Goal: Information Seeking & Learning: Learn about a topic

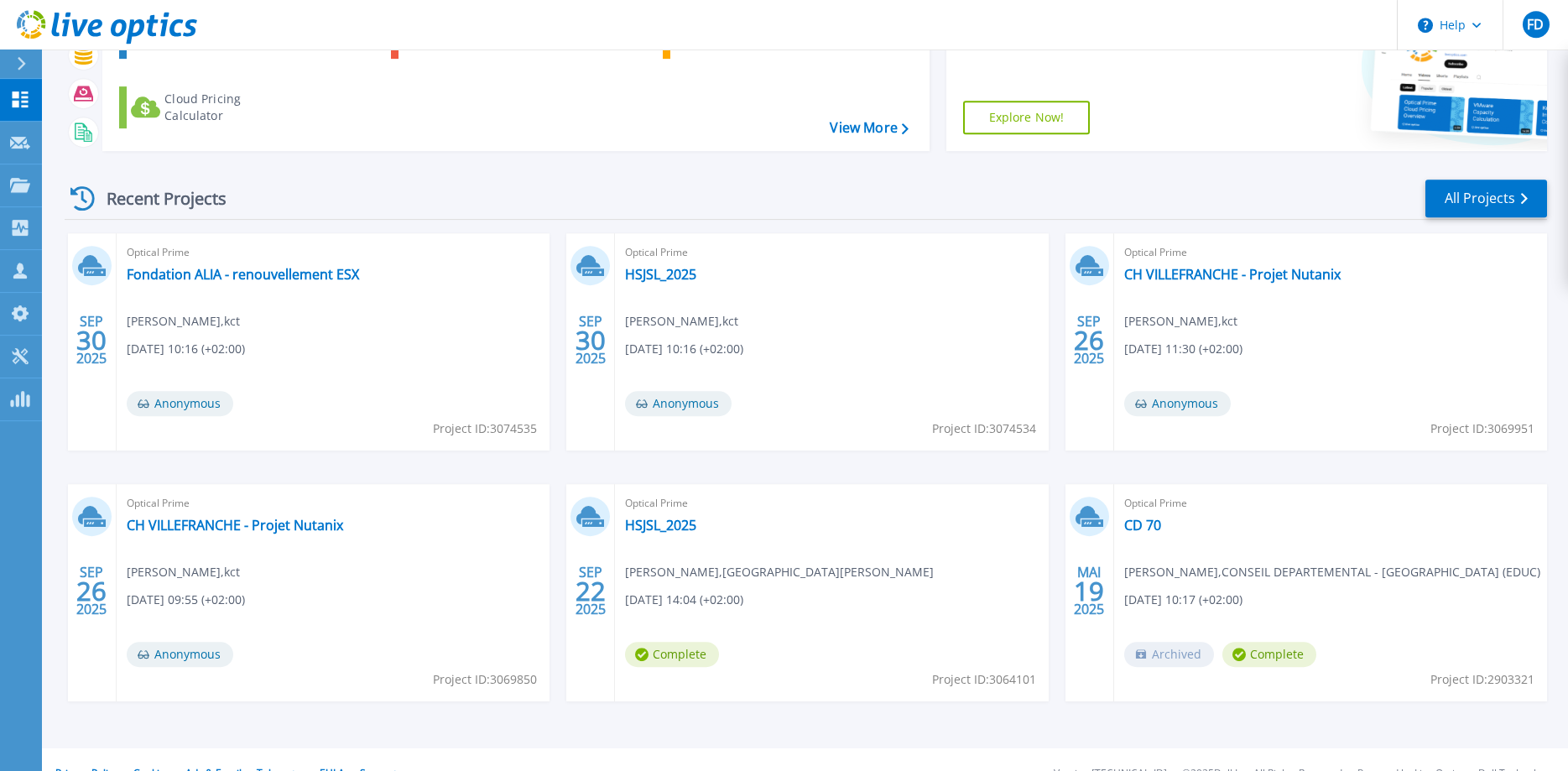
scroll to position [159, 0]
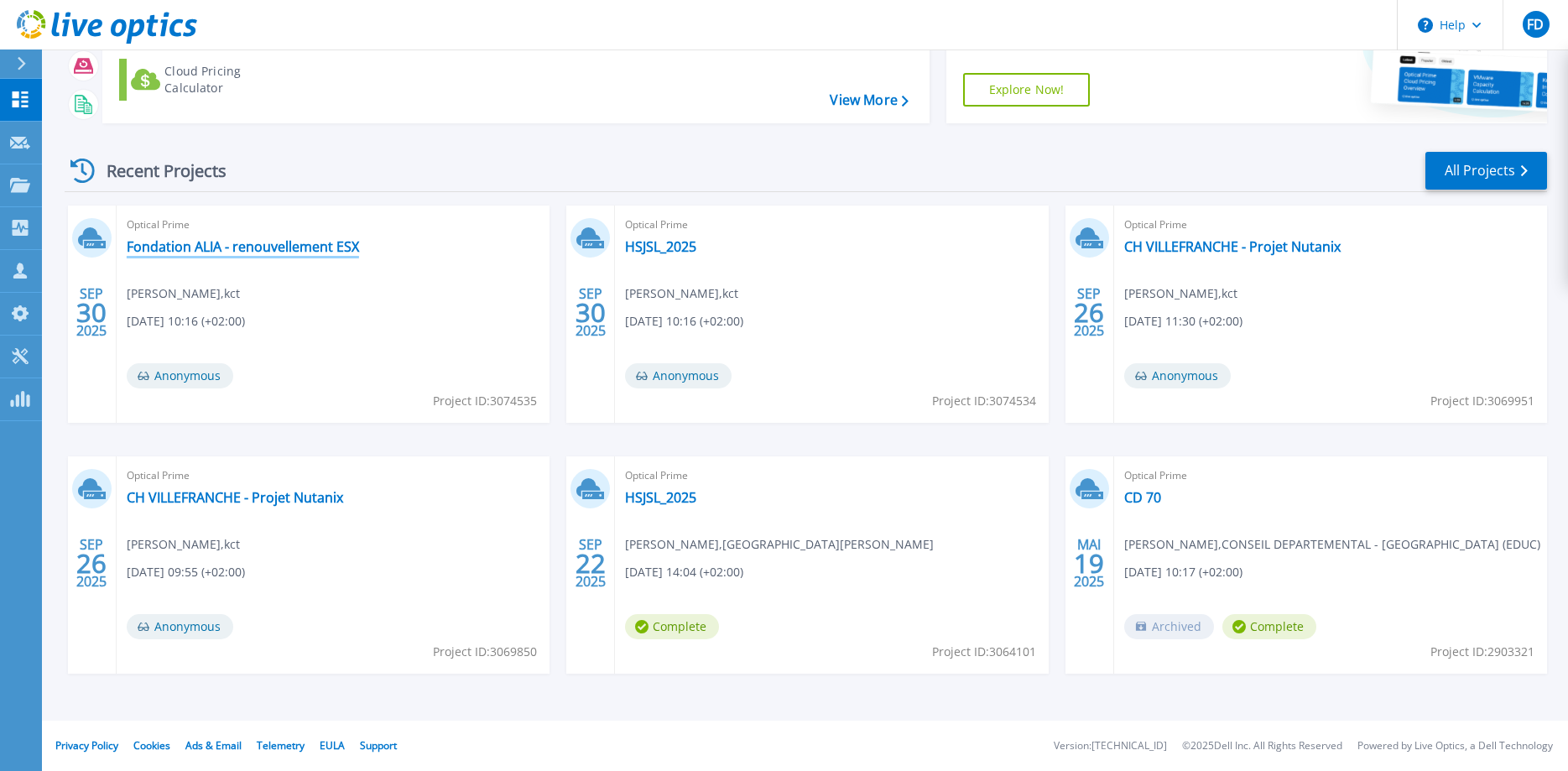
click at [325, 245] on link "Fondation ALIA - renouvellement ESX" at bounding box center [243, 246] width 233 height 16
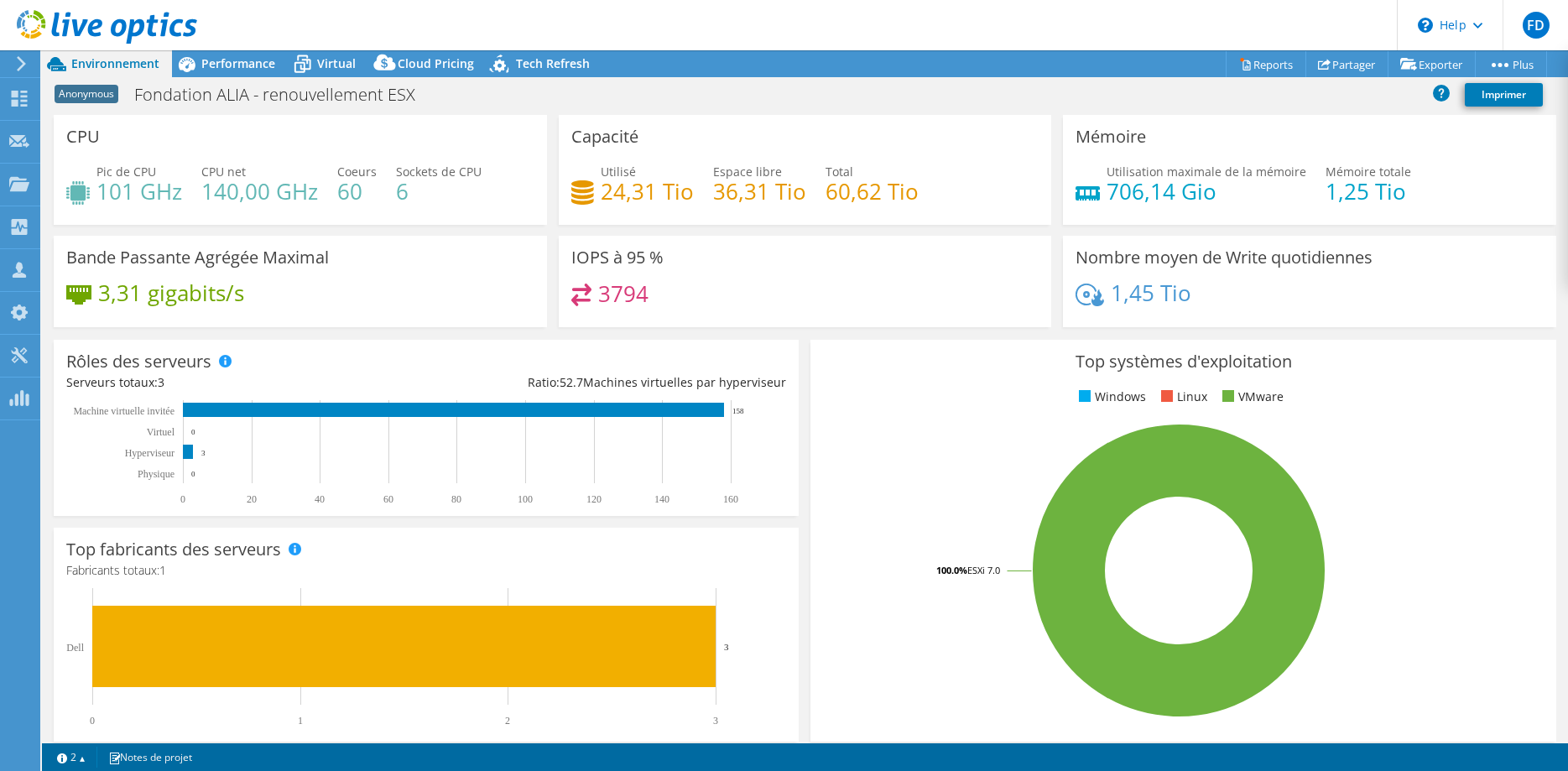
select select "USD"
click at [182, 66] on icon at bounding box center [187, 65] width 16 height 16
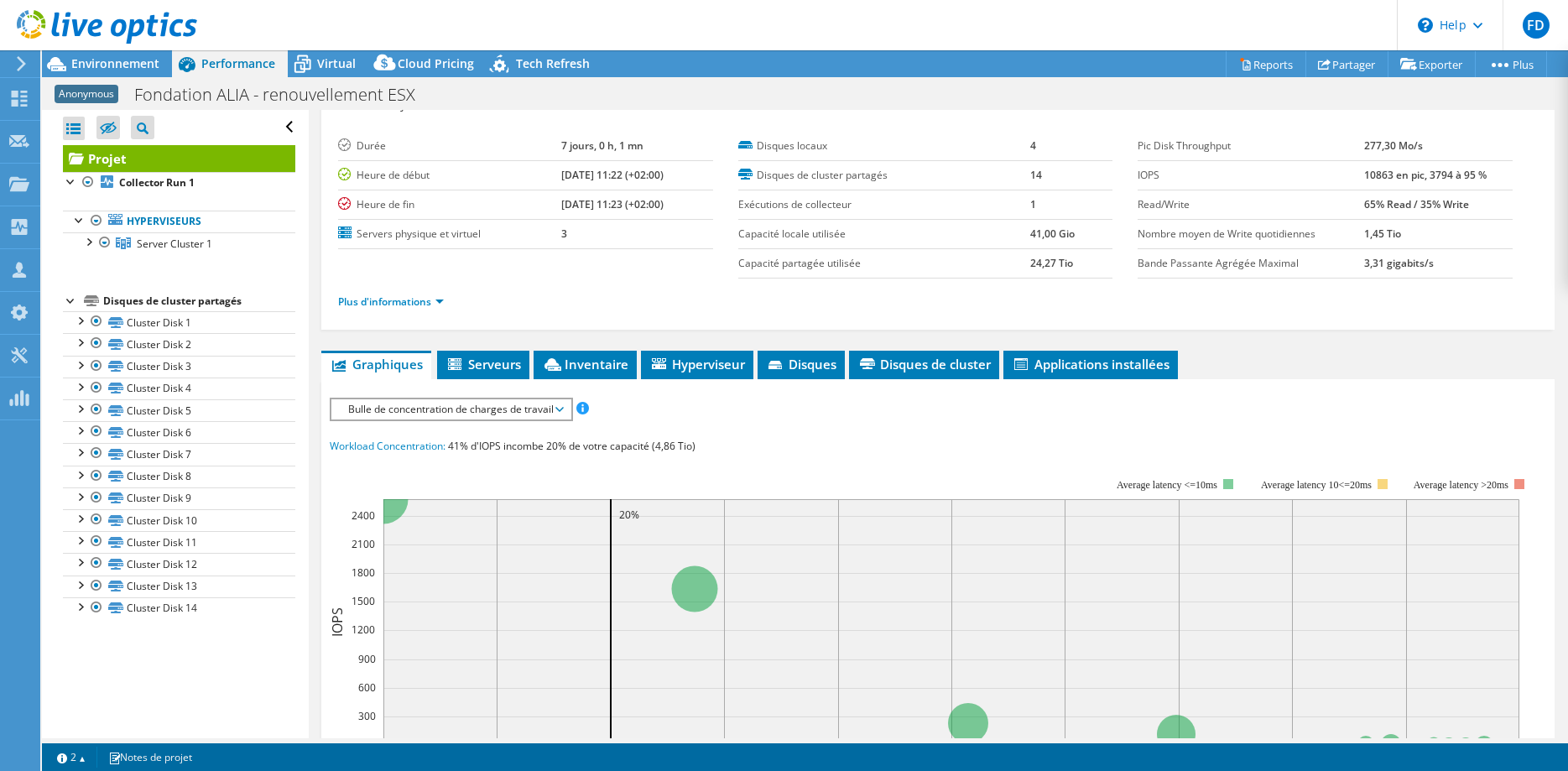
scroll to position [26, 0]
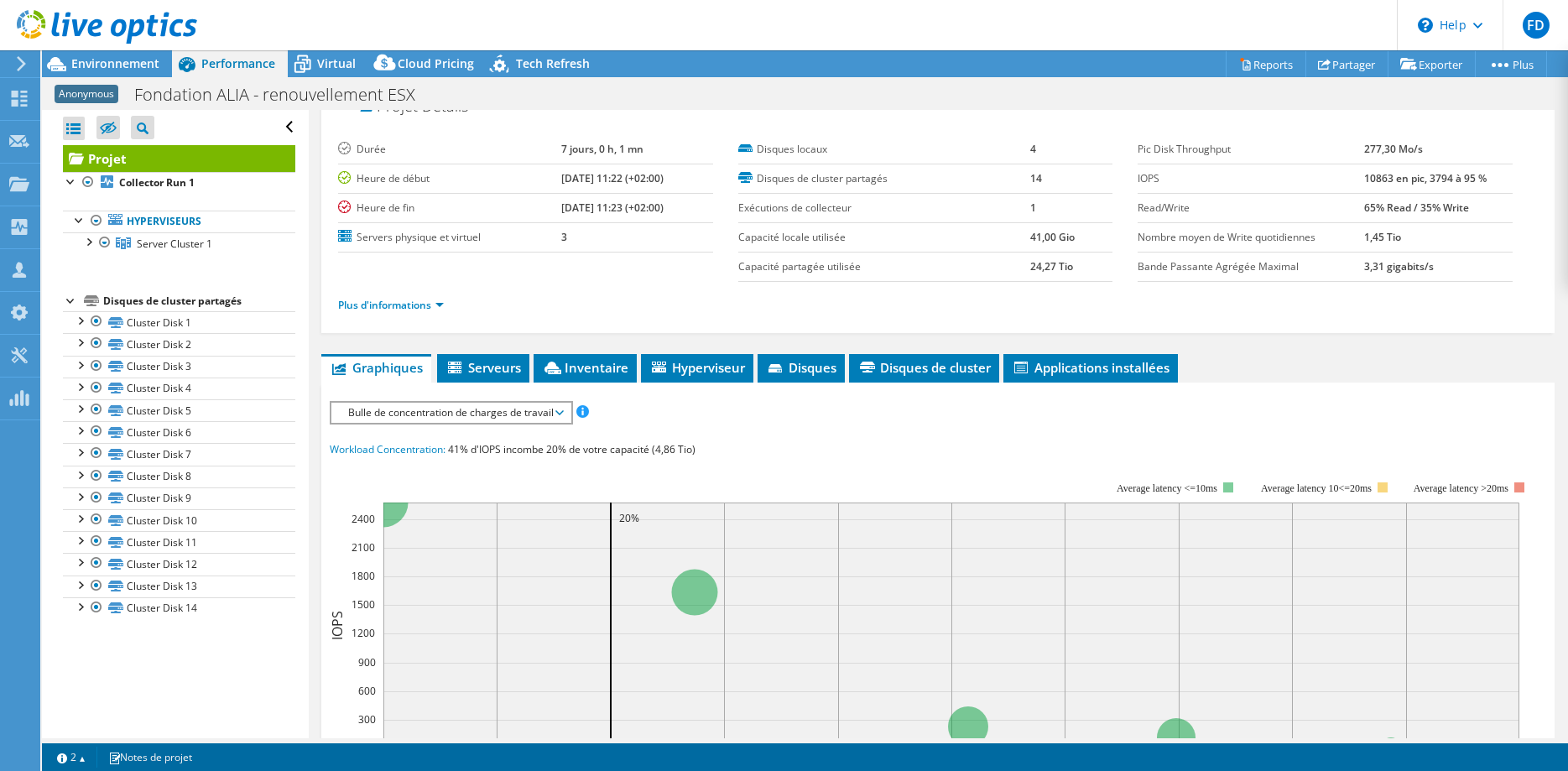
click at [478, 414] on span "Bulle de concentration de charges de travail" at bounding box center [451, 412] width 223 height 20
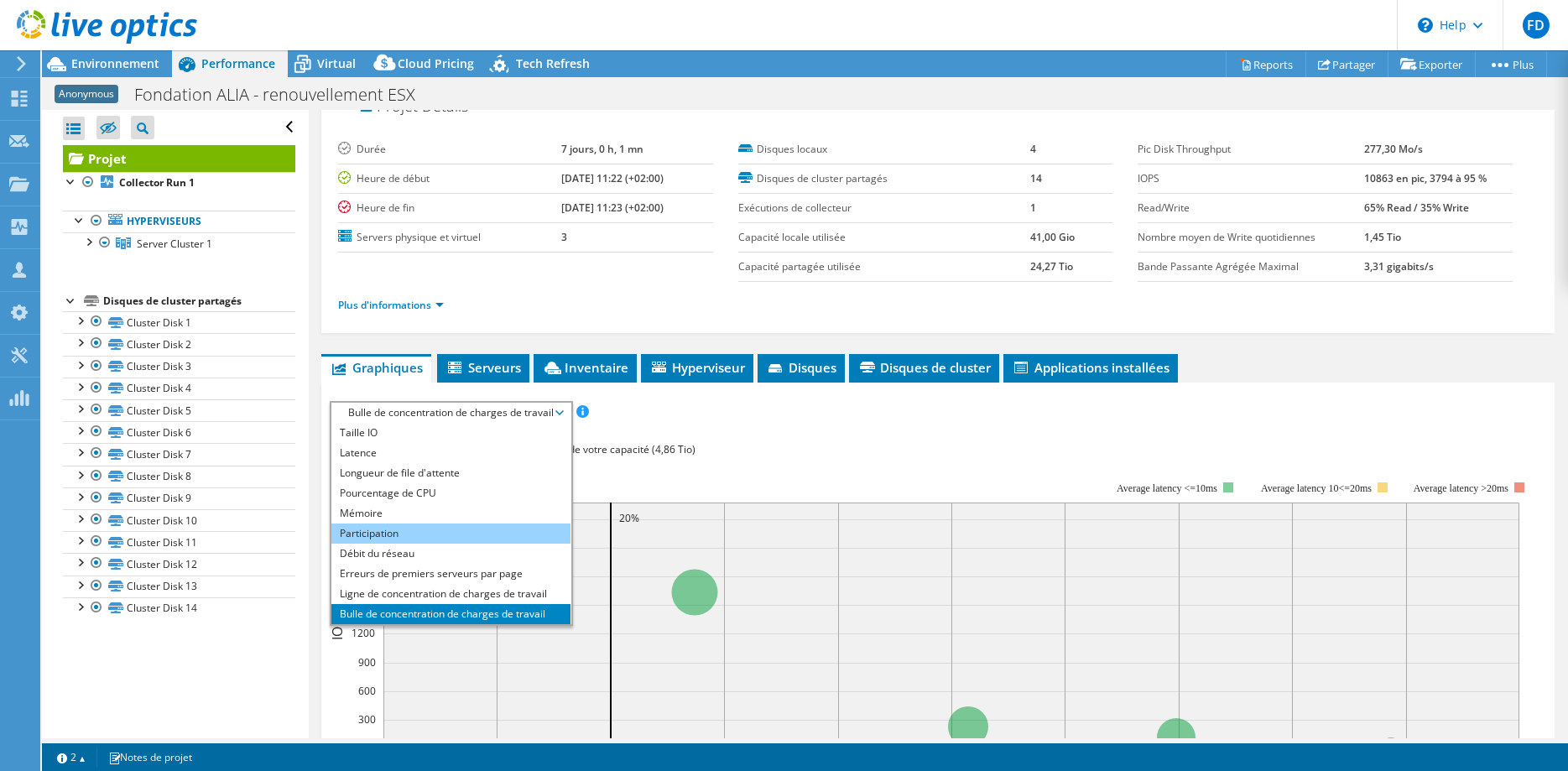
scroll to position [60, 0]
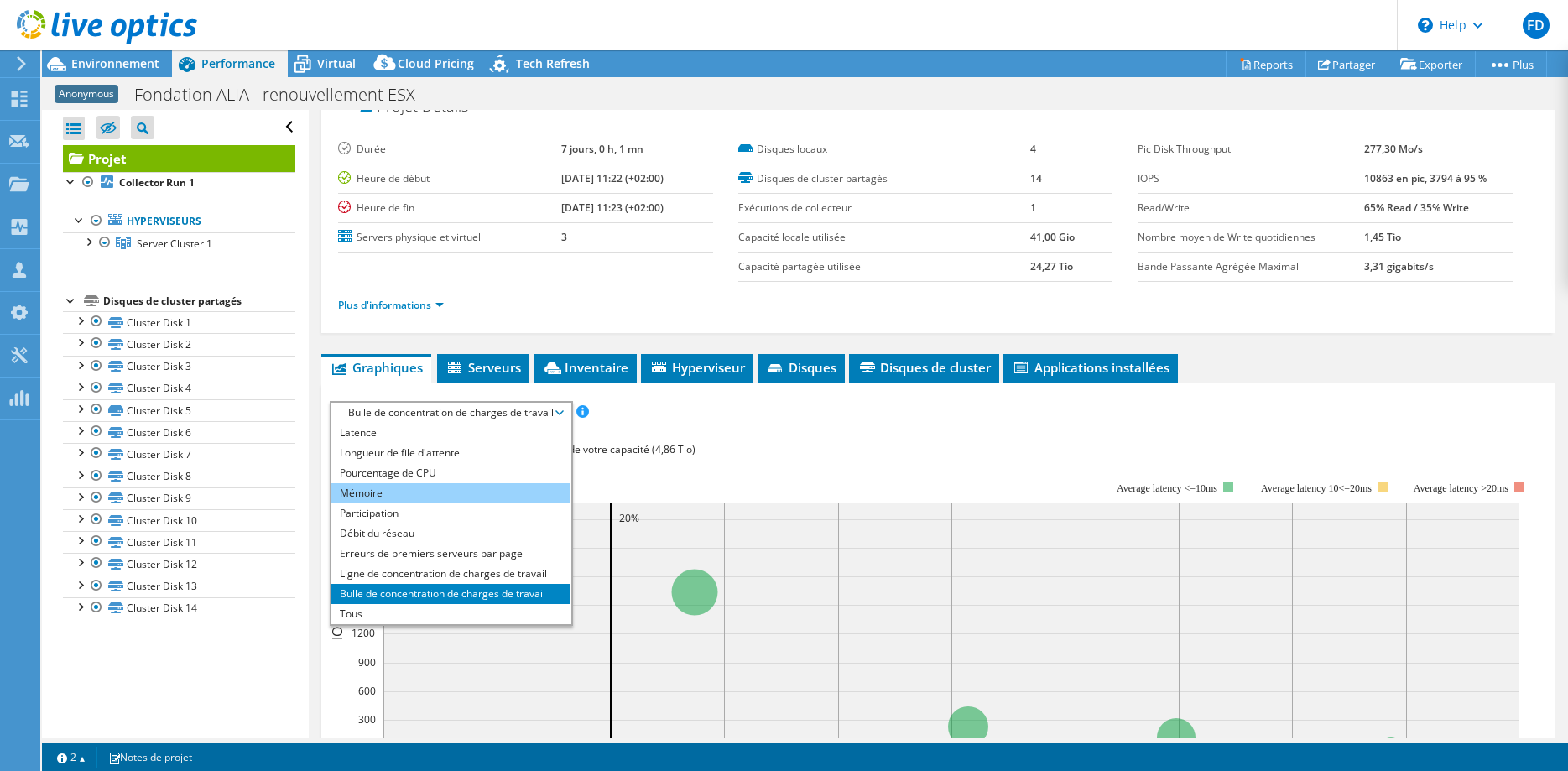
click at [383, 495] on li "Mémoire" at bounding box center [451, 493] width 239 height 20
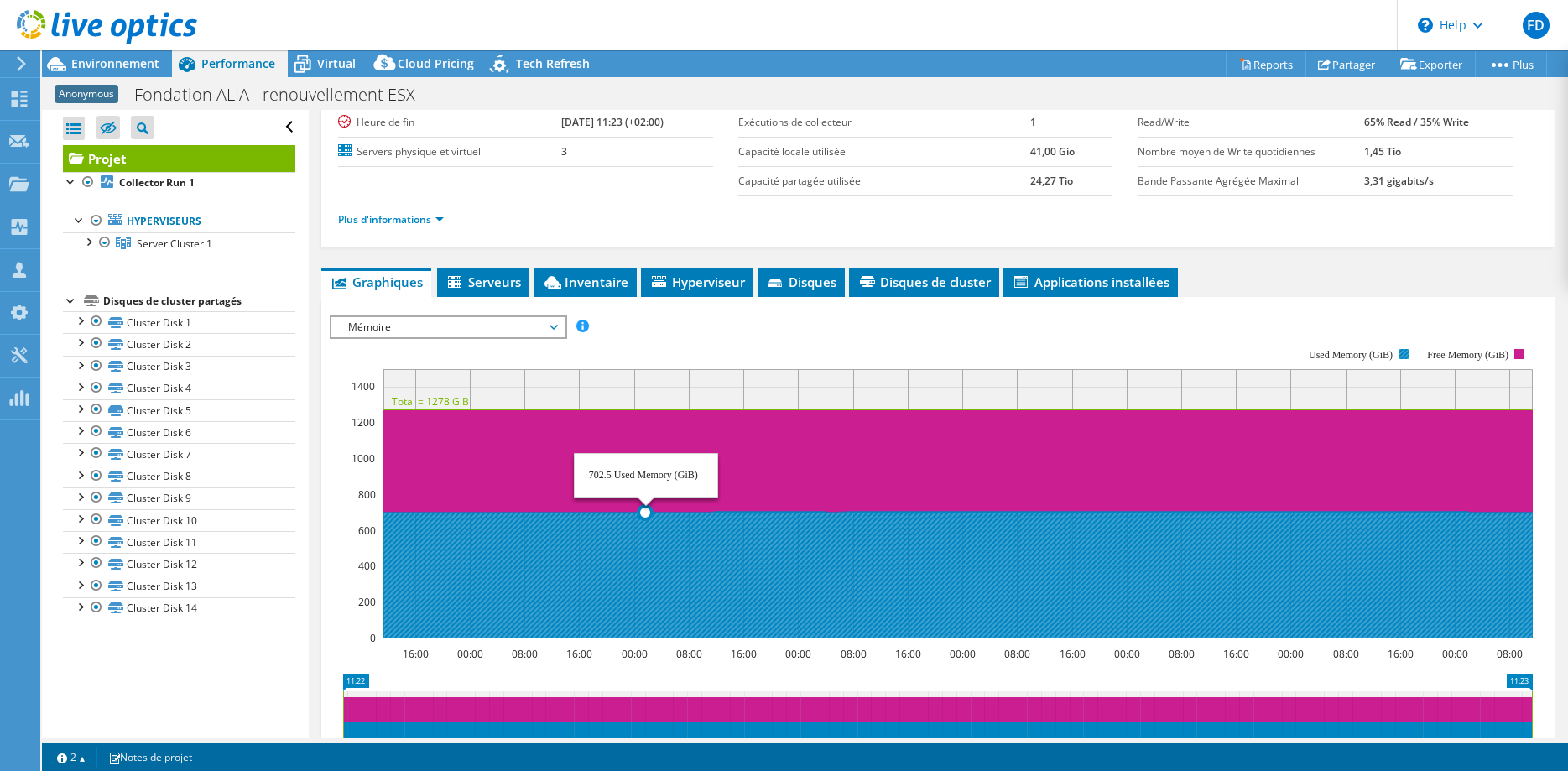
scroll to position [0, 0]
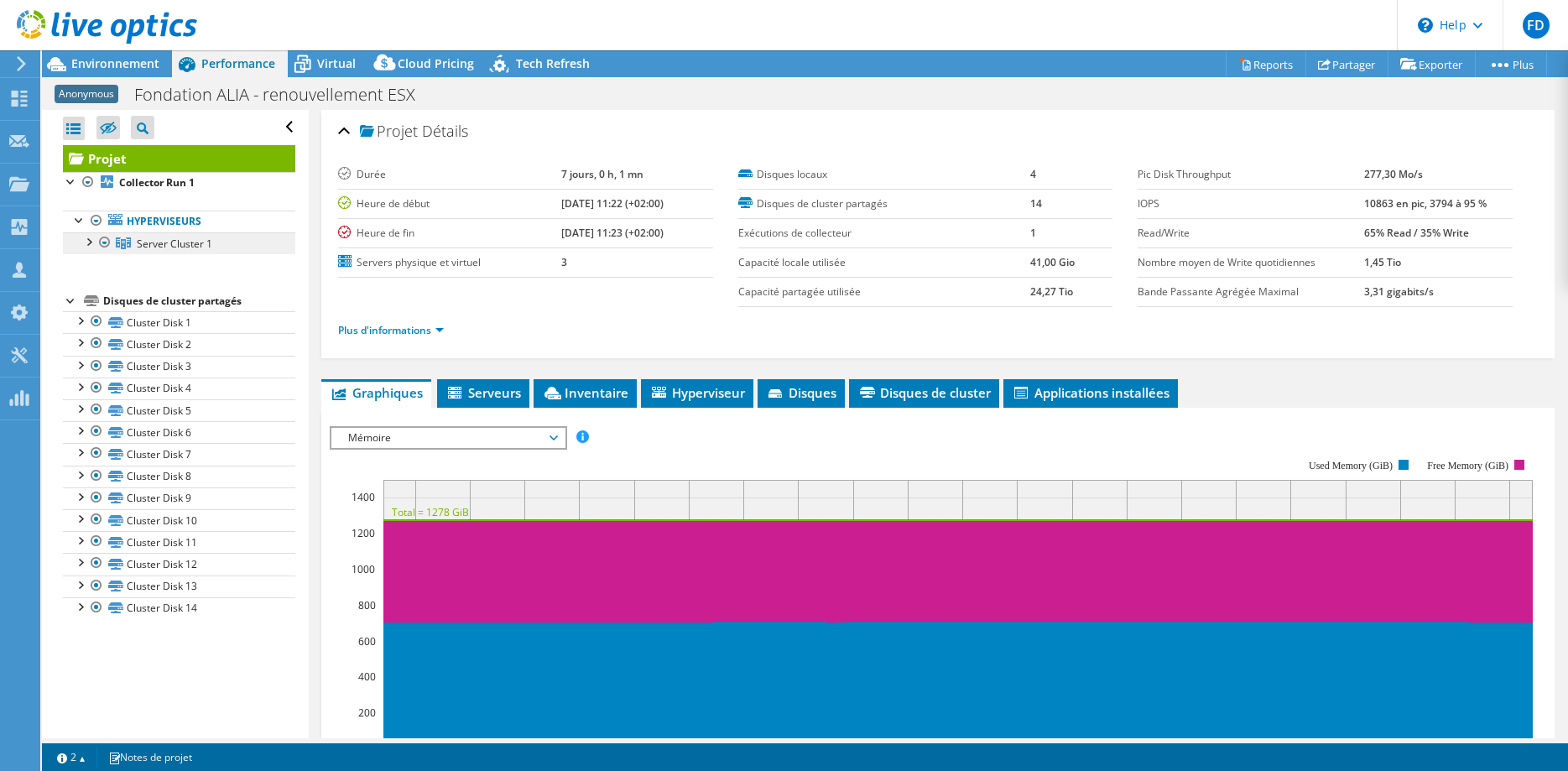
click at [120, 246] on icon at bounding box center [123, 243] width 16 height 12
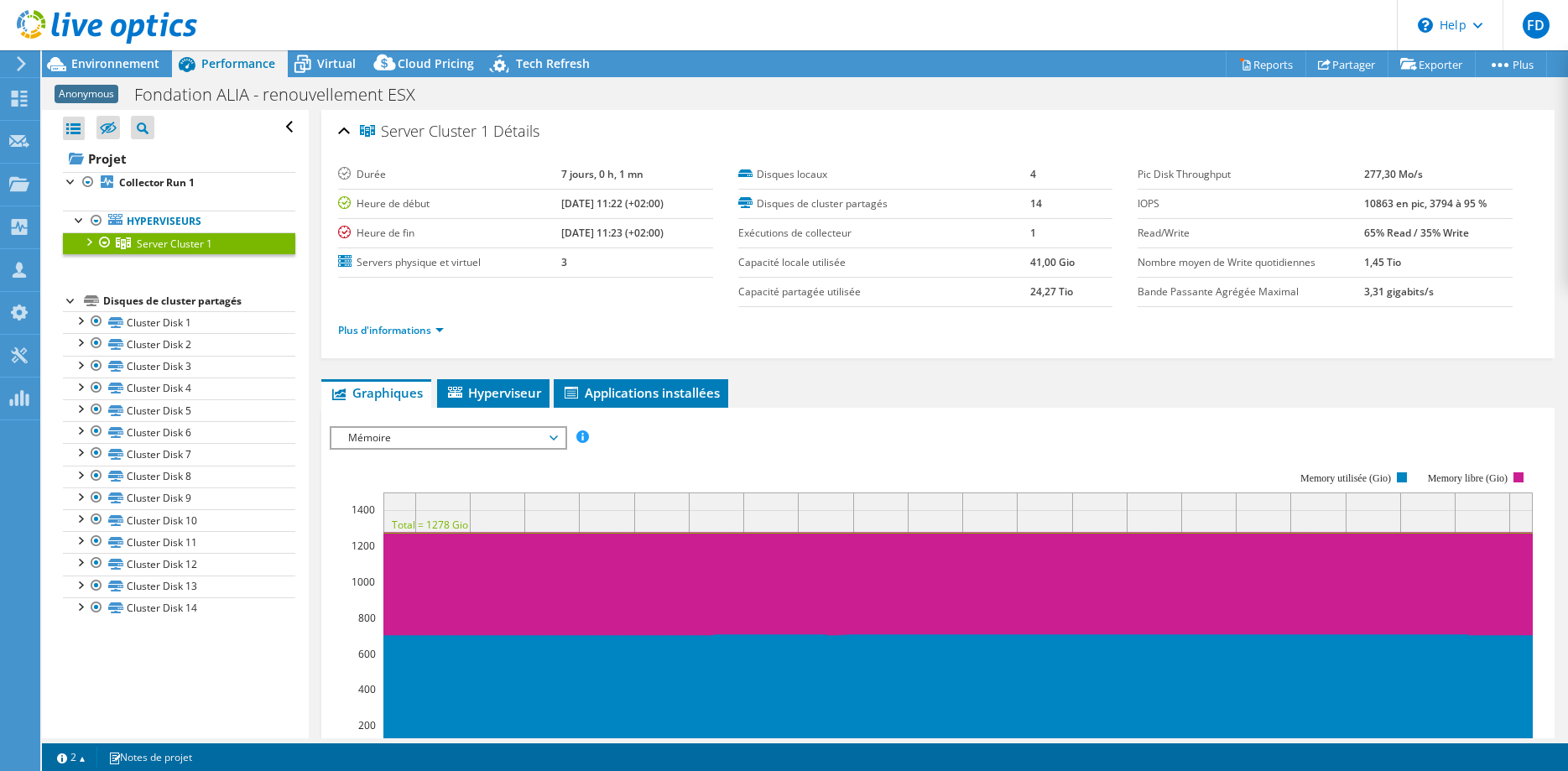
click at [90, 249] on div at bounding box center [88, 241] width 16 height 16
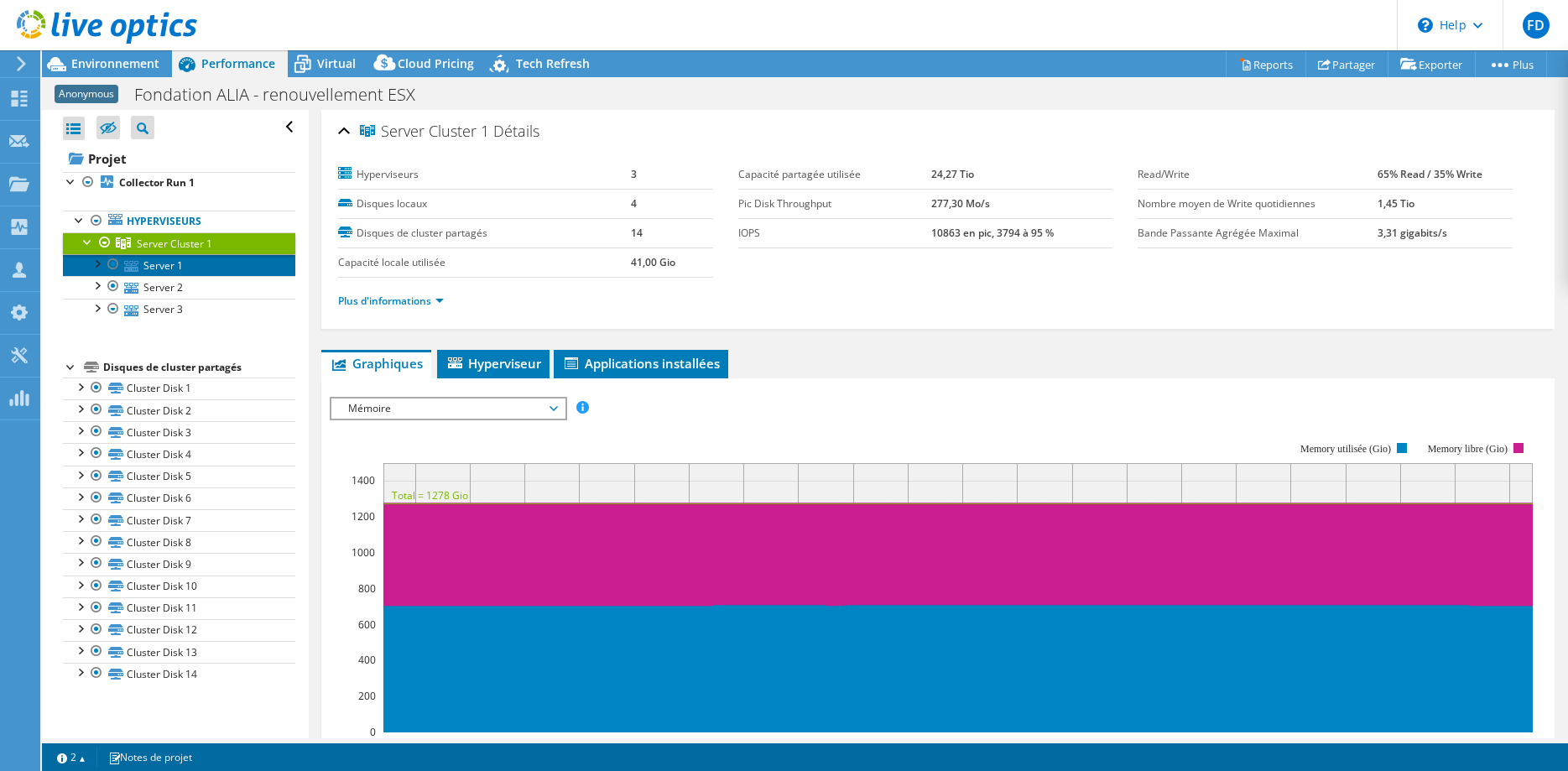
click at [161, 269] on link "Server 1" at bounding box center [179, 265] width 233 height 22
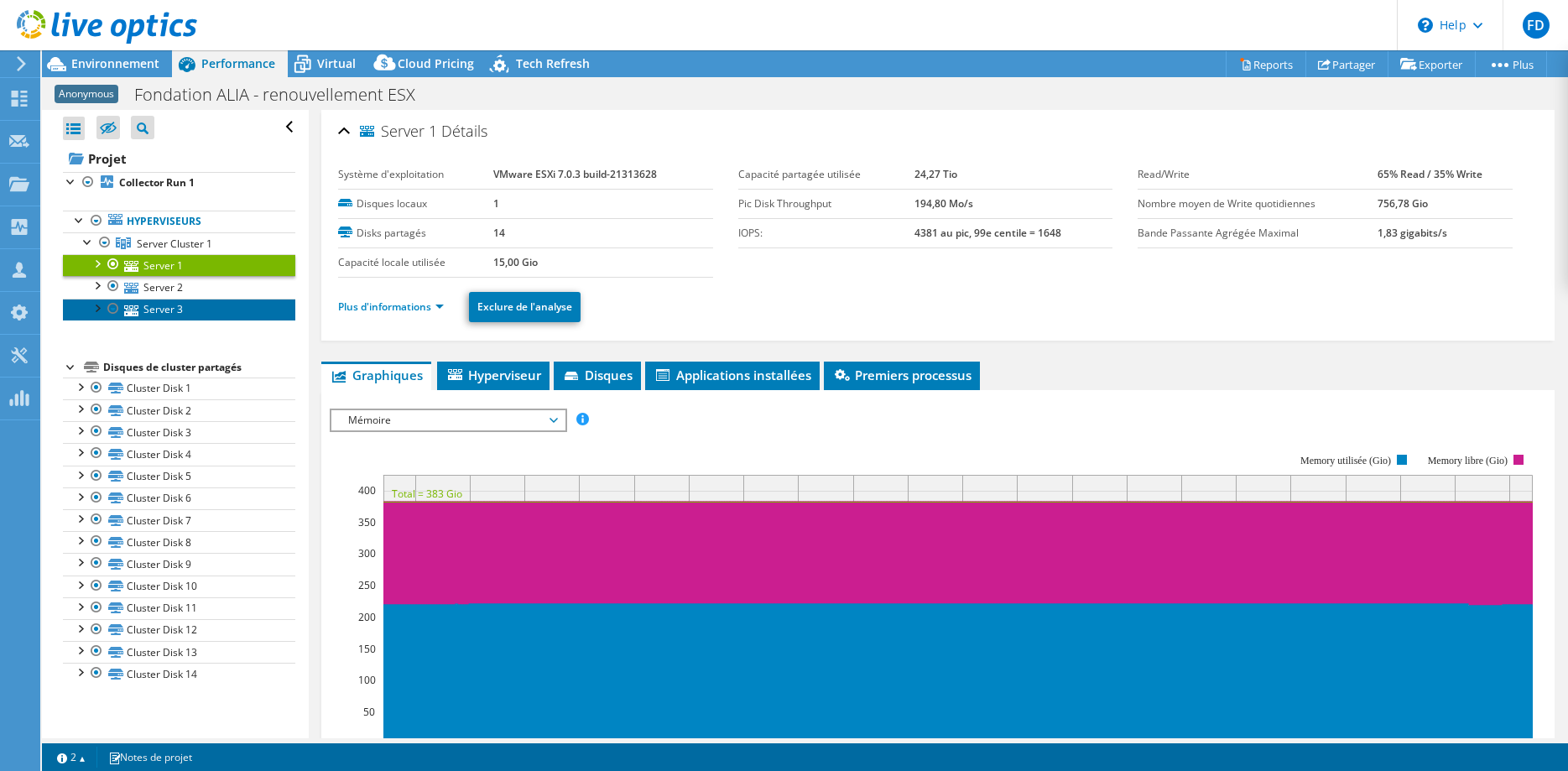
click at [194, 309] on link "Server 3" at bounding box center [179, 309] width 233 height 22
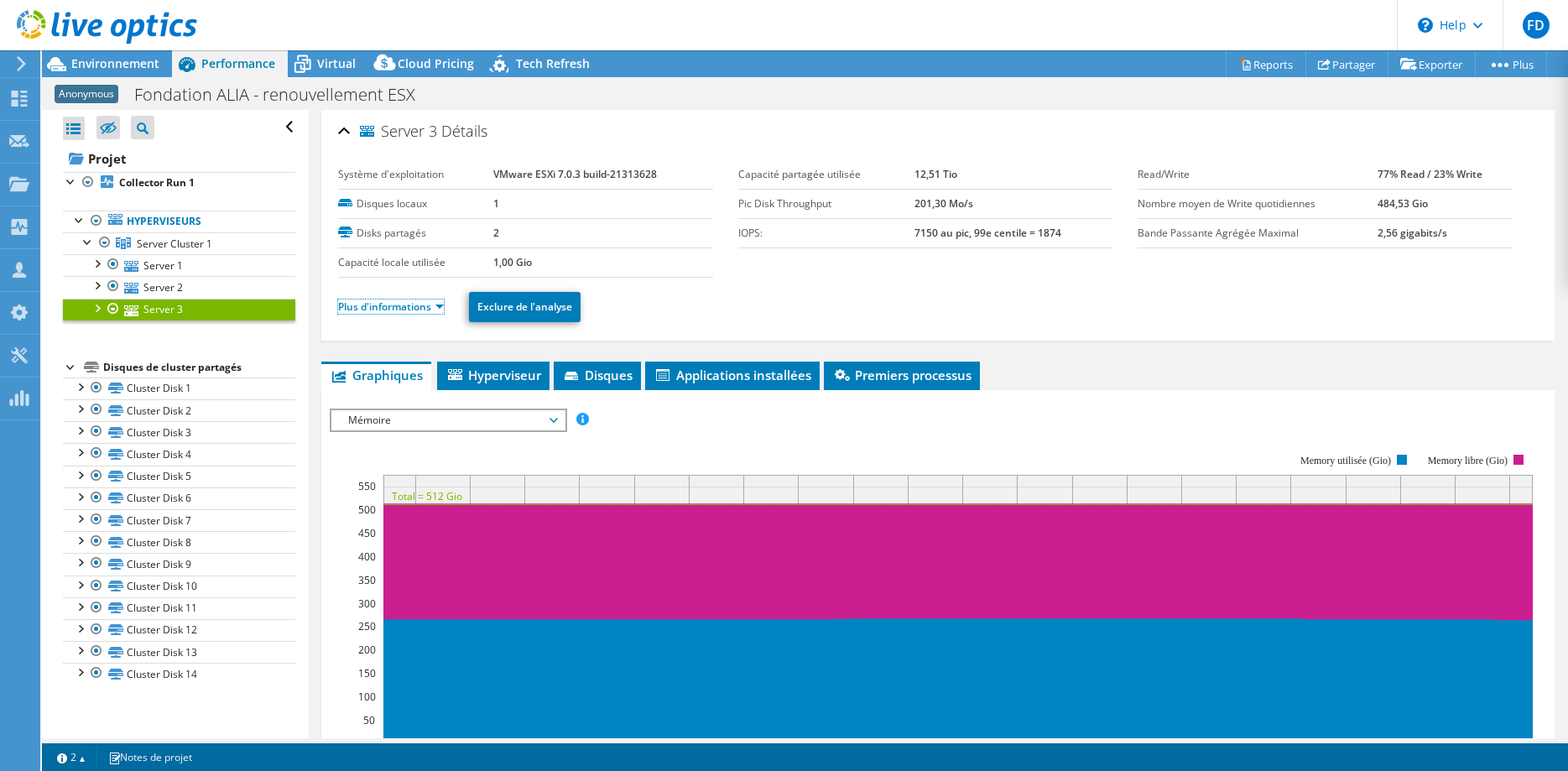
click at [412, 304] on link "Plus d'informations" at bounding box center [391, 307] width 106 height 15
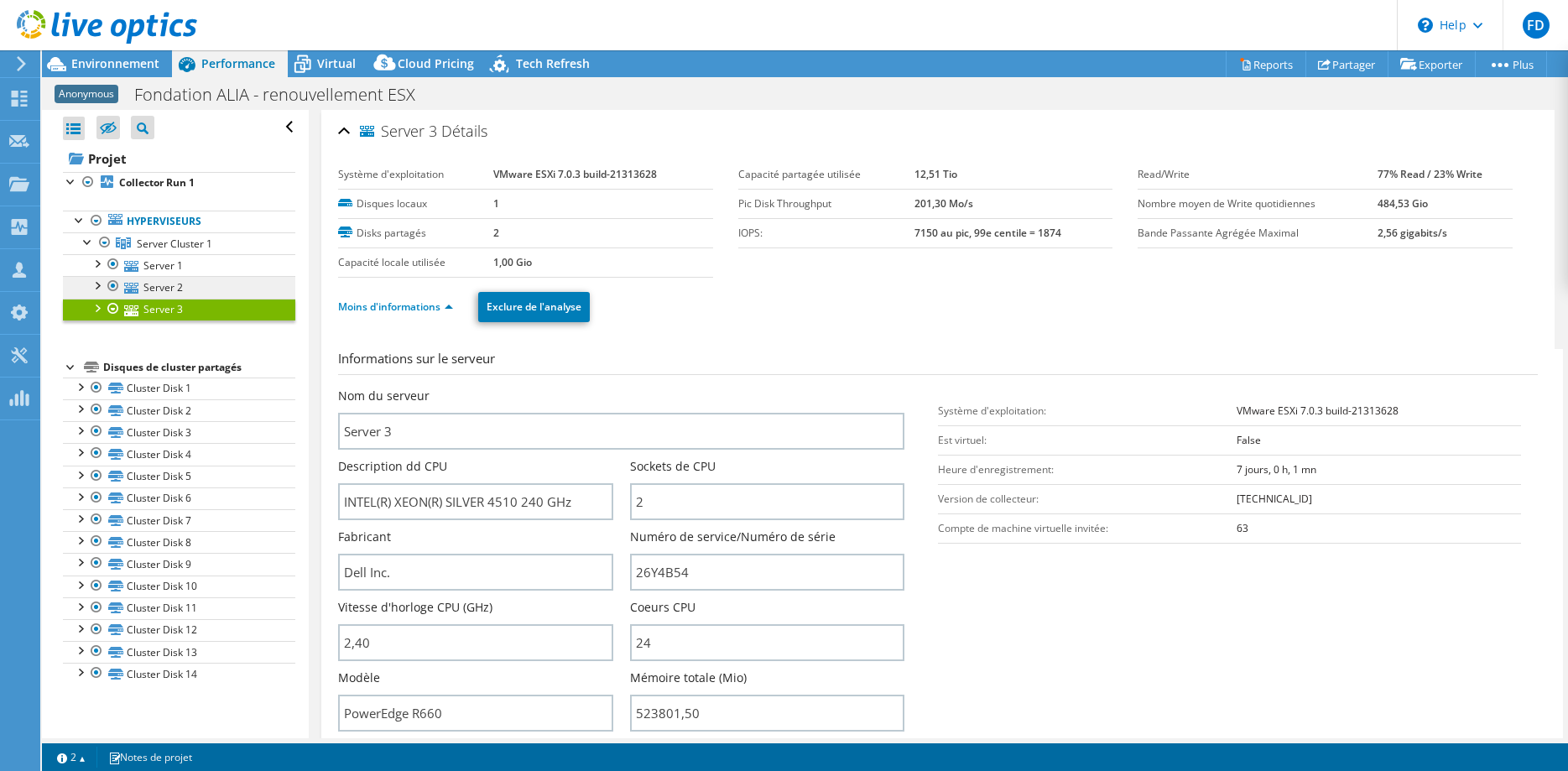
click at [147, 287] on link "Server 2" at bounding box center [179, 287] width 233 height 22
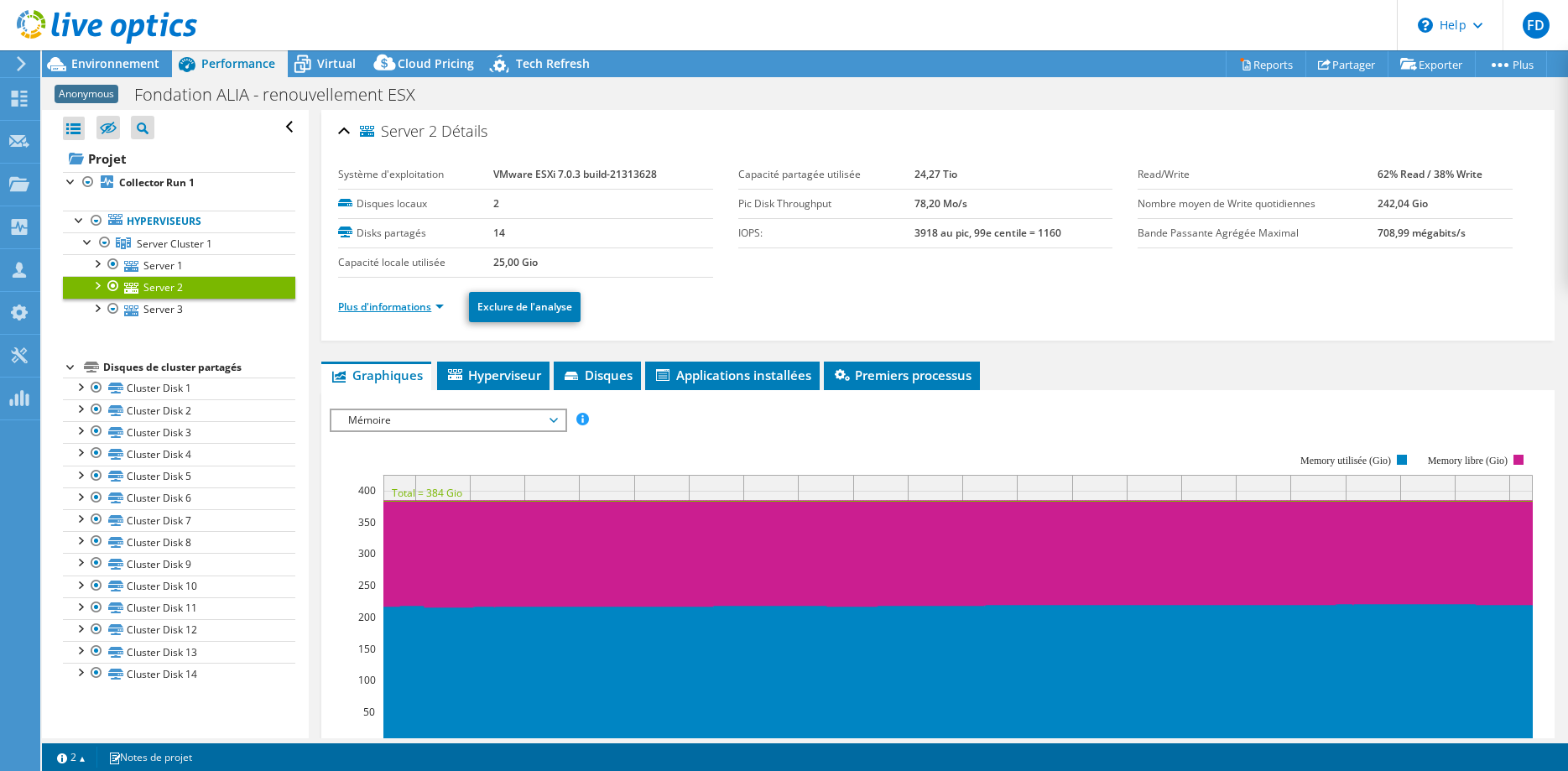
click at [427, 309] on link "Plus d'informations" at bounding box center [391, 307] width 106 height 15
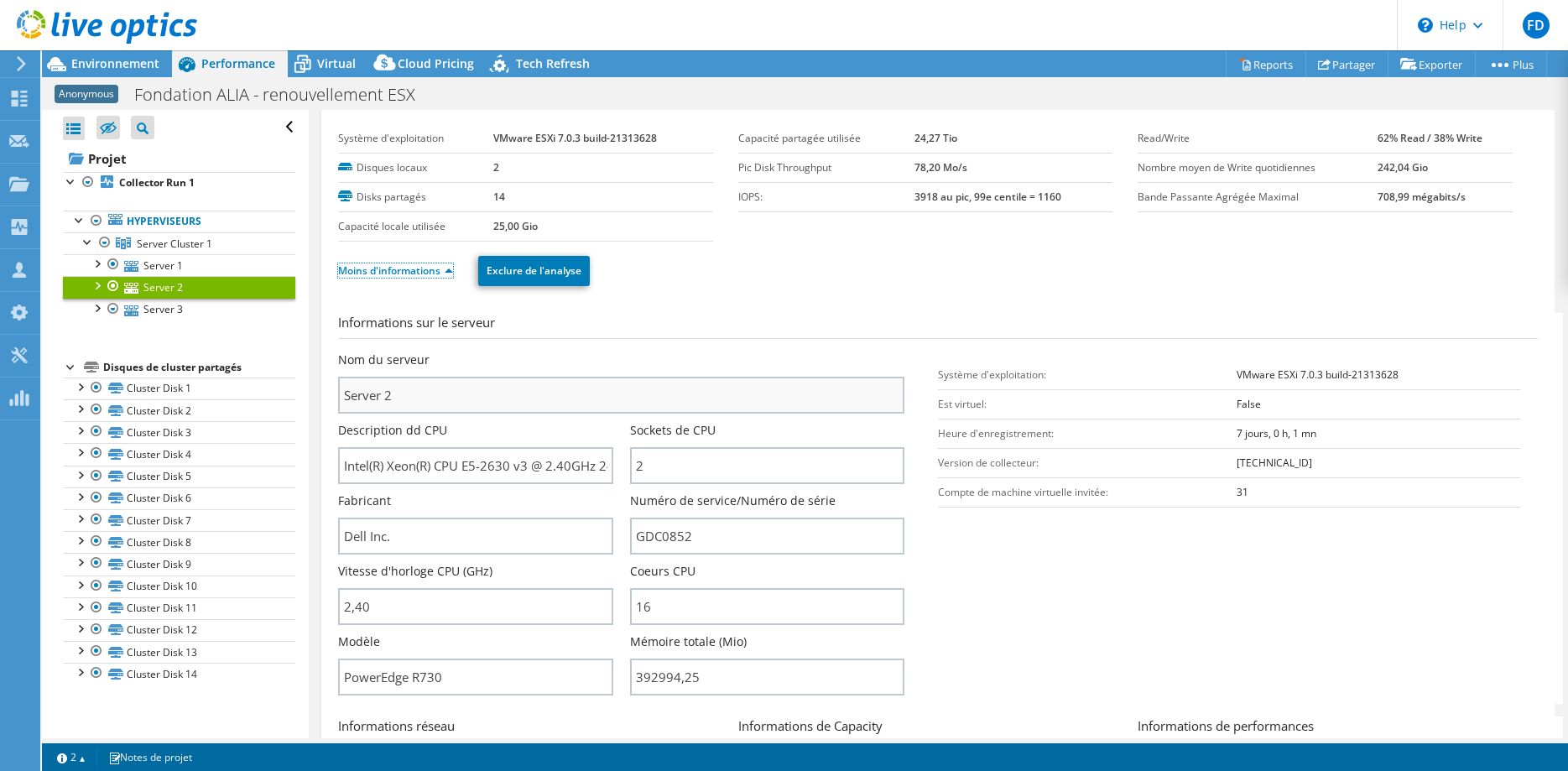
scroll to position [36, 0]
click at [146, 307] on link "Server 3" at bounding box center [179, 309] width 233 height 22
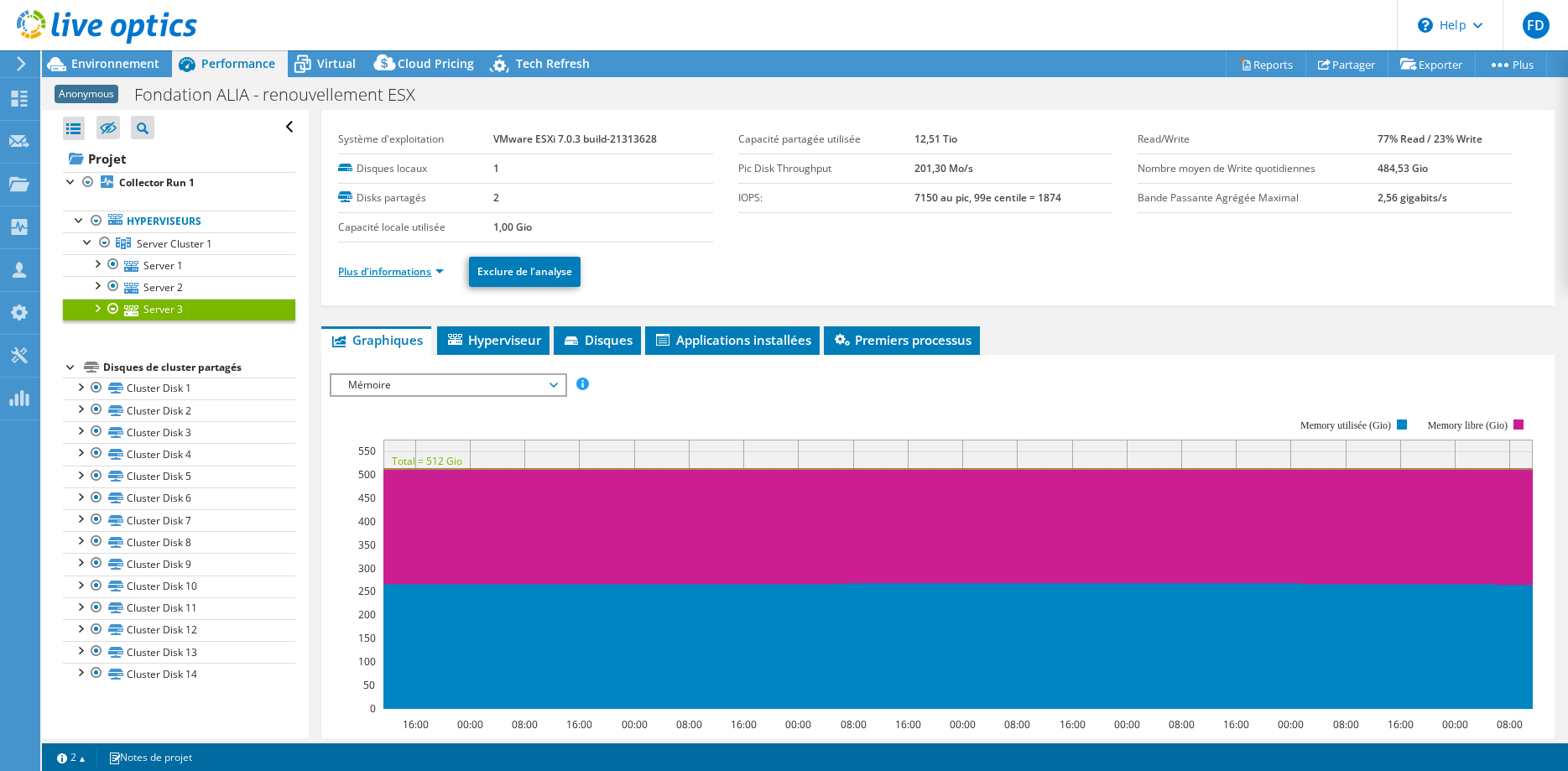
click at [388, 271] on link "Plus d'informations" at bounding box center [391, 272] width 106 height 15
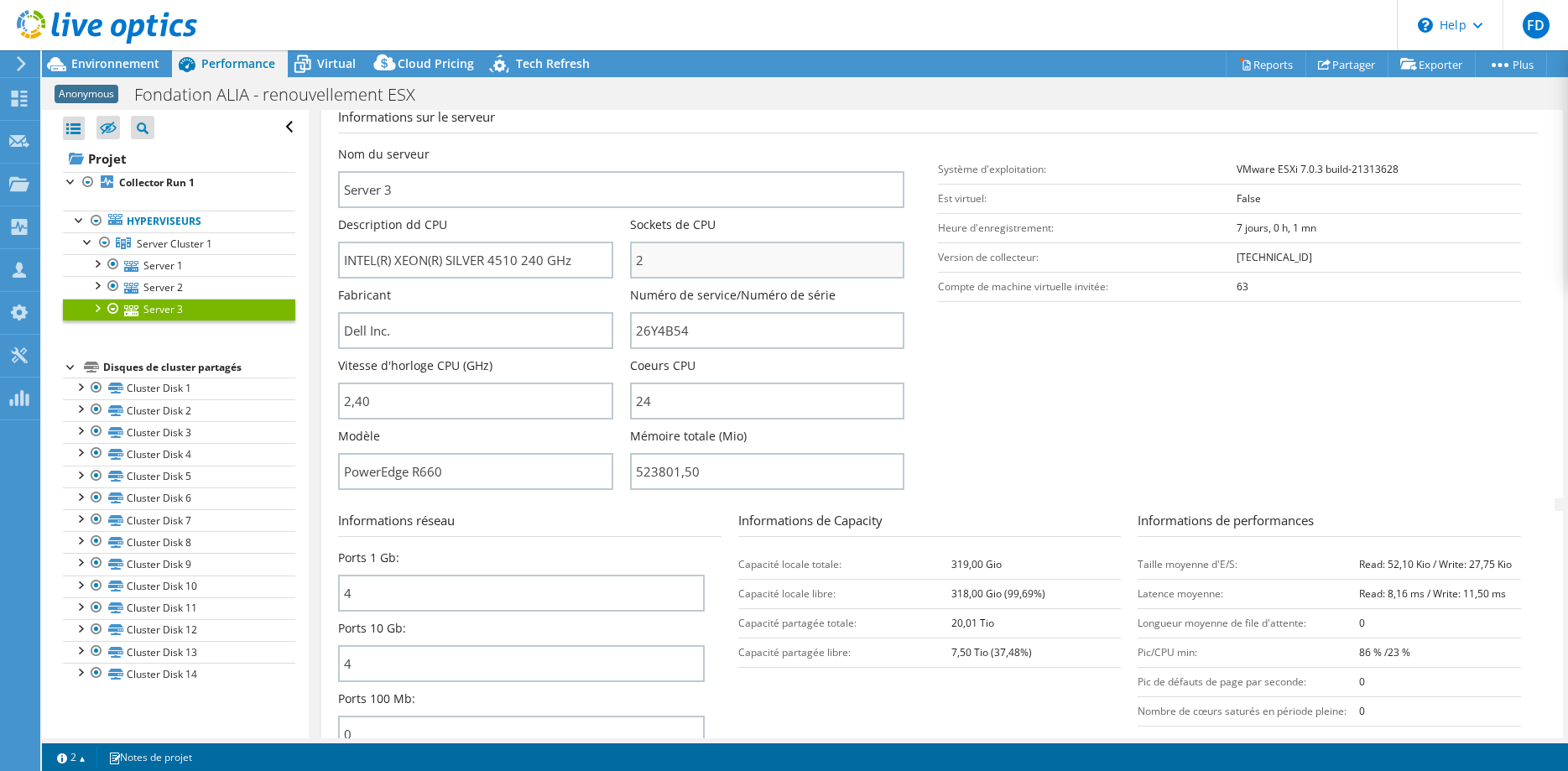
scroll to position [243, 0]
click at [146, 259] on link "Server 1" at bounding box center [179, 265] width 233 height 22
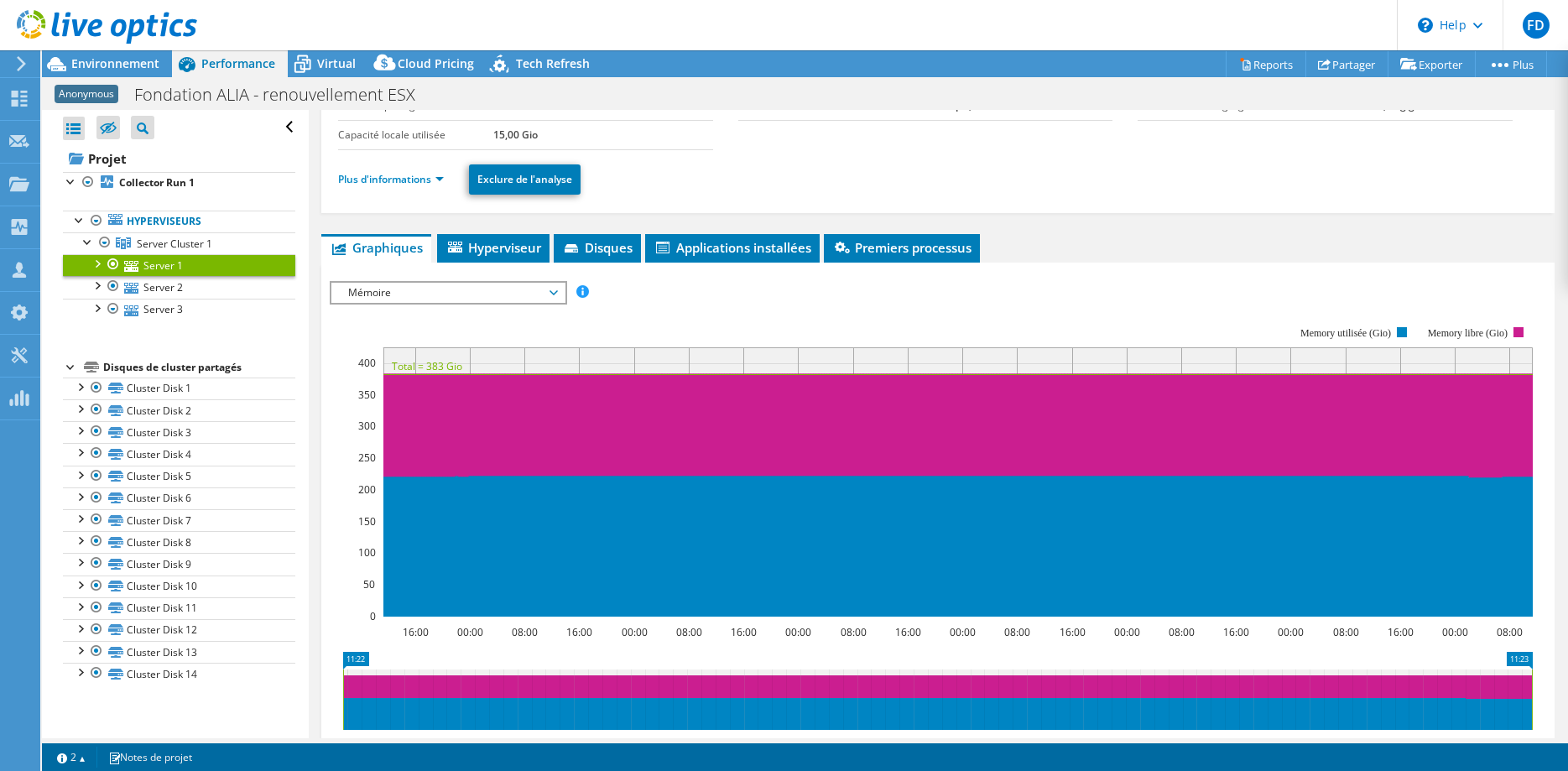
scroll to position [126, 0]
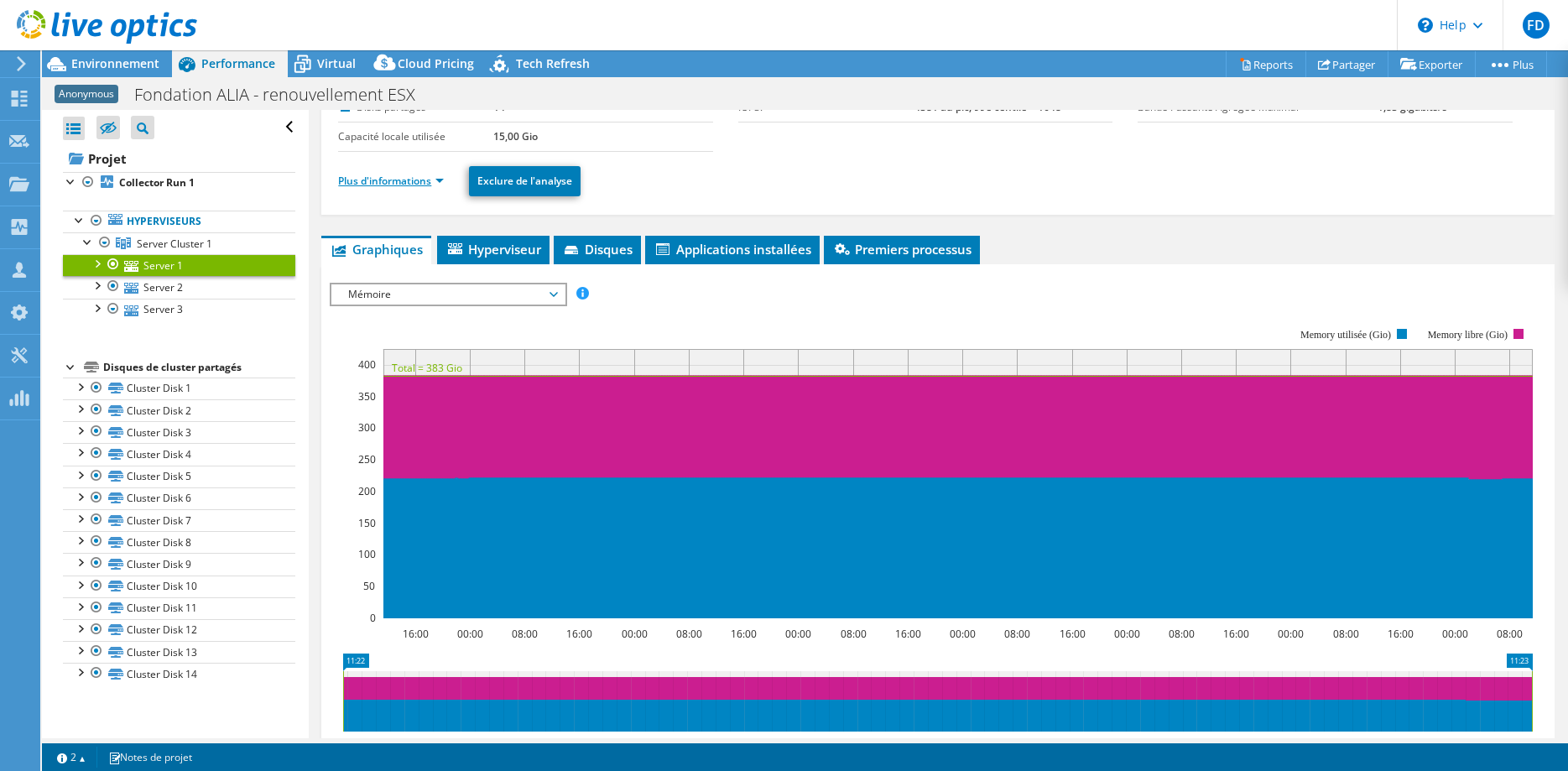
click at [420, 178] on link "Plus d'informations" at bounding box center [391, 181] width 106 height 15
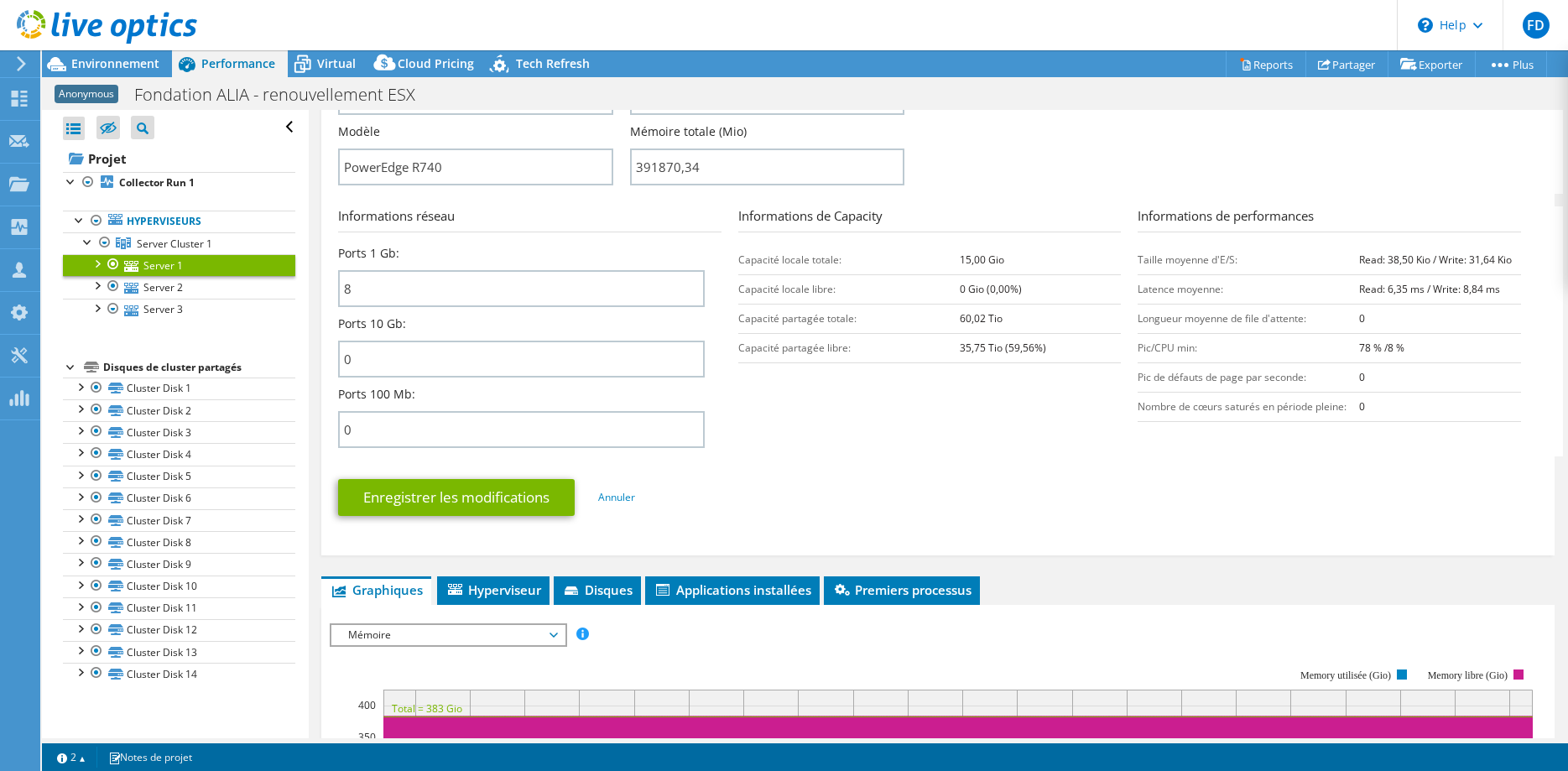
scroll to position [599, 0]
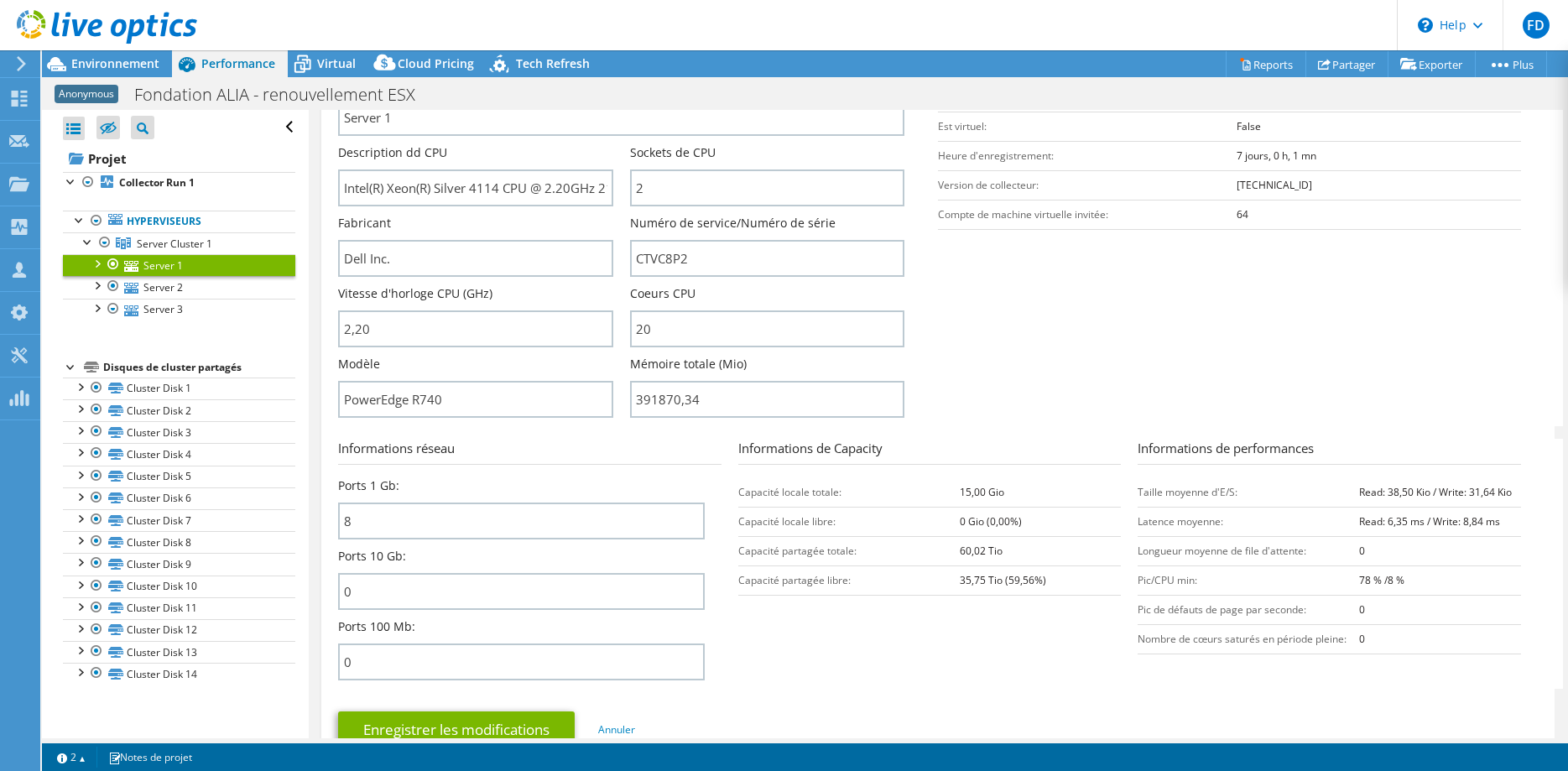
scroll to position [256, 0]
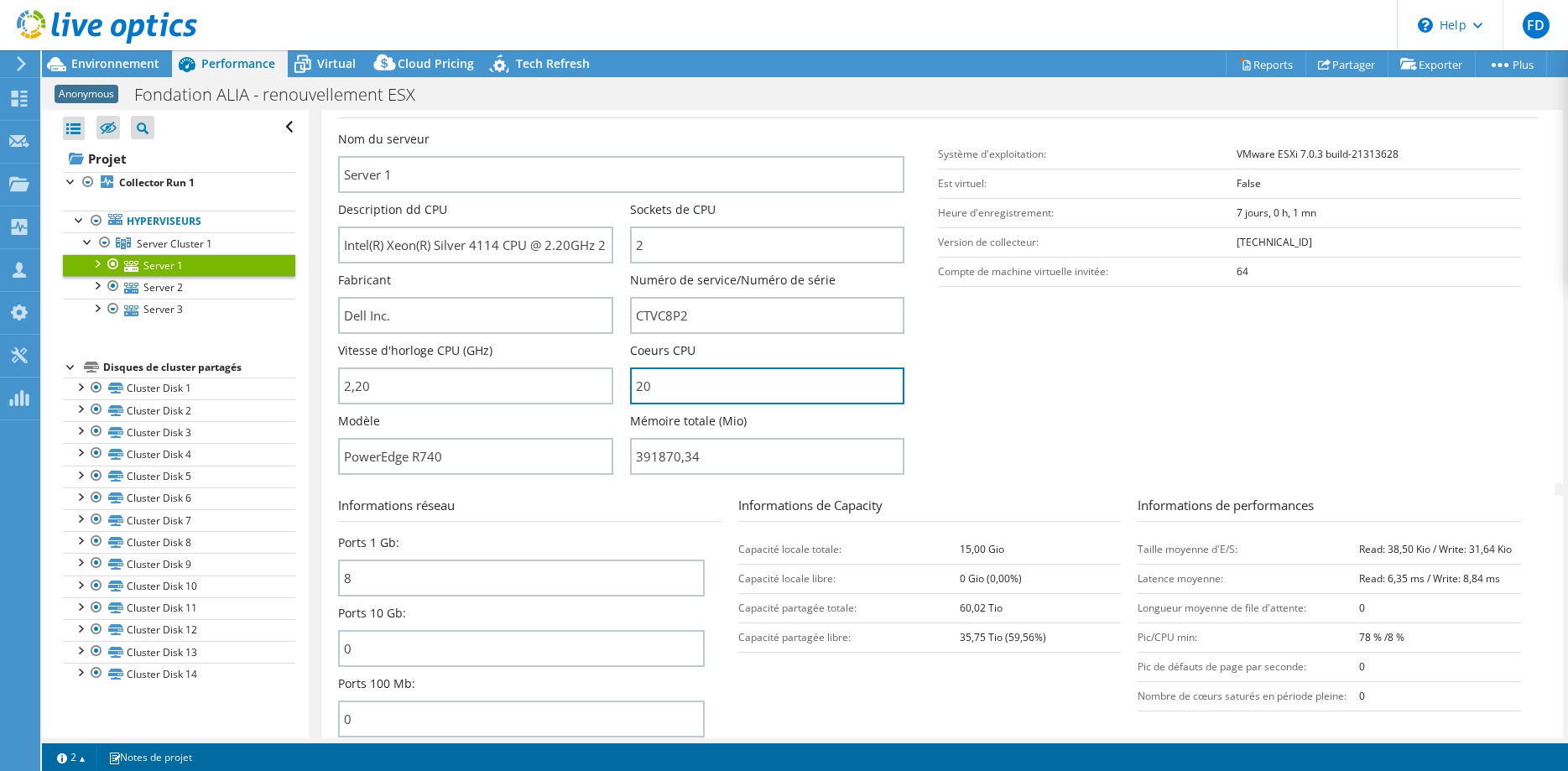
drag, startPoint x: 676, startPoint y: 372, endPoint x: 777, endPoint y: 421, distance: 112.3
click at [630, 380] on input "20" at bounding box center [767, 386] width 275 height 36
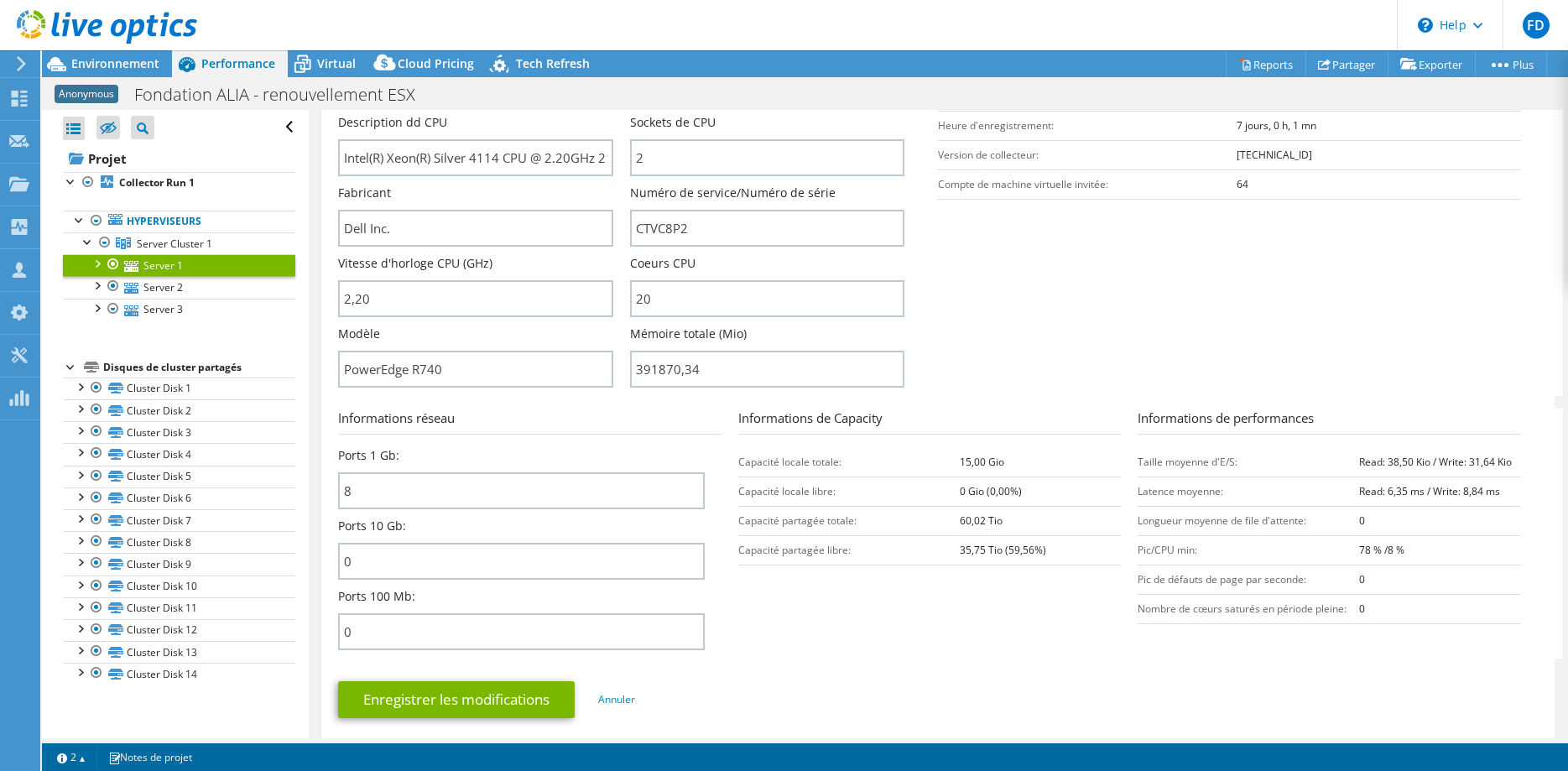
scroll to position [342, 0]
click at [110, 59] on span "Environnement" at bounding box center [115, 63] width 89 height 16
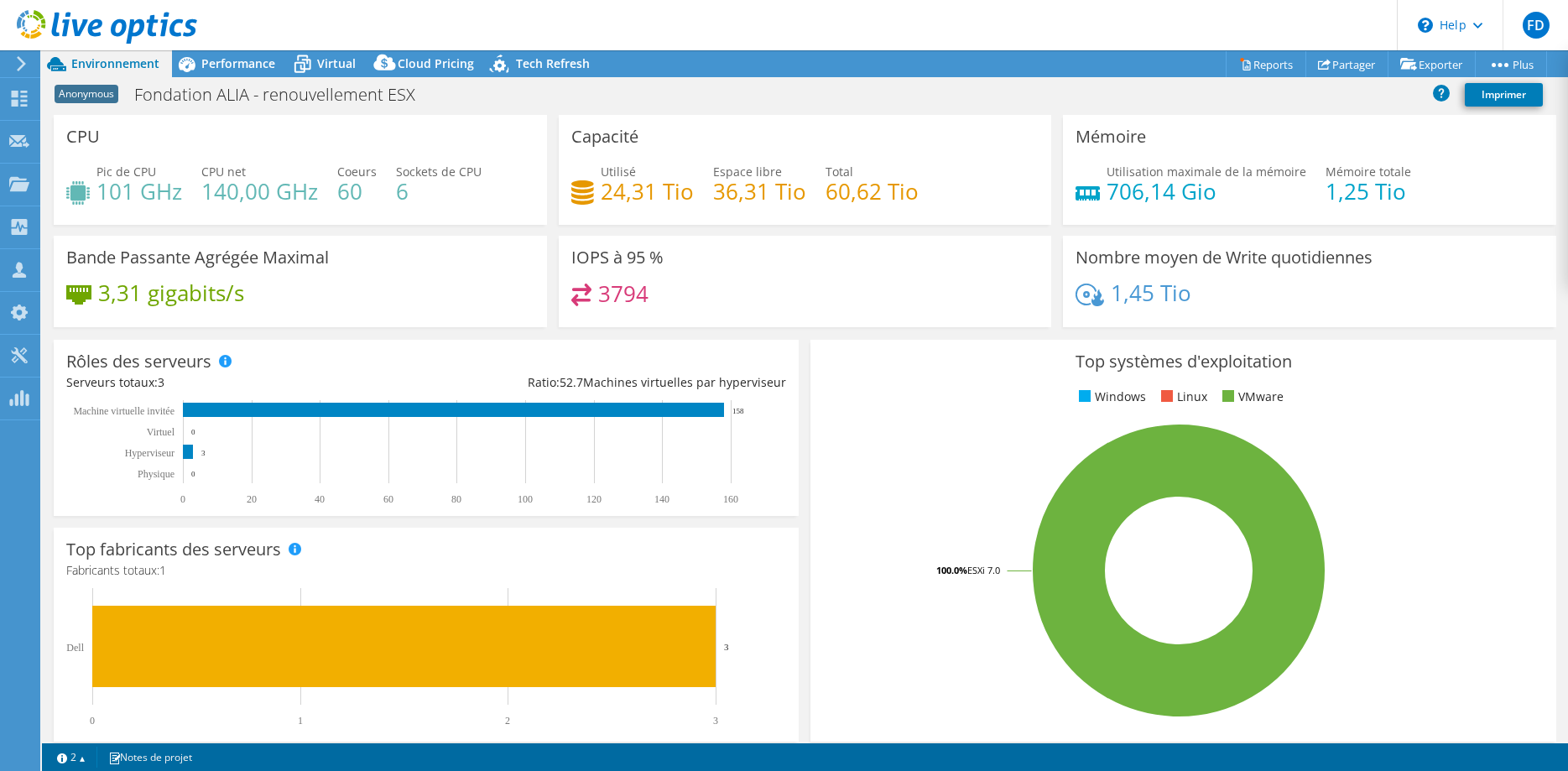
click at [115, 200] on h4 "101 GHz" at bounding box center [140, 191] width 86 height 18
click at [330, 67] on span "Virtual" at bounding box center [336, 63] width 38 height 16
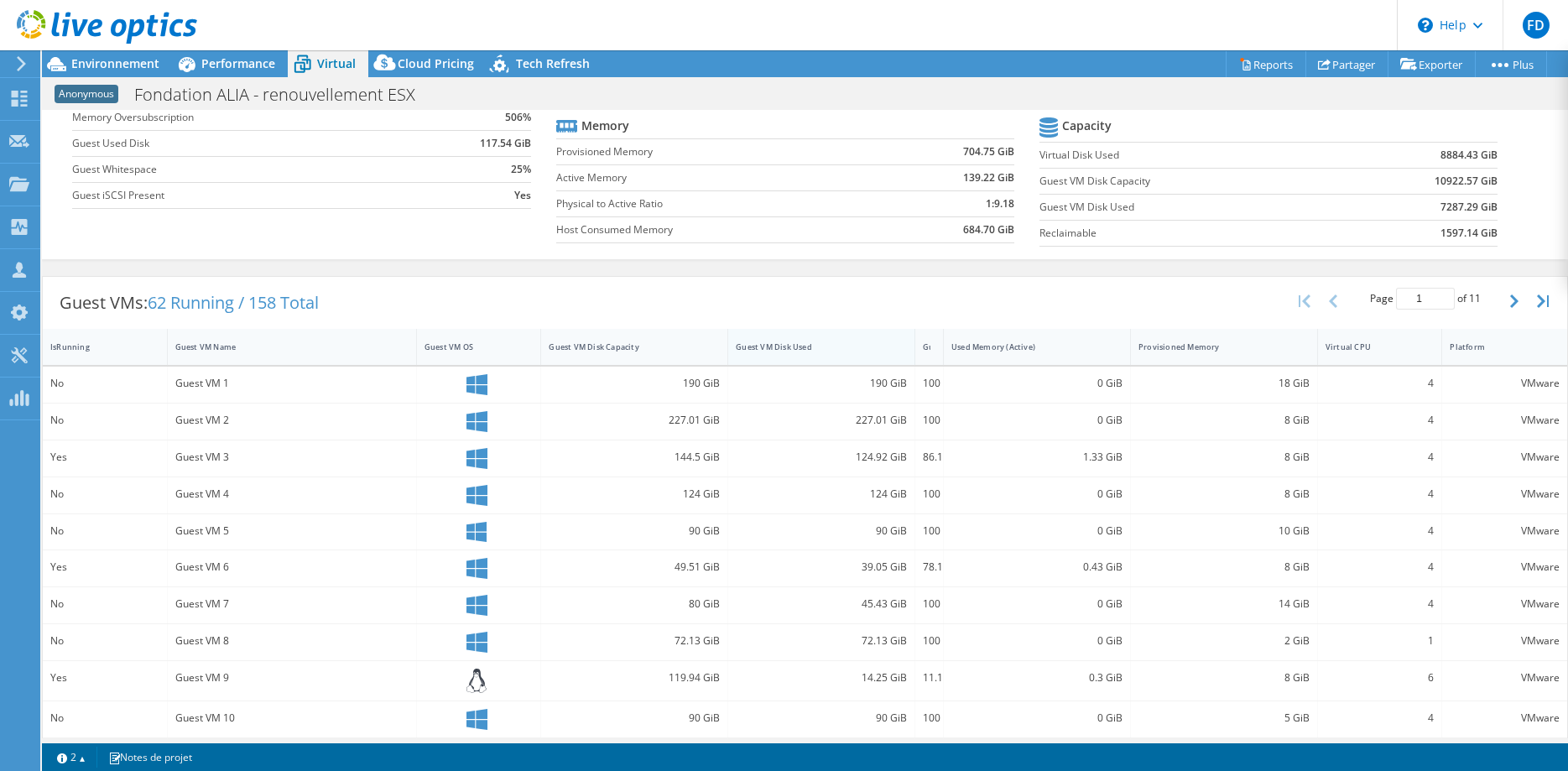
scroll to position [171, 0]
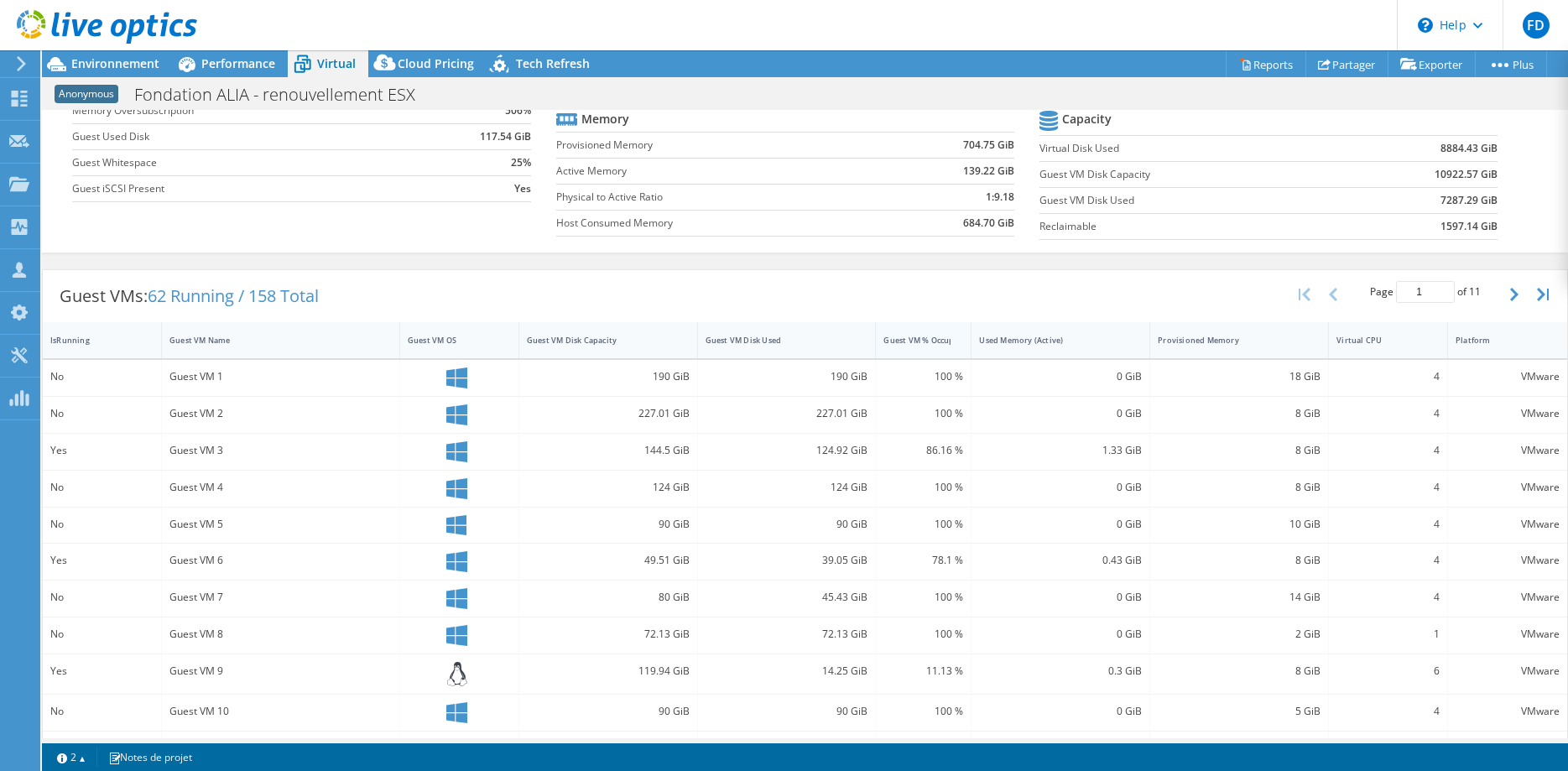
drag, startPoint x: 997, startPoint y: 328, endPoint x: 905, endPoint y: 332, distance: 92.1
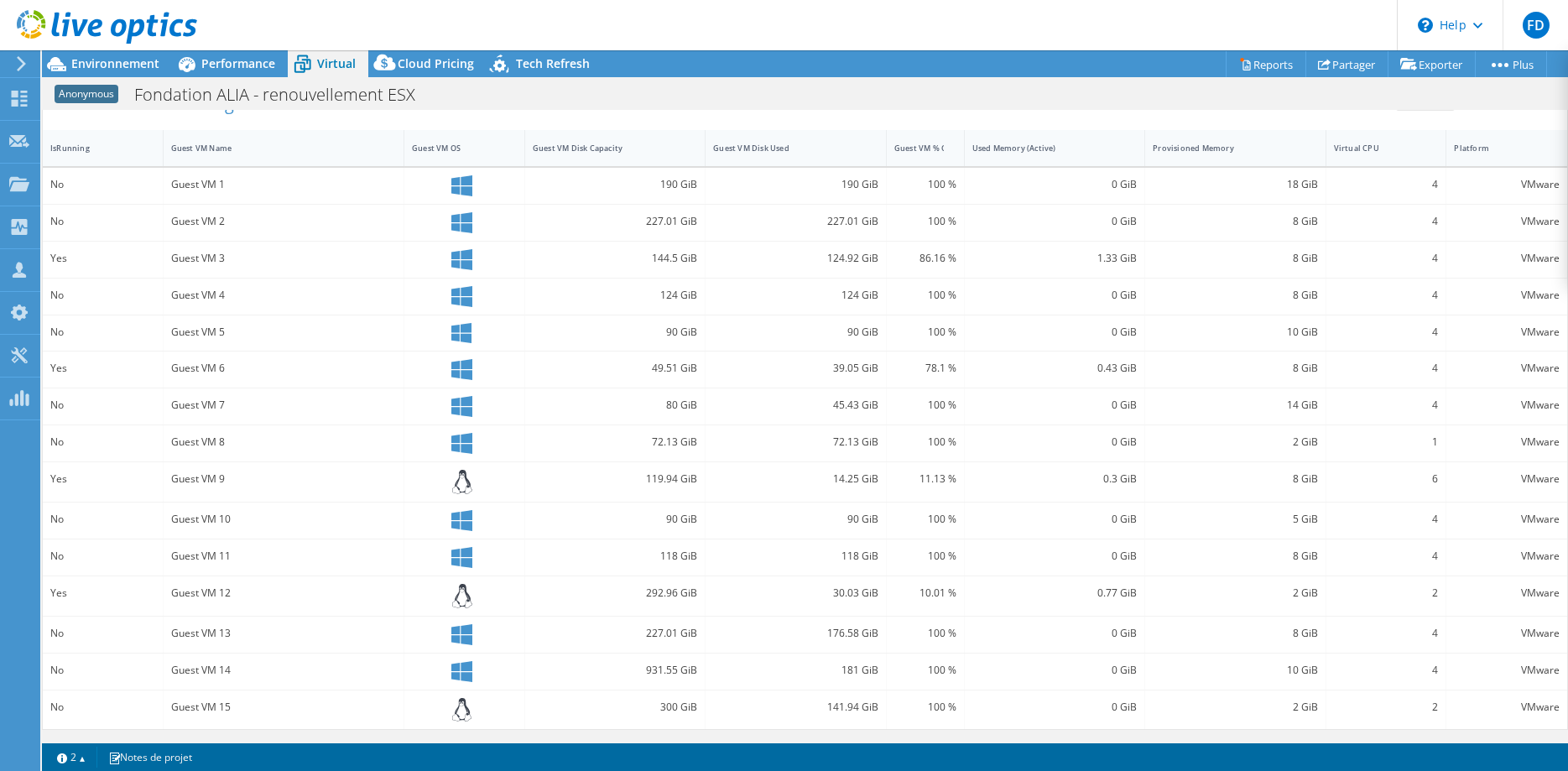
scroll to position [0, 0]
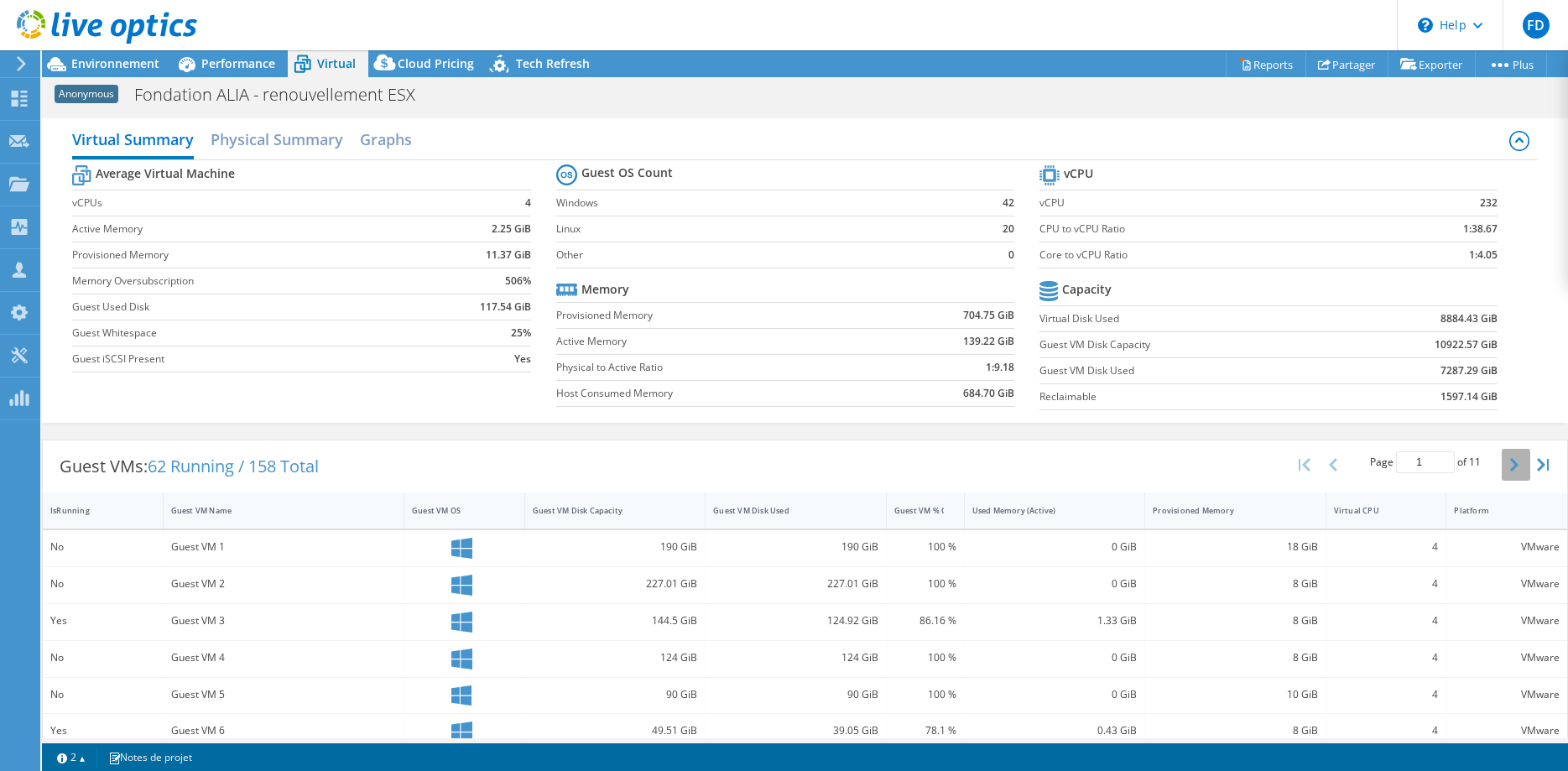
click at [1507, 463] on button "button" at bounding box center [1515, 464] width 28 height 32
type input "3"
click at [1002, 347] on b "139.22 GiB" at bounding box center [988, 341] width 51 height 16
click at [247, 136] on h2 "Physical Summary" at bounding box center [277, 141] width 132 height 36
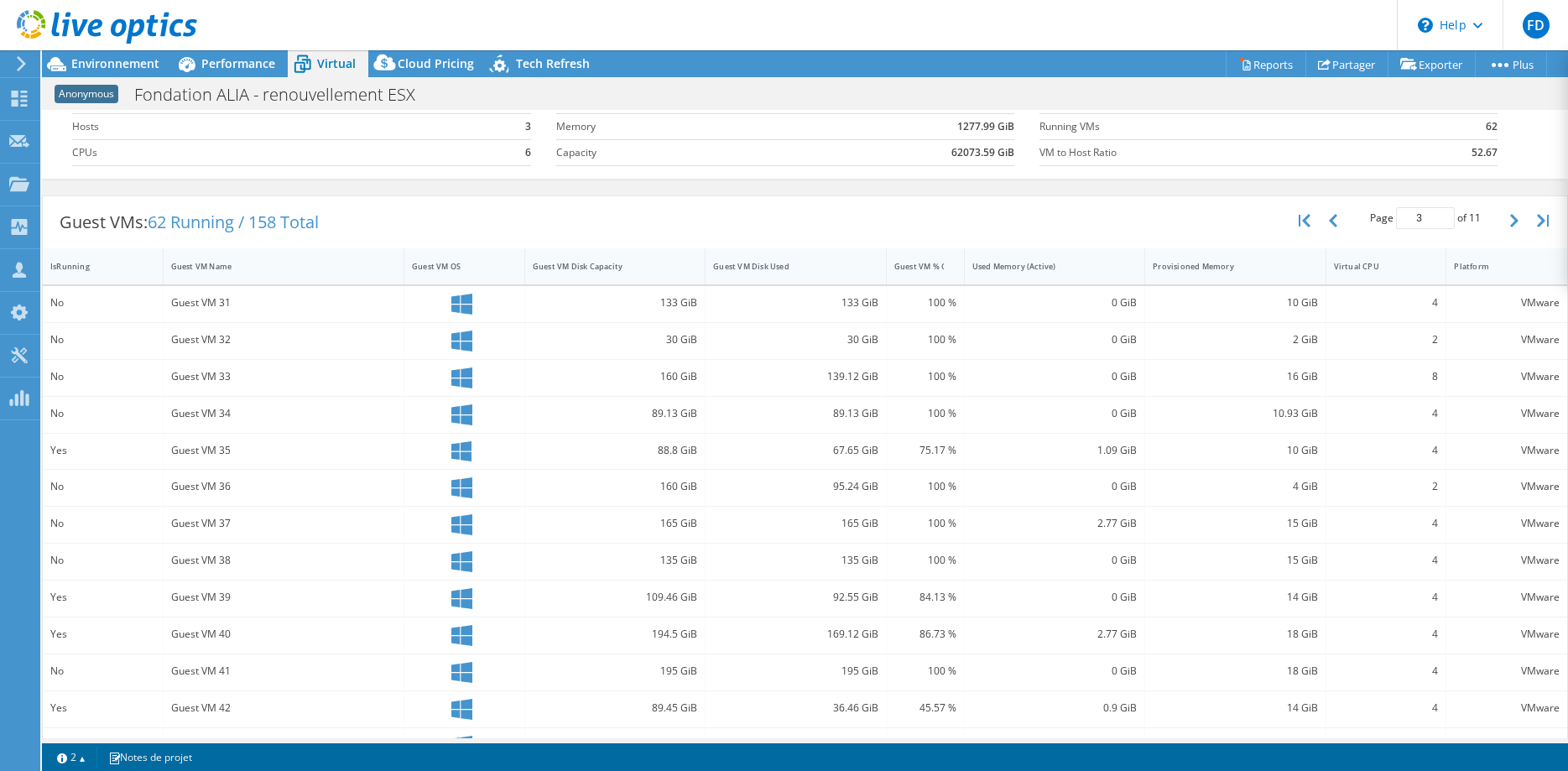
scroll to position [172, 0]
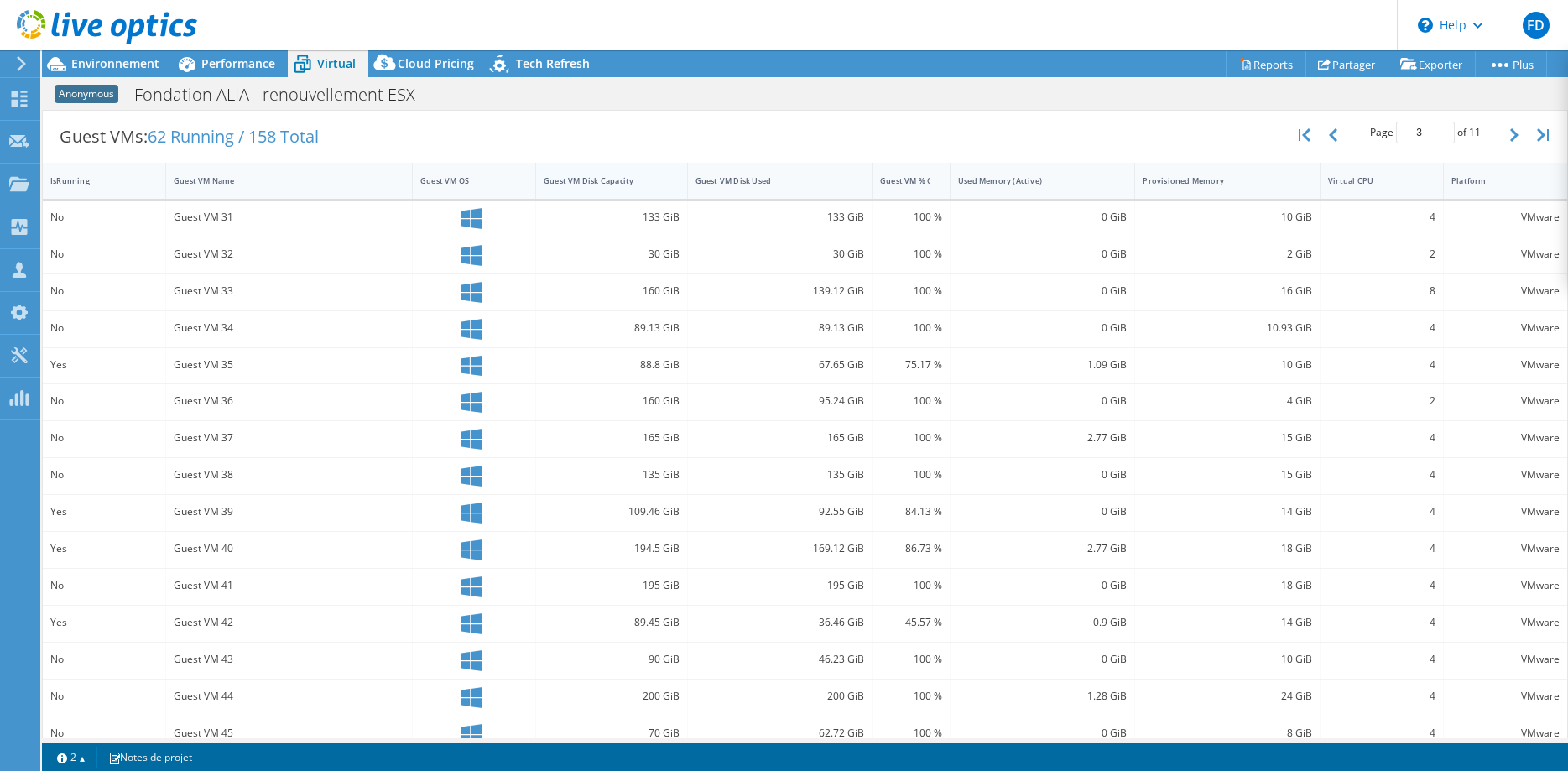
drag, startPoint x: 701, startPoint y: 183, endPoint x: 646, endPoint y: 182, distance: 55.0
click at [646, 182] on div "Guest VM Disk Capacity" at bounding box center [612, 181] width 152 height 36
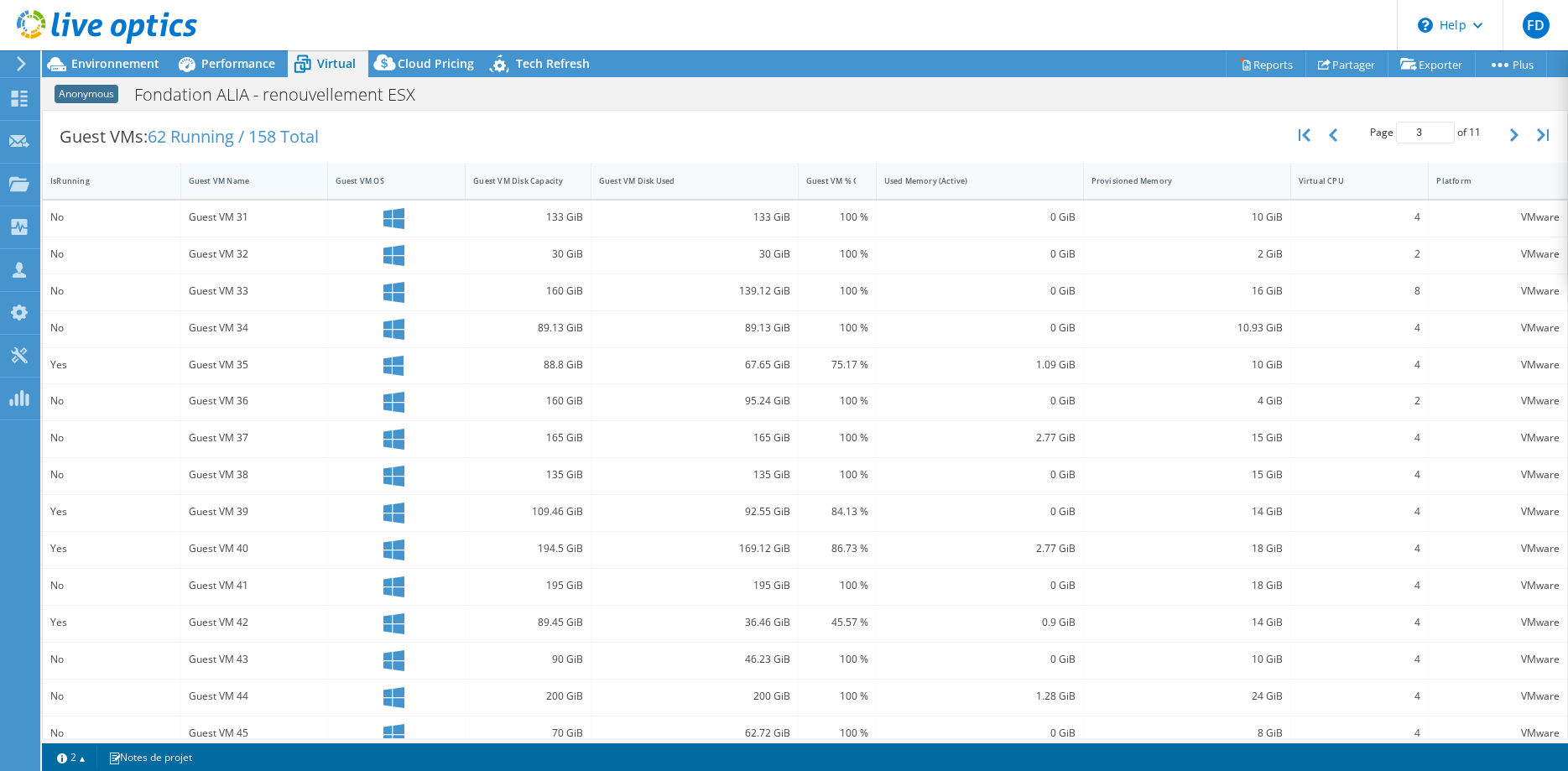
drag, startPoint x: 417, startPoint y: 172, endPoint x: 246, endPoint y: 171, distance: 171.0
click at [308, 169] on div "Guest VM Name" at bounding box center [255, 181] width 147 height 36
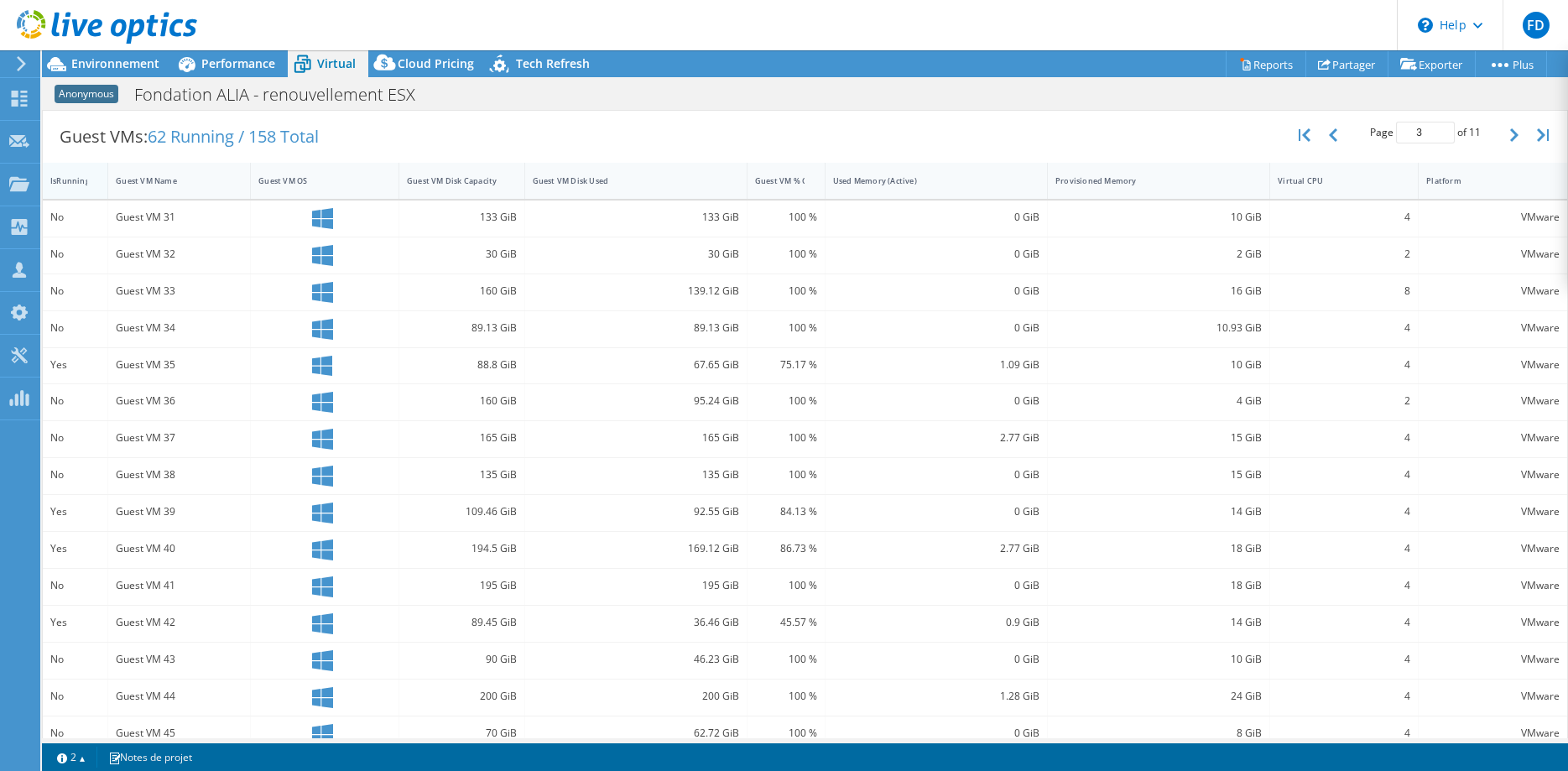
drag, startPoint x: 175, startPoint y: 172, endPoint x: 102, endPoint y: 171, distance: 73.0
click at [102, 171] on div at bounding box center [107, 181] width 30 height 36
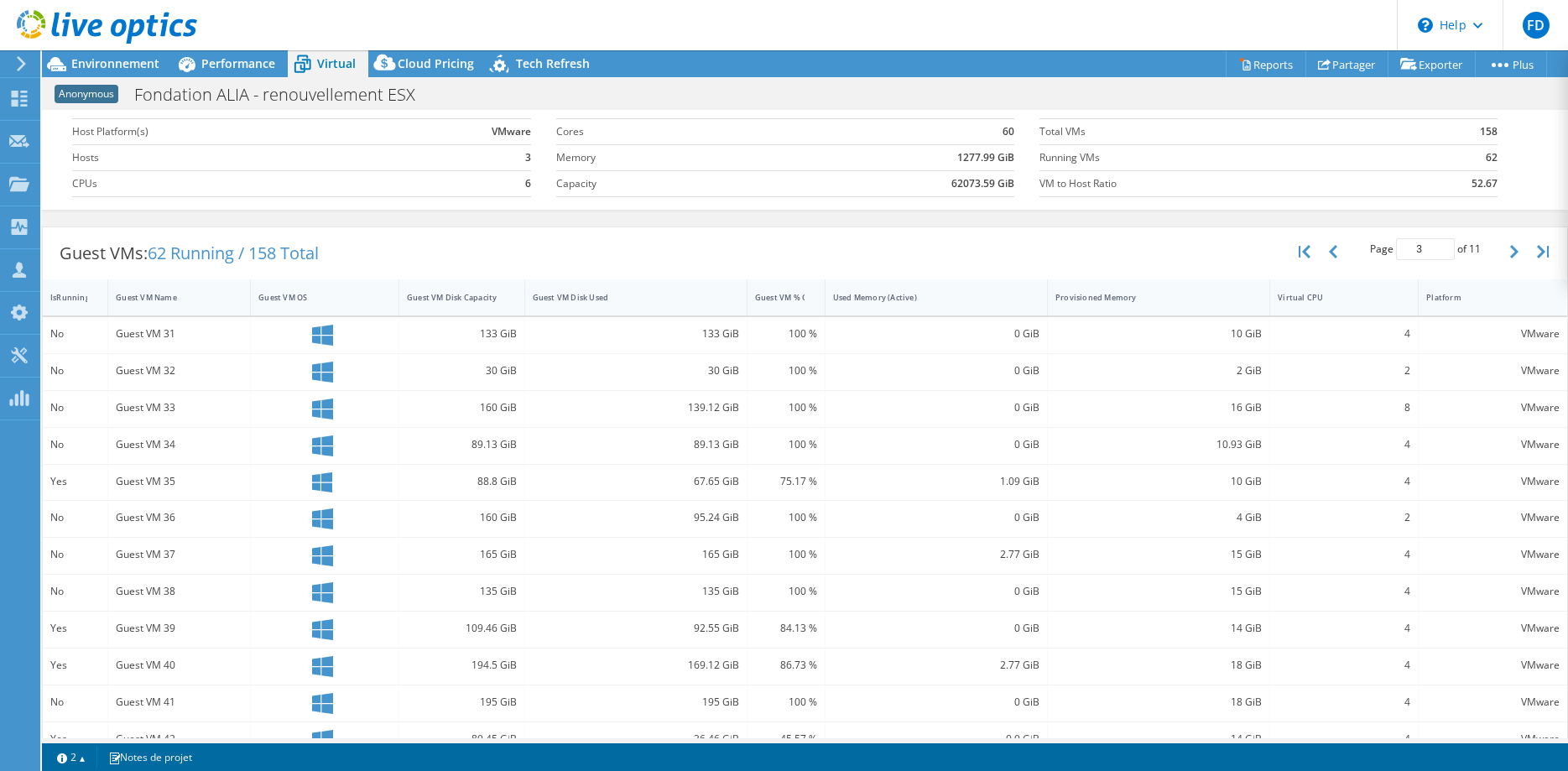
scroll to position [0, 0]
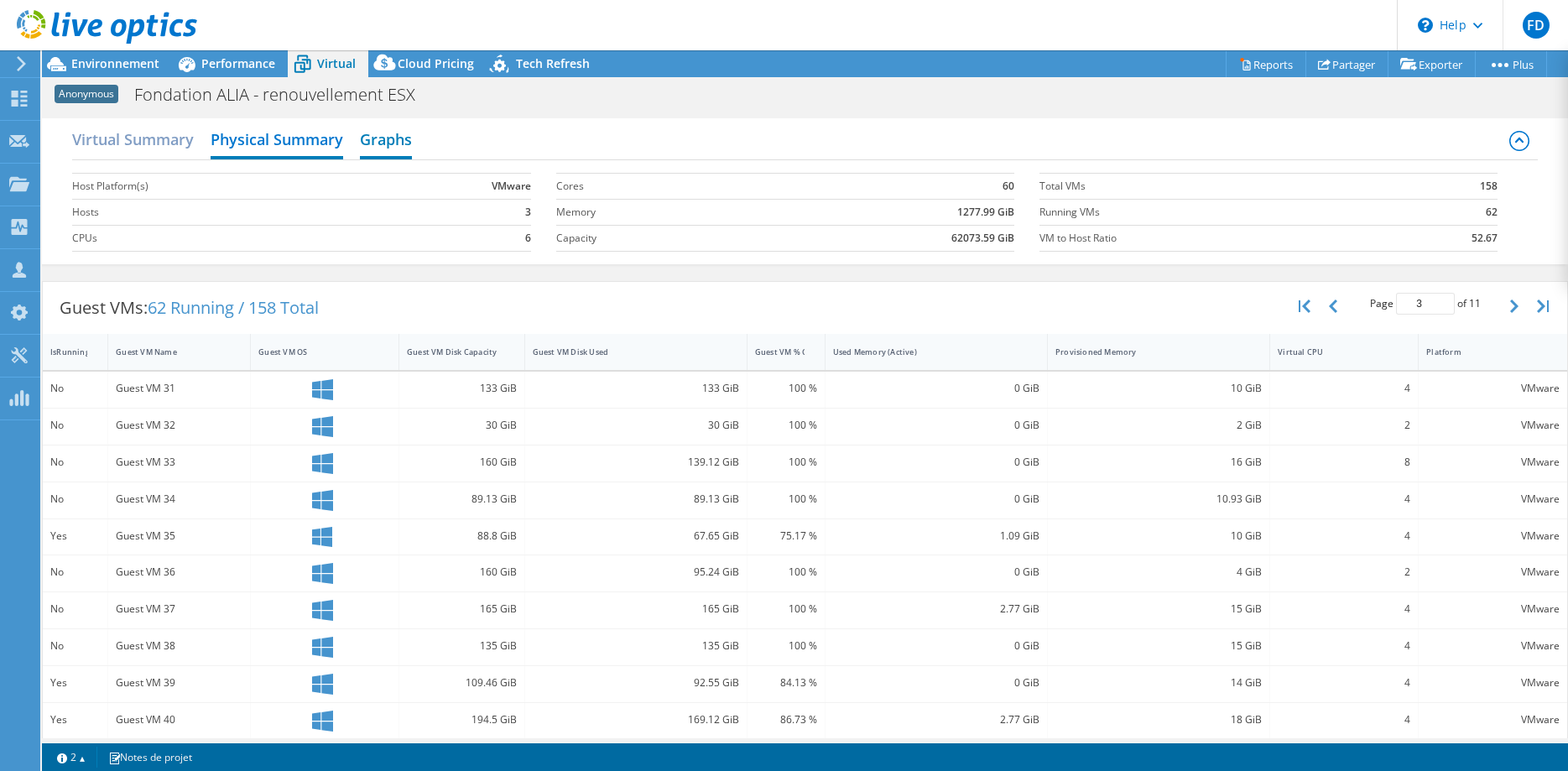
click at [393, 137] on h2 "Graphs" at bounding box center [385, 141] width 52 height 36
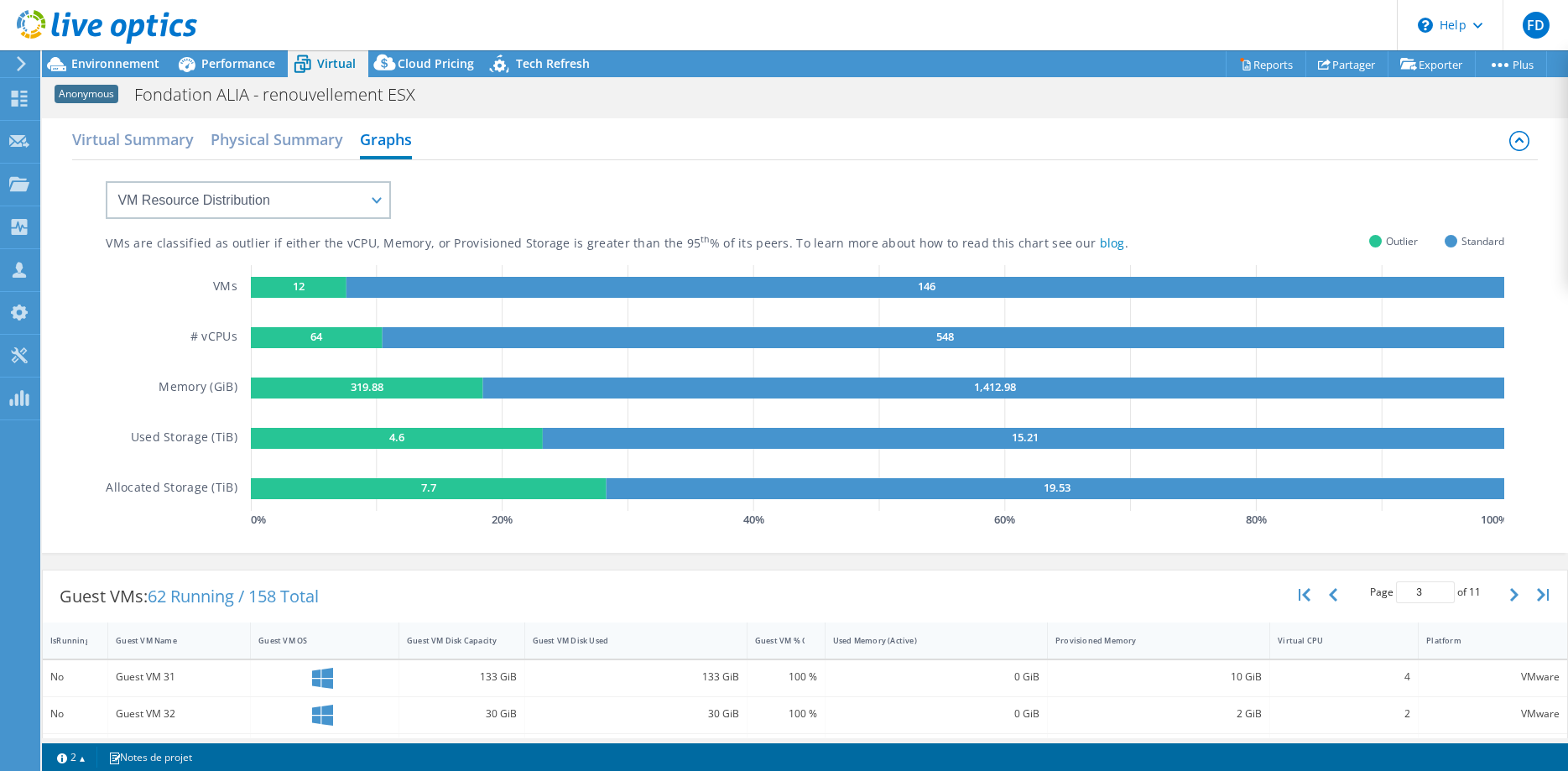
click at [409, 199] on div "VMs are classified as outlier if either the vCPU, Memory, or Provisioned Storag…" at bounding box center [804, 346] width 1397 height 371
click at [106, 182] on select "VM Resource Distribution Provisioning Contrast Over Provisioning" at bounding box center [248, 200] width 286 height 37
select select "Provisioning Contrast"
click option "Provisioning Contrast" at bounding box center [0, 0] width 0 height 0
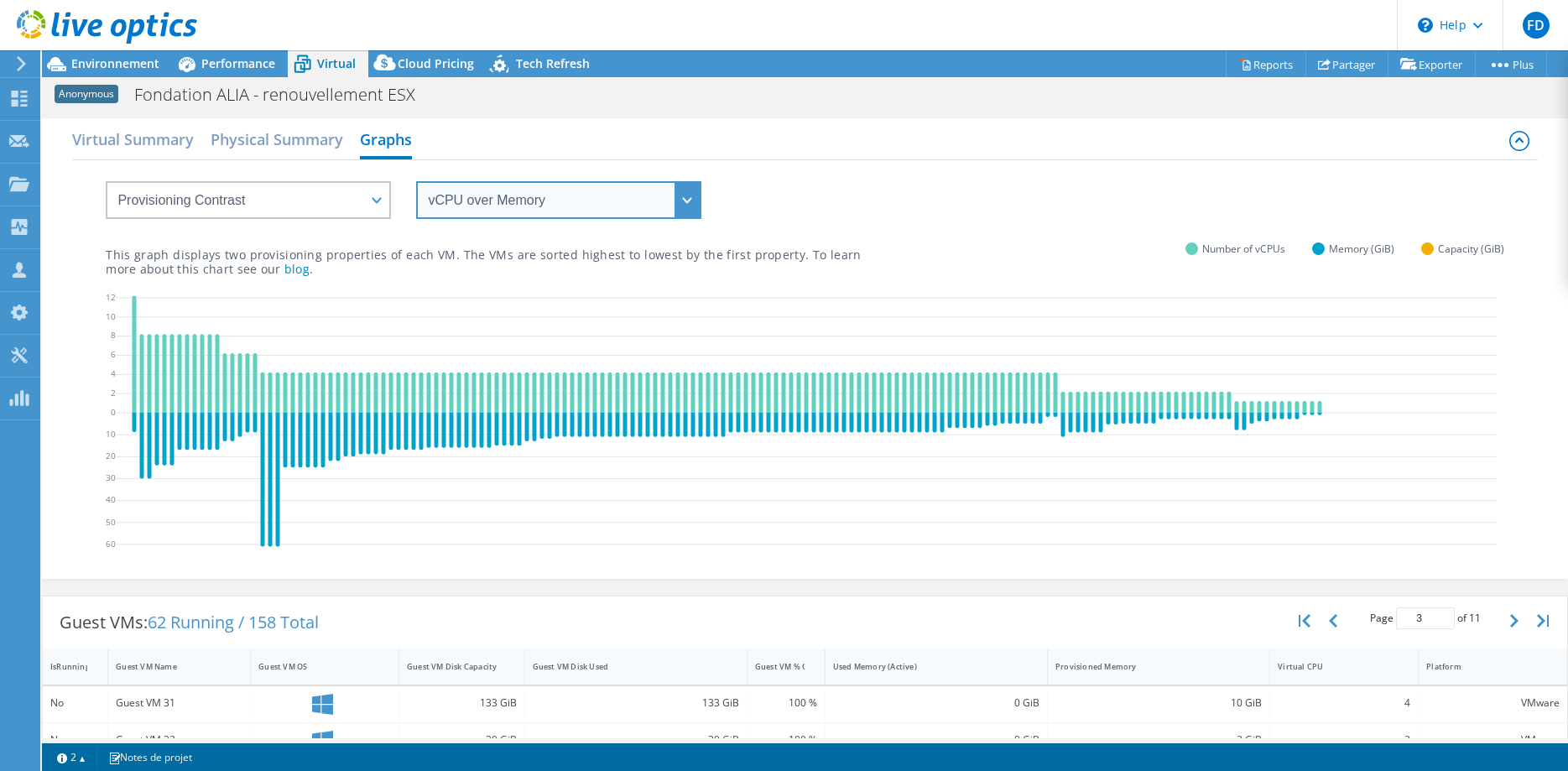
click at [416, 182] on select "vCPU over Memory vCPU over Capacity Memory over vCPU Memory over Capacity Capac…" at bounding box center [559, 200] width 286 height 37
select select "Capacity over vCPU"
click option "Capacity over vCPU" at bounding box center [0, 0] width 0 height 0
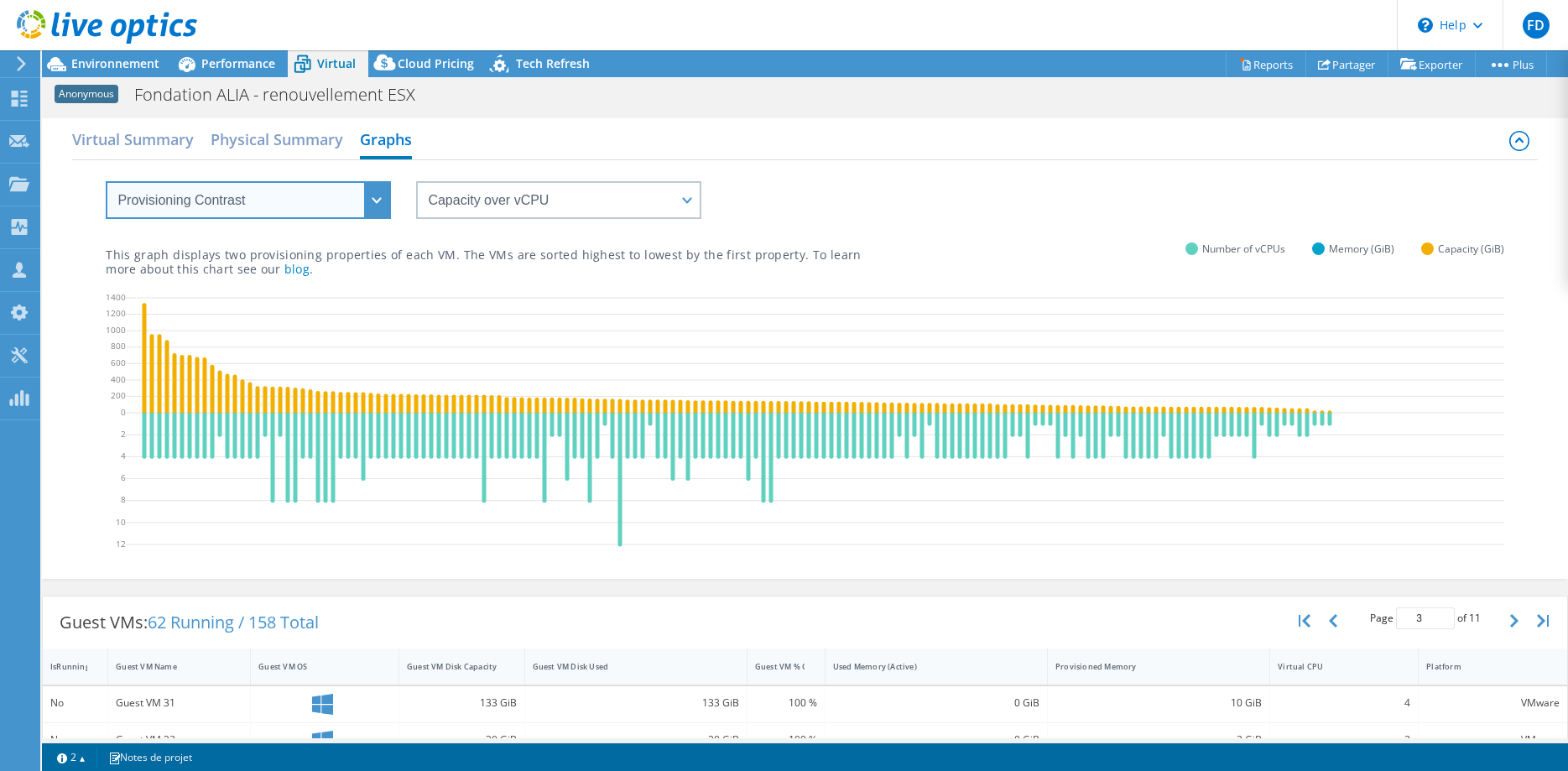
click at [106, 182] on select "VM Resource Distribution Provisioning Contrast Over Provisioning" at bounding box center [248, 200] width 286 height 37
select select "Over Provisioning"
click option "Over Provisioning" at bounding box center [0, 0] width 0 height 0
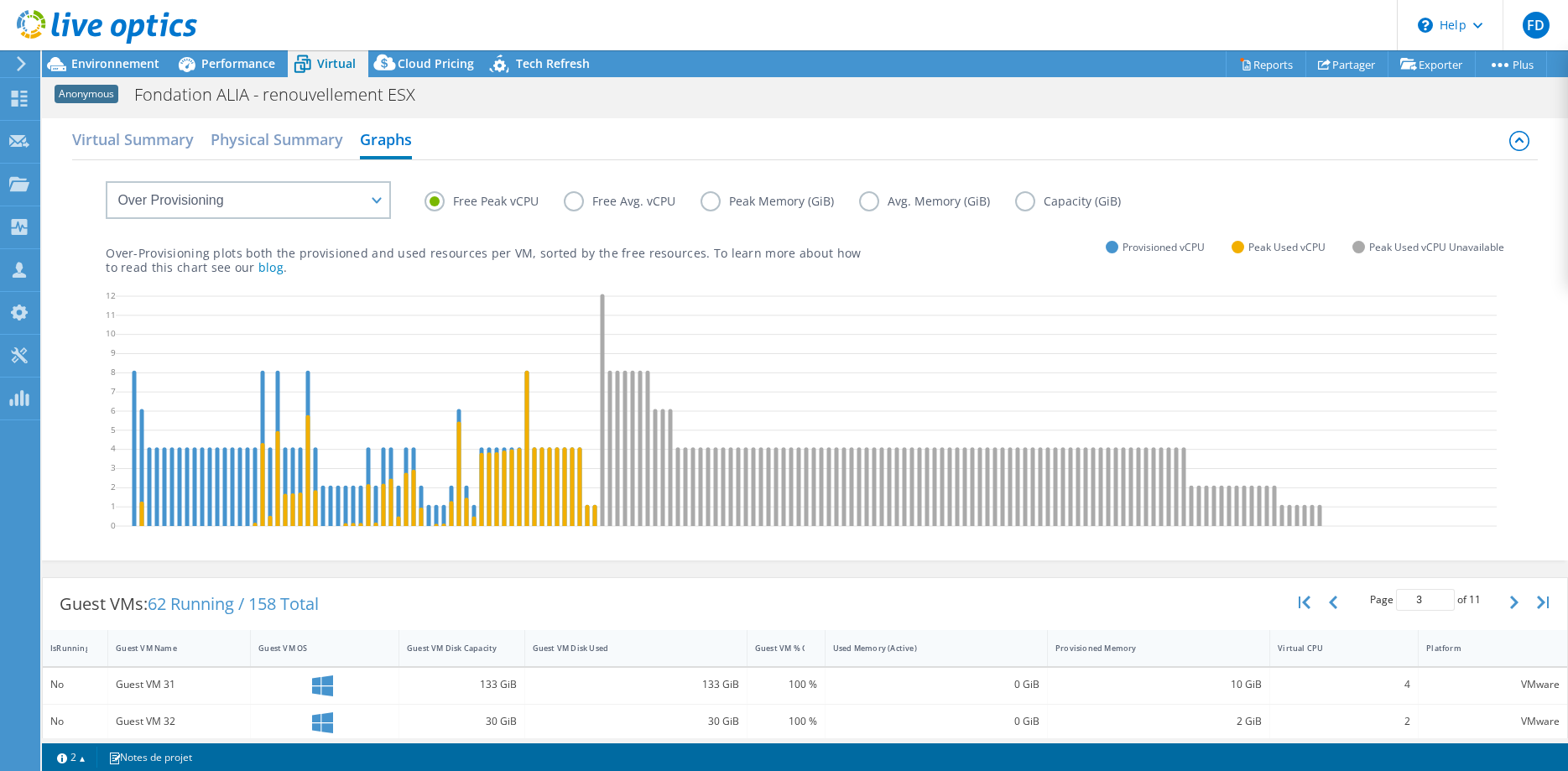
click at [613, 196] on label "Free Avg. vCPU" at bounding box center [632, 202] width 137 height 20
click at [0, 0] on input "Free Avg. vCPU" at bounding box center [0, 0] width 0 height 0
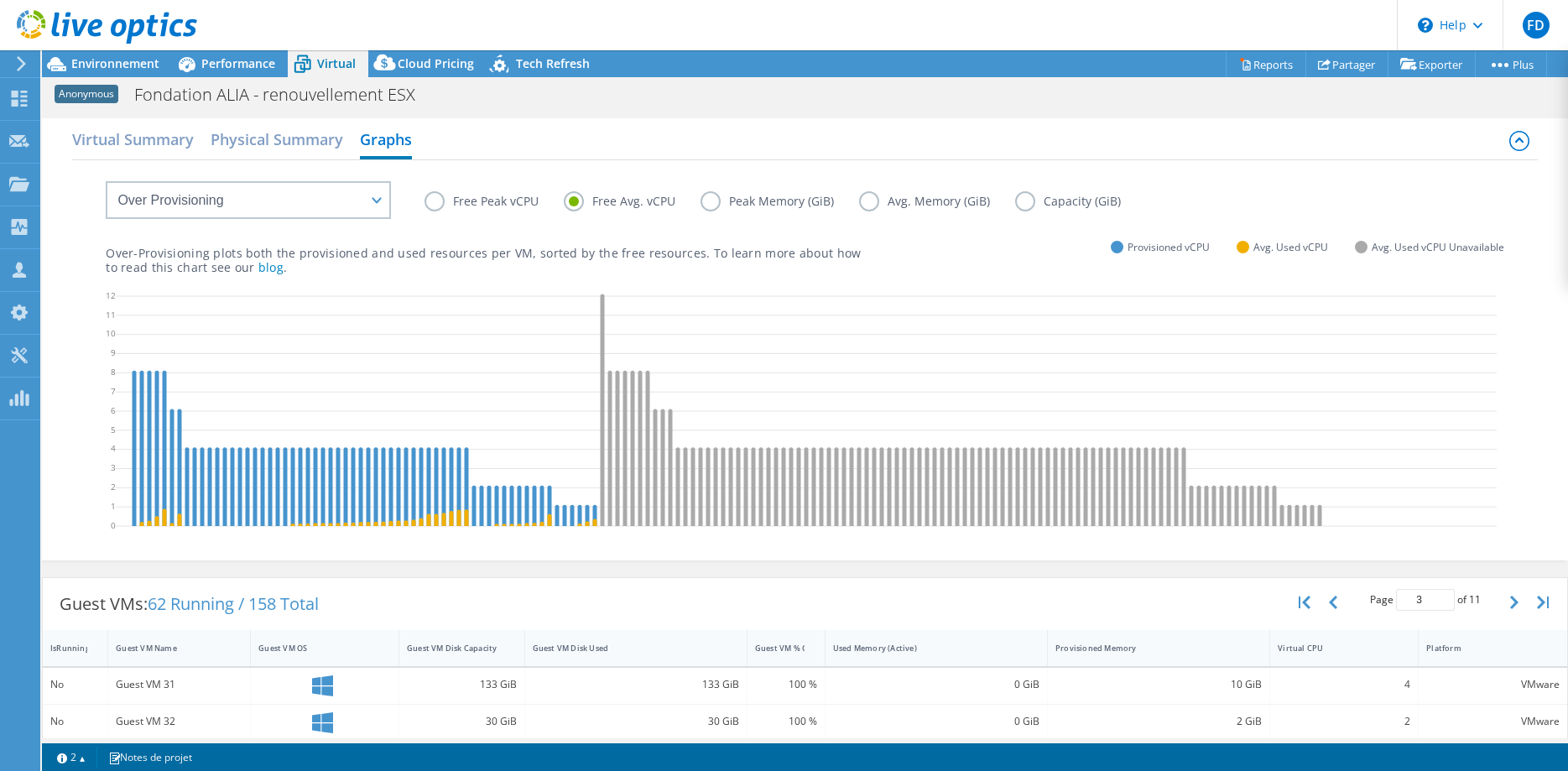
click at [442, 199] on label "Free Peak vCPU" at bounding box center [494, 202] width 140 height 20
click at [0, 0] on input "Free Peak vCPU" at bounding box center [0, 0] width 0 height 0
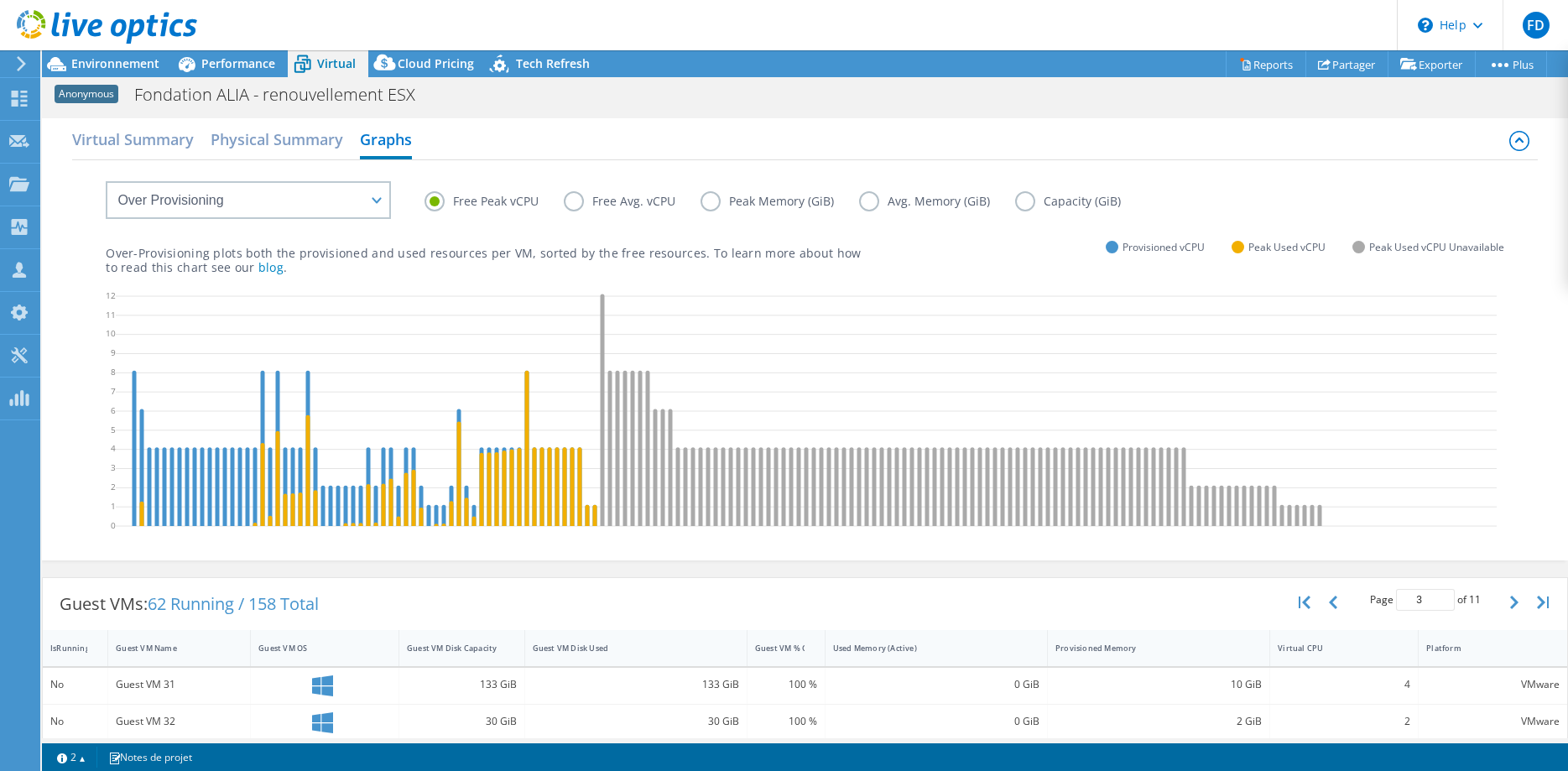
click at [128, 78] on div "Anonymous Fondation ALIA - renouvellement ESX Imprimer" at bounding box center [805, 94] width 1526 height 33
click at [132, 60] on span "Environnement" at bounding box center [115, 63] width 89 height 16
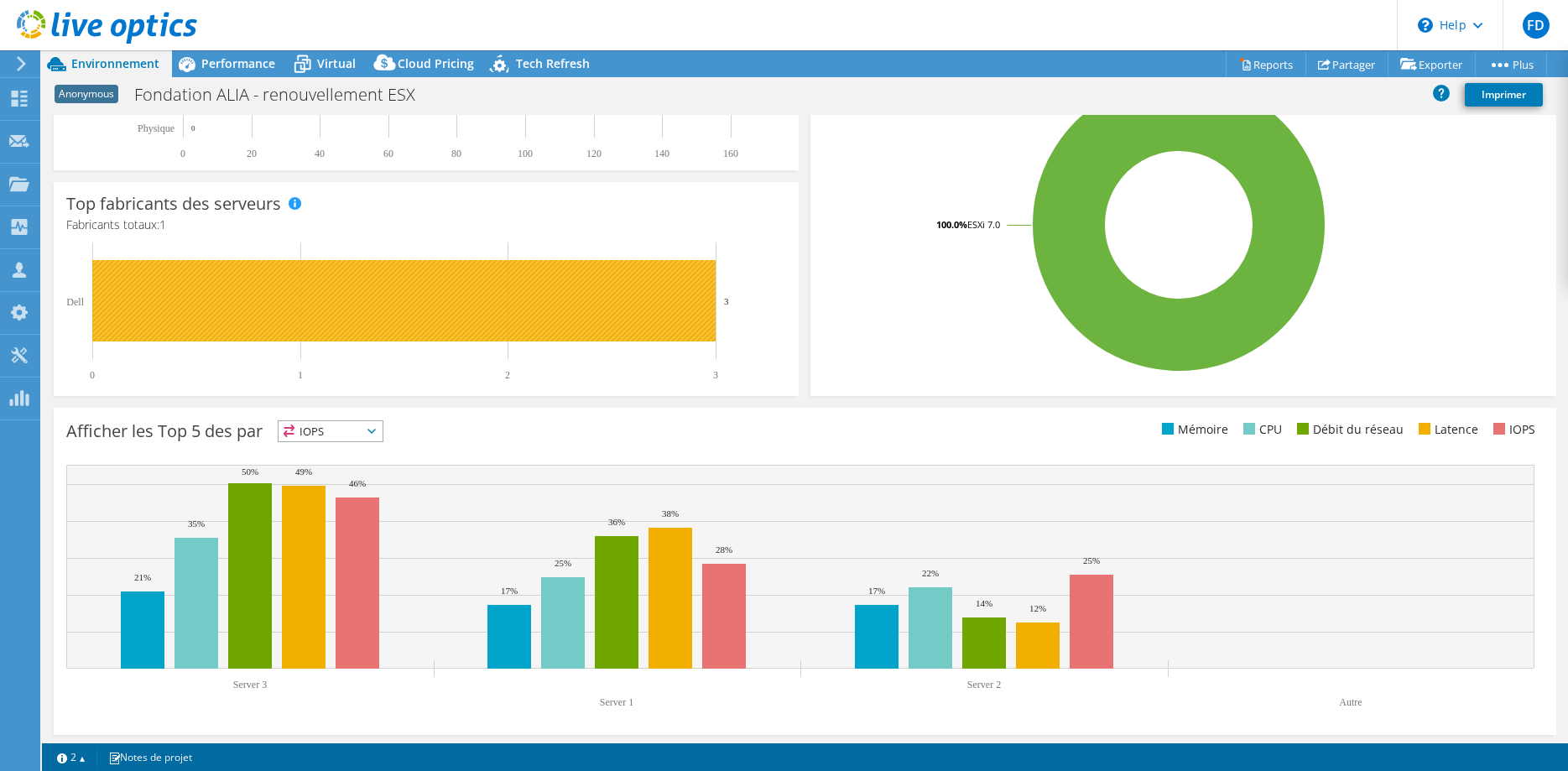
scroll to position [349, 0]
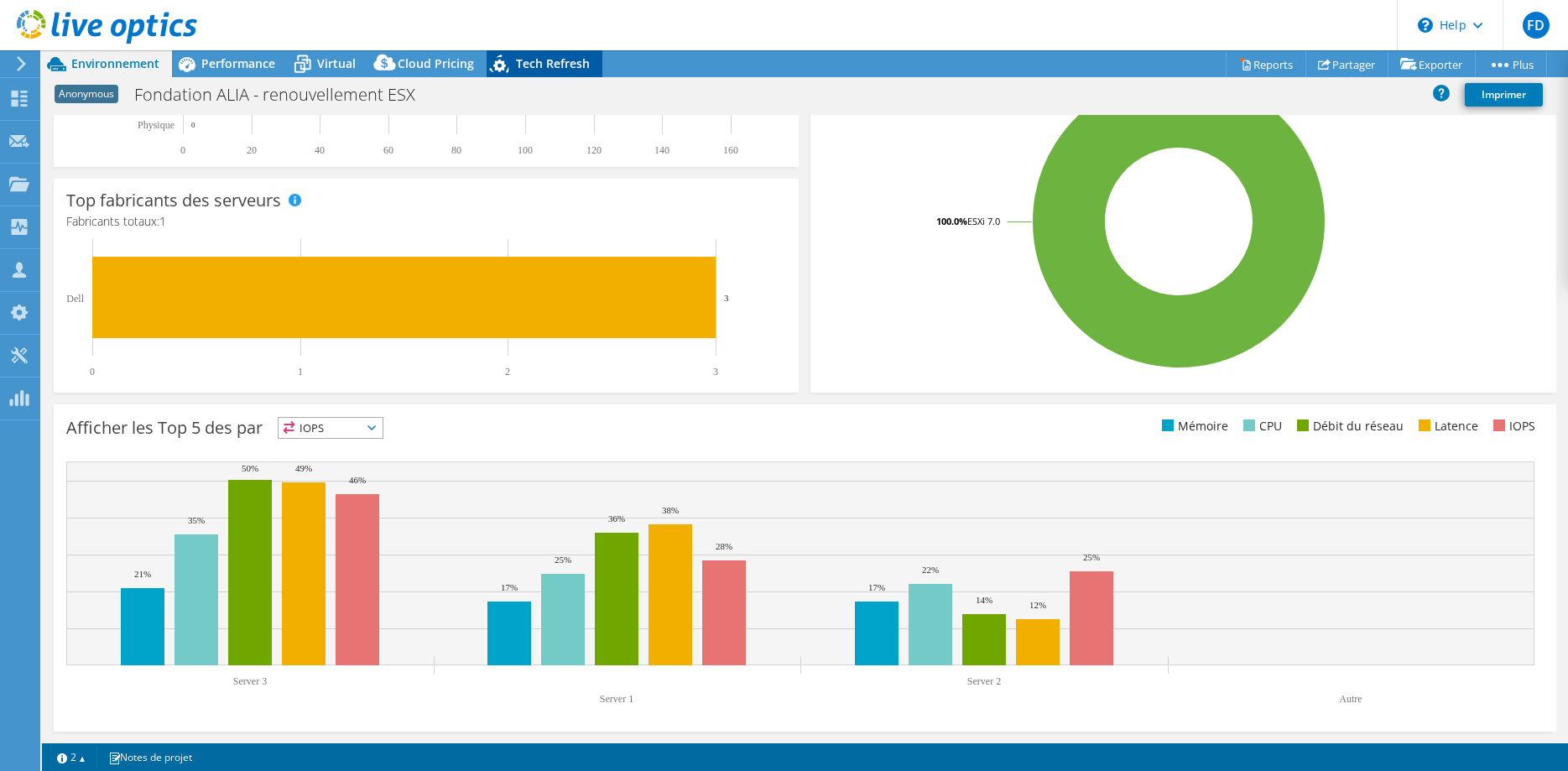
click at [570, 57] on span "Tech Refresh" at bounding box center [552, 63] width 74 height 16
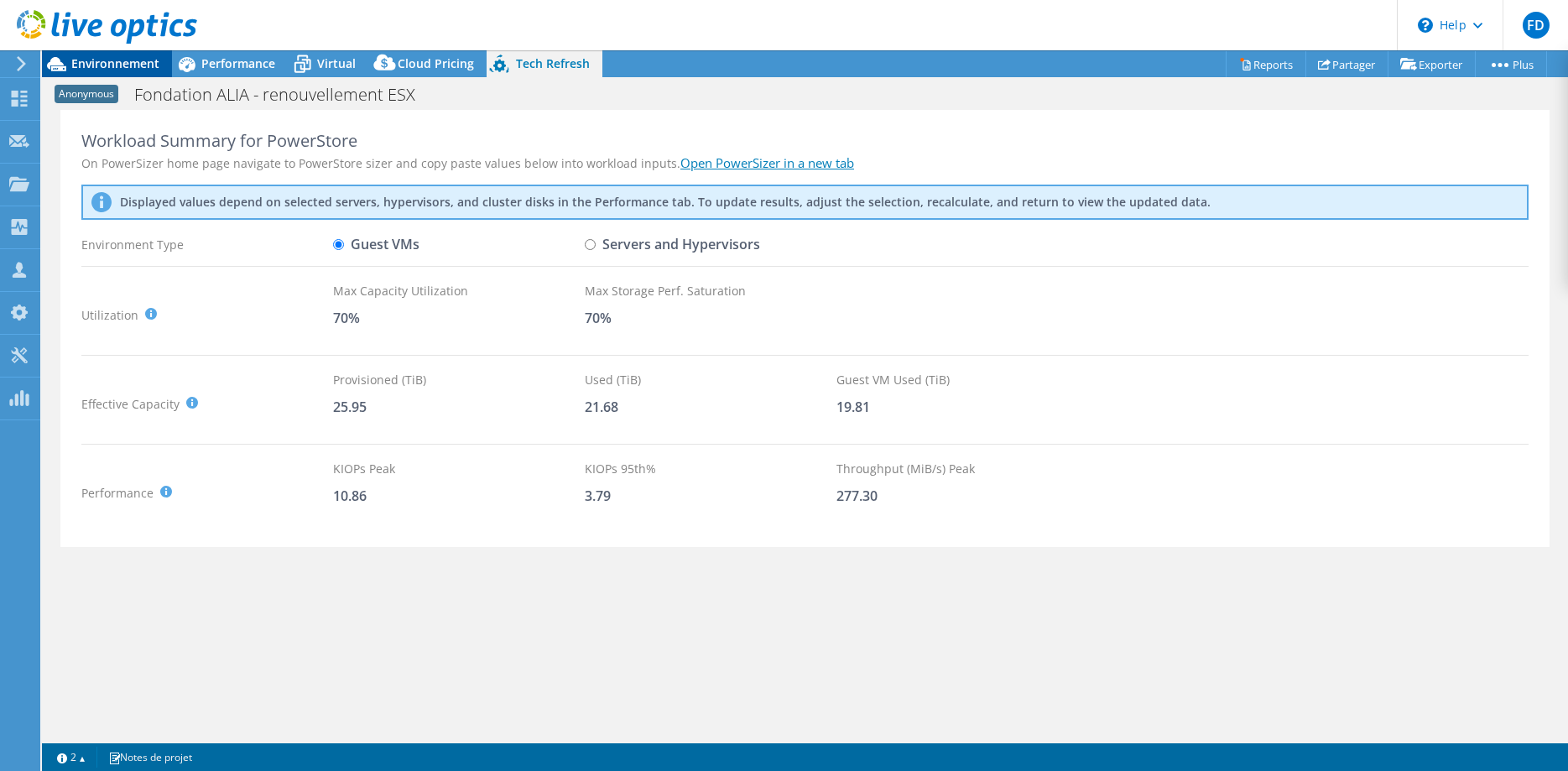
click at [131, 72] on div "Environnement" at bounding box center [107, 63] width 130 height 26
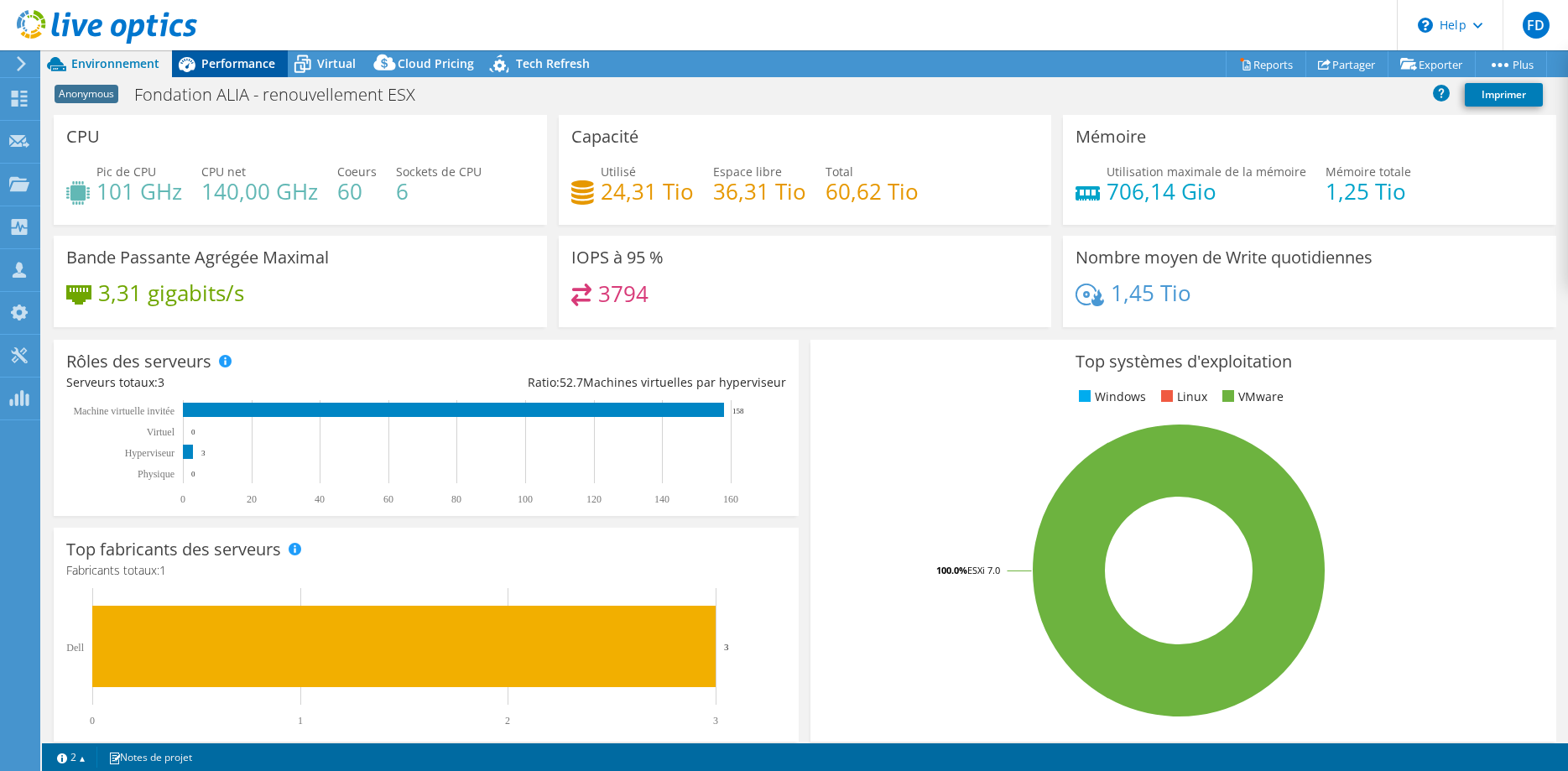
click at [212, 77] on div "Performance" at bounding box center [229, 63] width 116 height 26
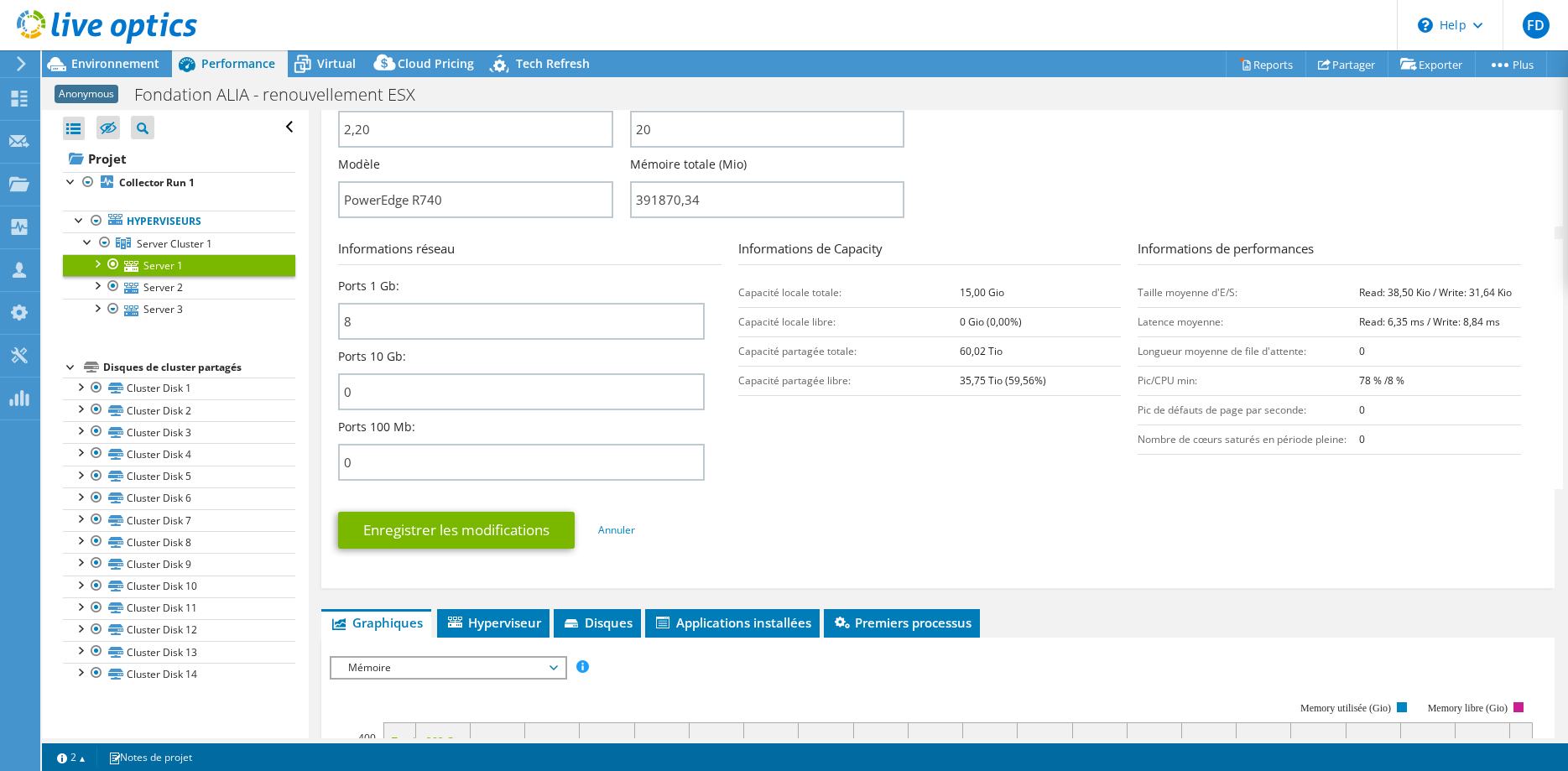
scroll to position [941, 0]
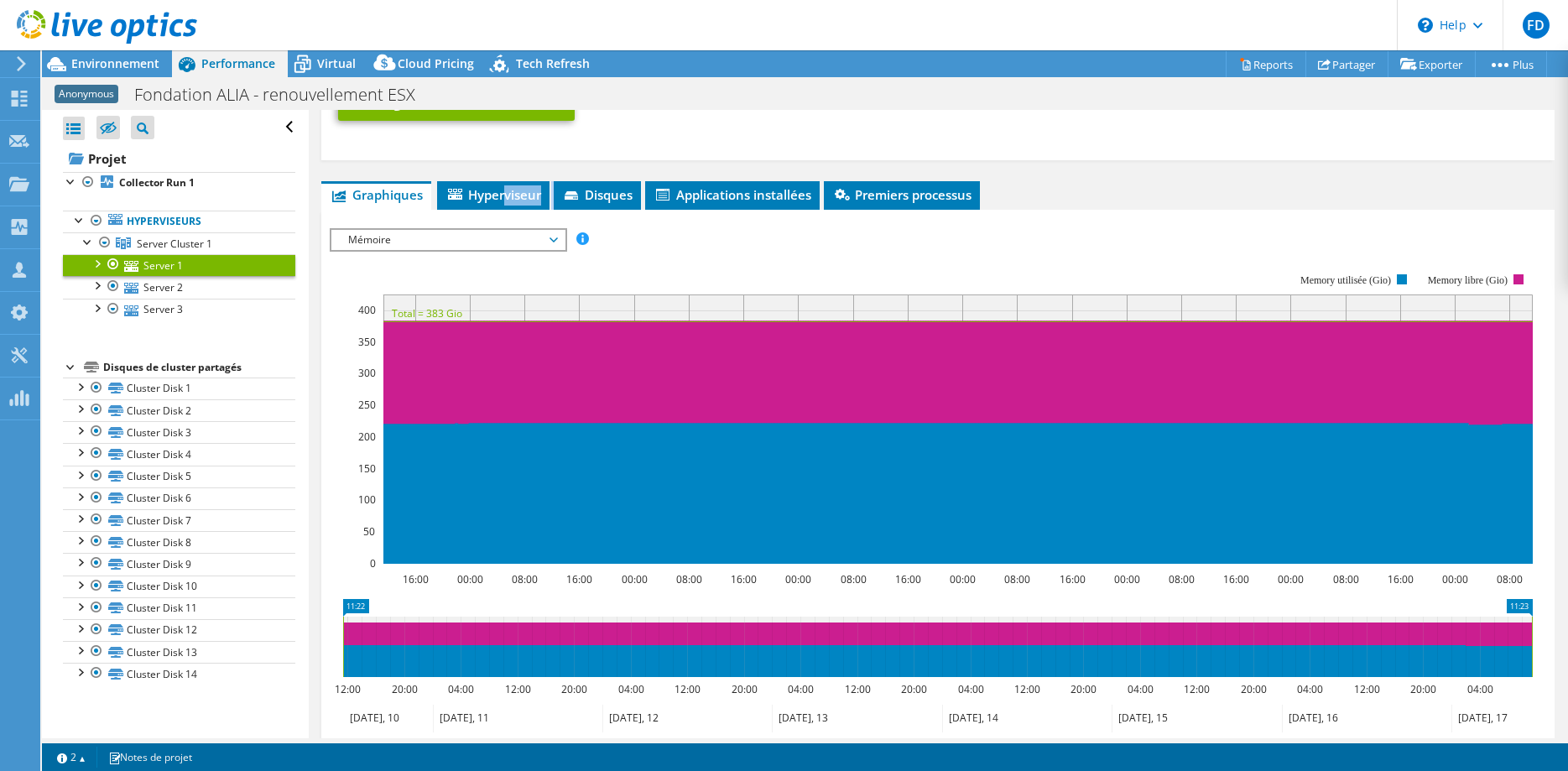
click at [508, 210] on section "IOPS Débit de disque Taille IO Latence Longueur de file d'attente Pourcentage d…" at bounding box center [937, 555] width 1233 height 690
click at [507, 205] on li "Hyperviseur" at bounding box center [493, 195] width 112 height 28
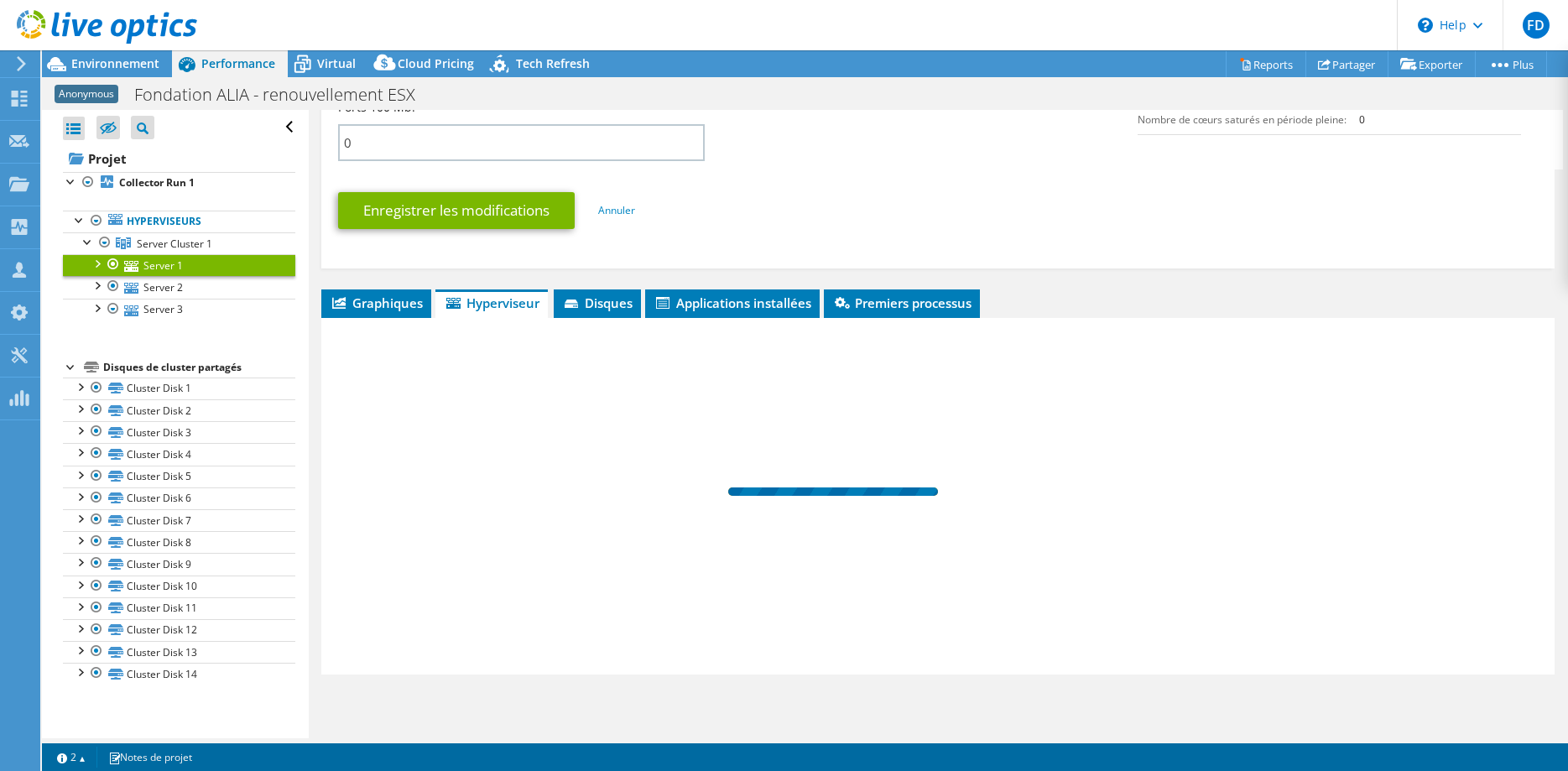
scroll to position [832, 0]
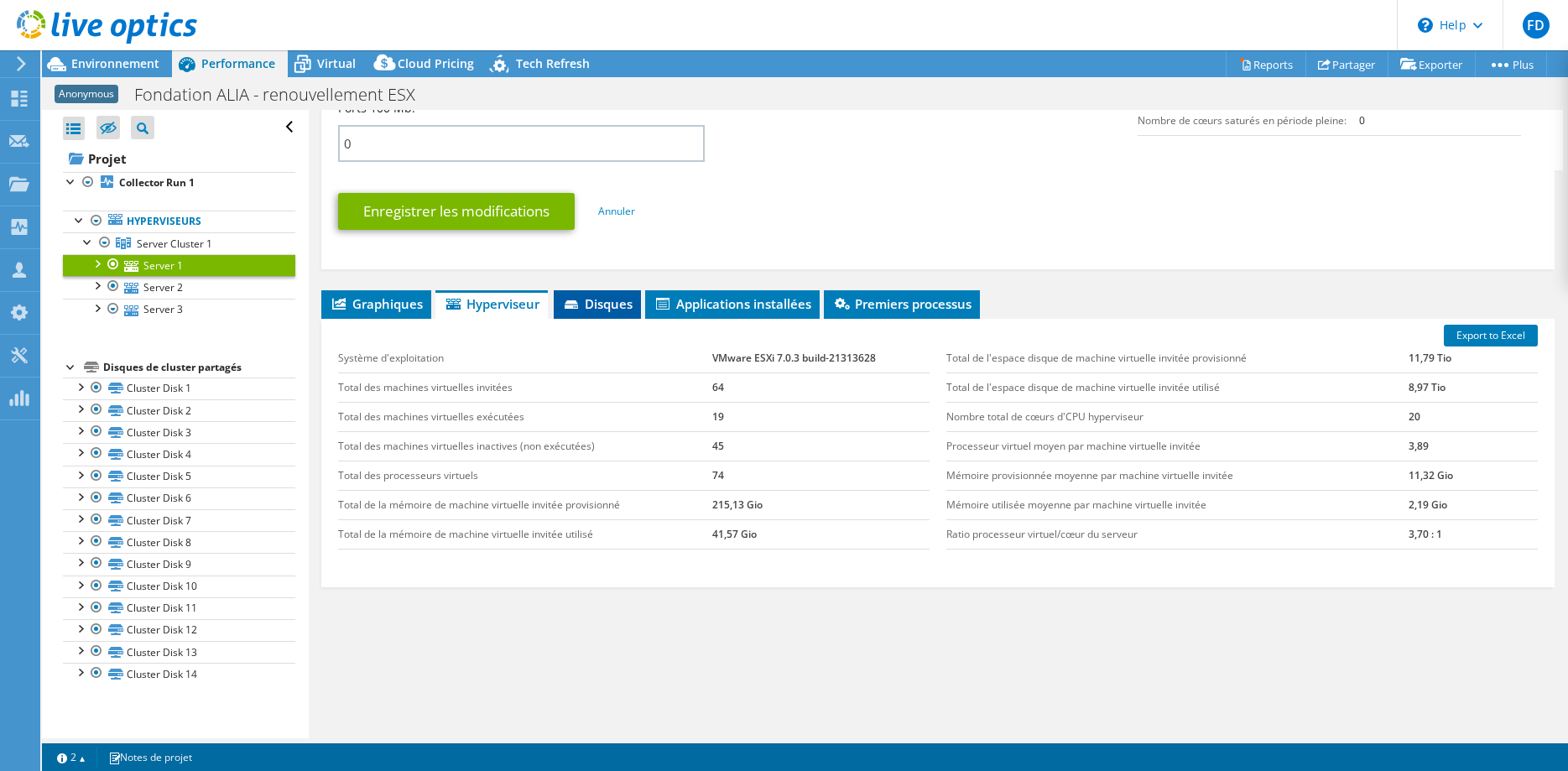
click at [591, 300] on span "Disques" at bounding box center [597, 304] width 70 height 16
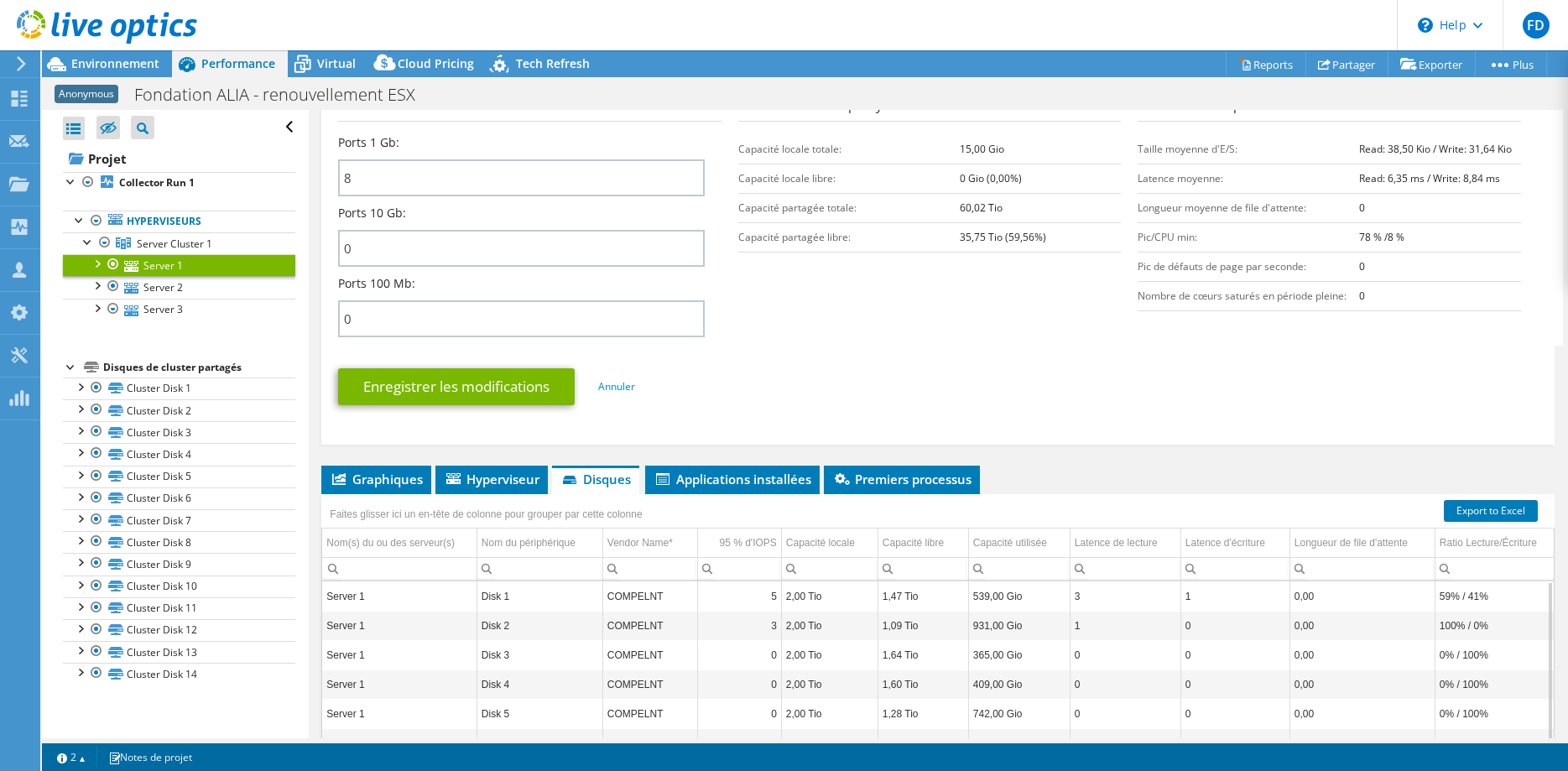
scroll to position [661, 0]
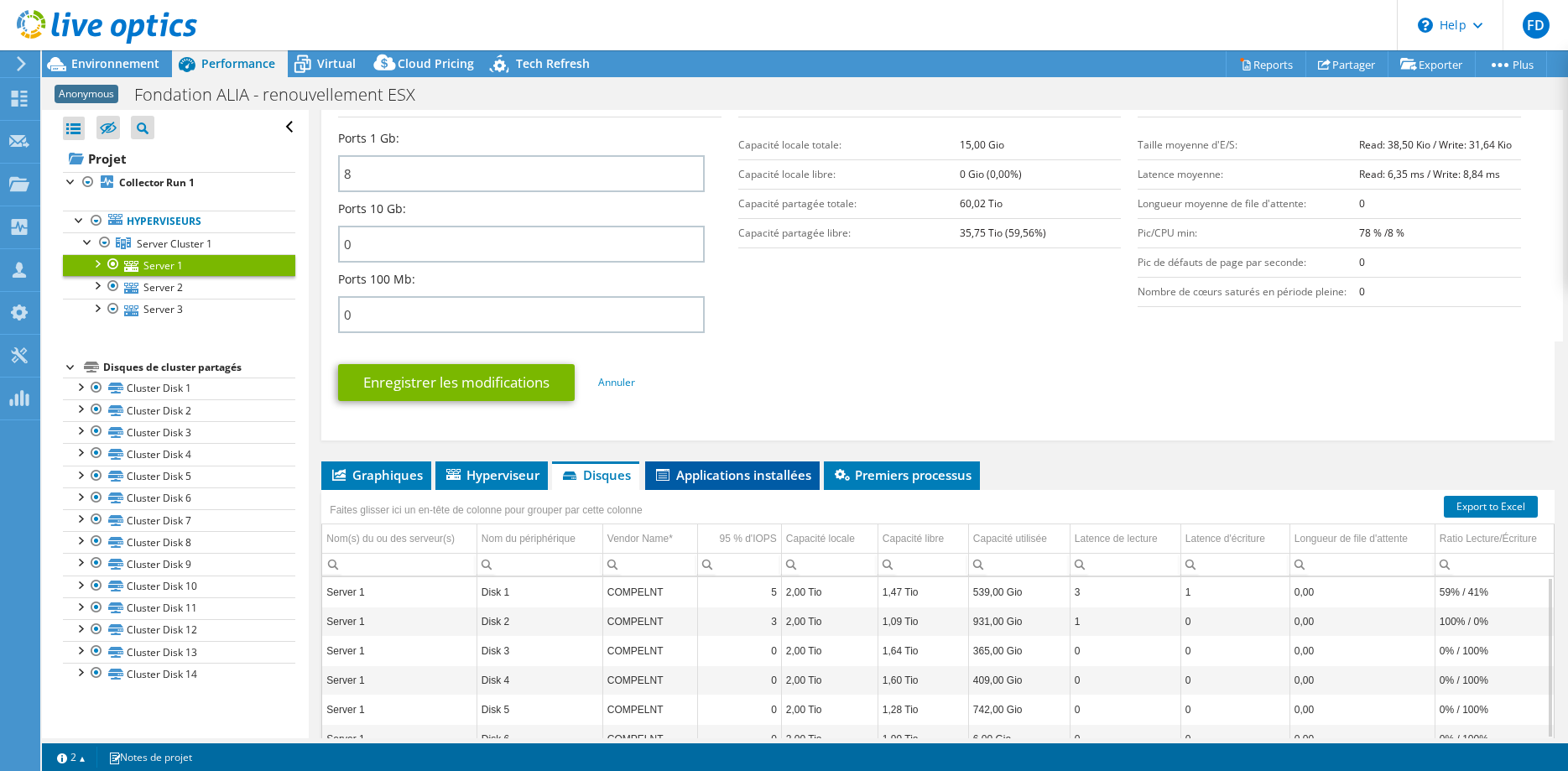
click at [779, 470] on span "Applications installées" at bounding box center [732, 474] width 158 height 16
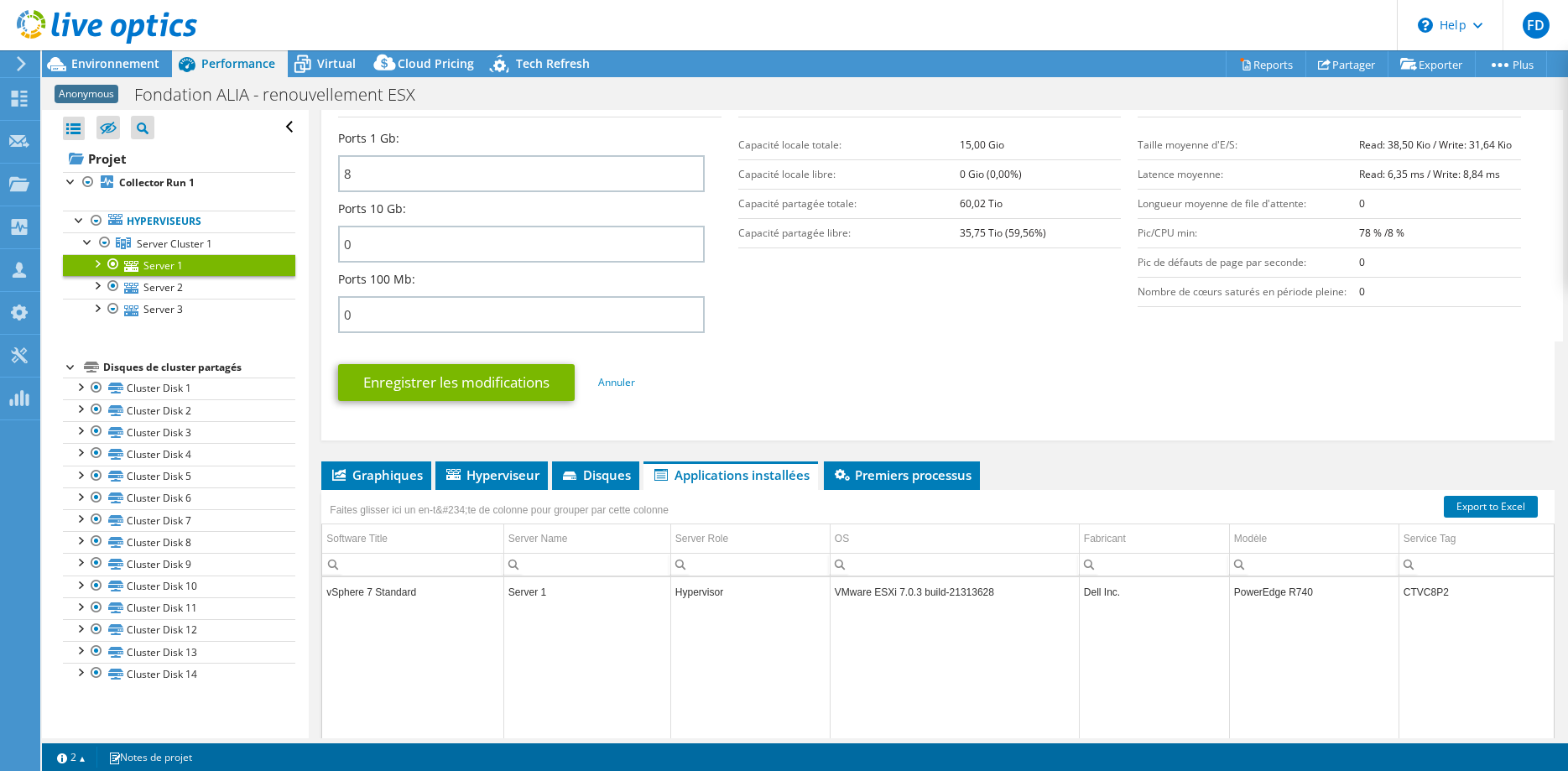
scroll to position [832, 0]
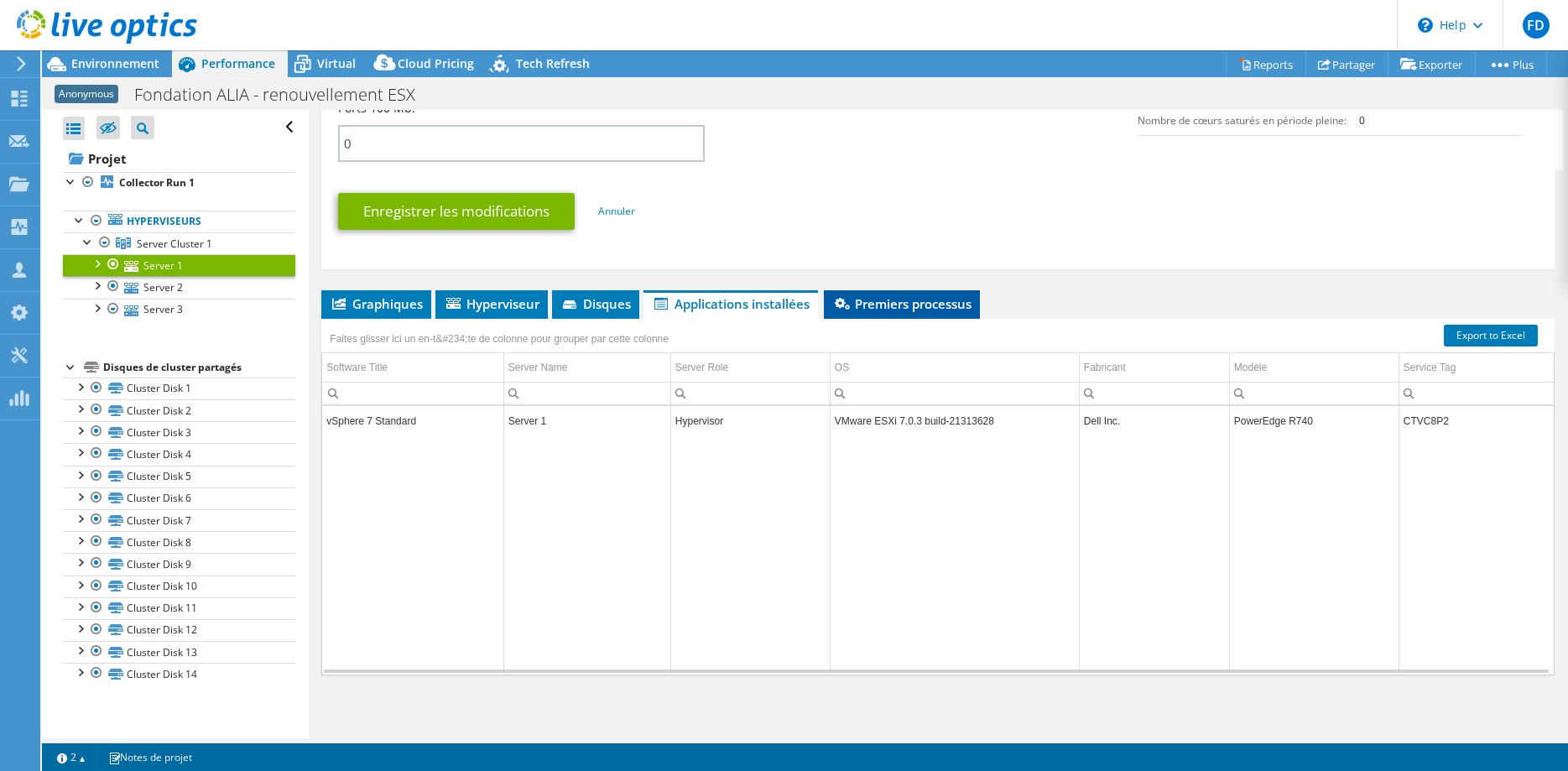
click at [963, 311] on span "Premiers processus" at bounding box center [902, 304] width 140 height 16
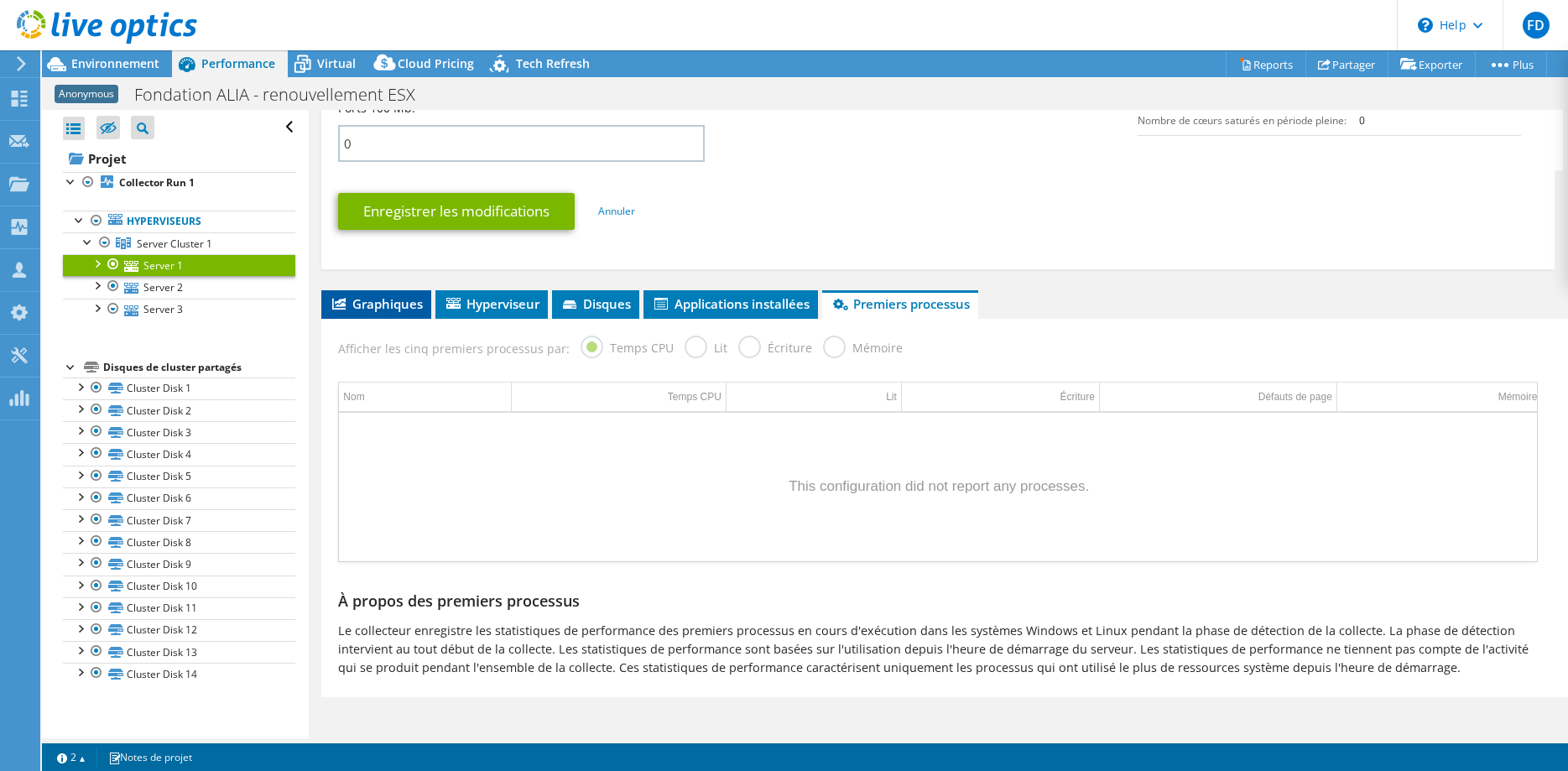
click at [389, 314] on li "Graphiques" at bounding box center [376, 304] width 110 height 28
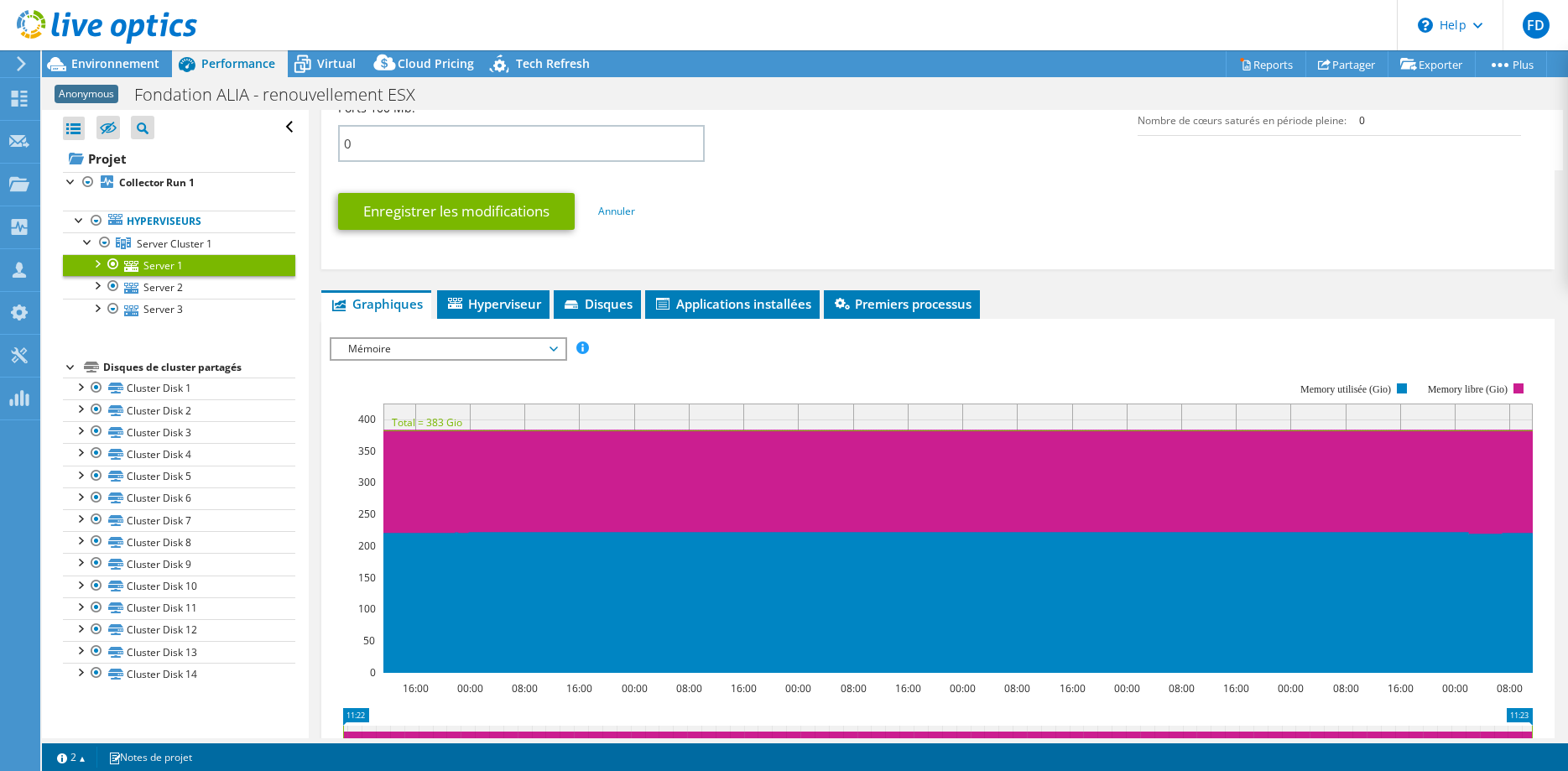
click at [396, 339] on span "Mémoire" at bounding box center [447, 349] width 215 height 20
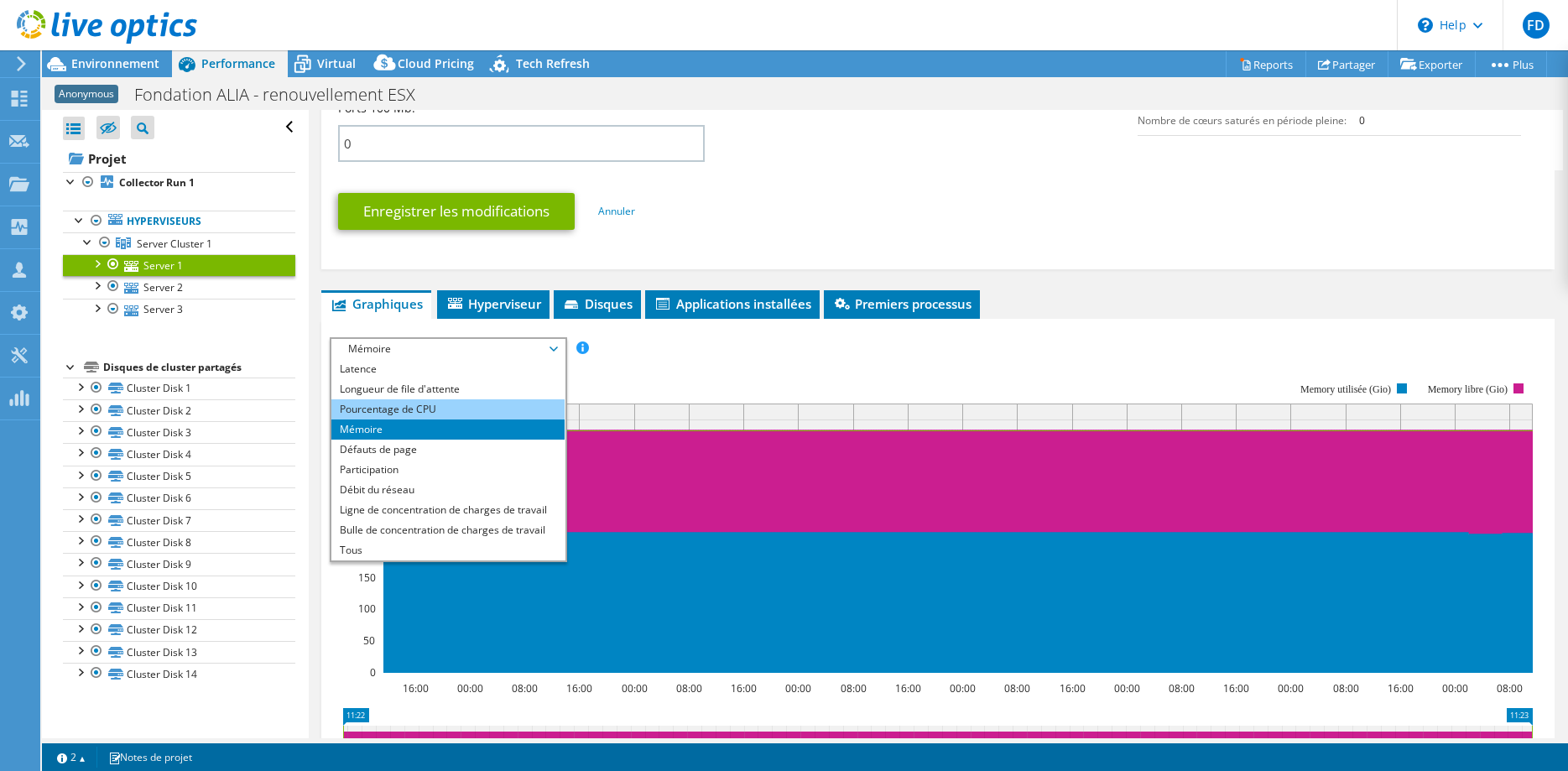
click at [458, 404] on li "Pourcentage de CPU" at bounding box center [447, 410] width 233 height 20
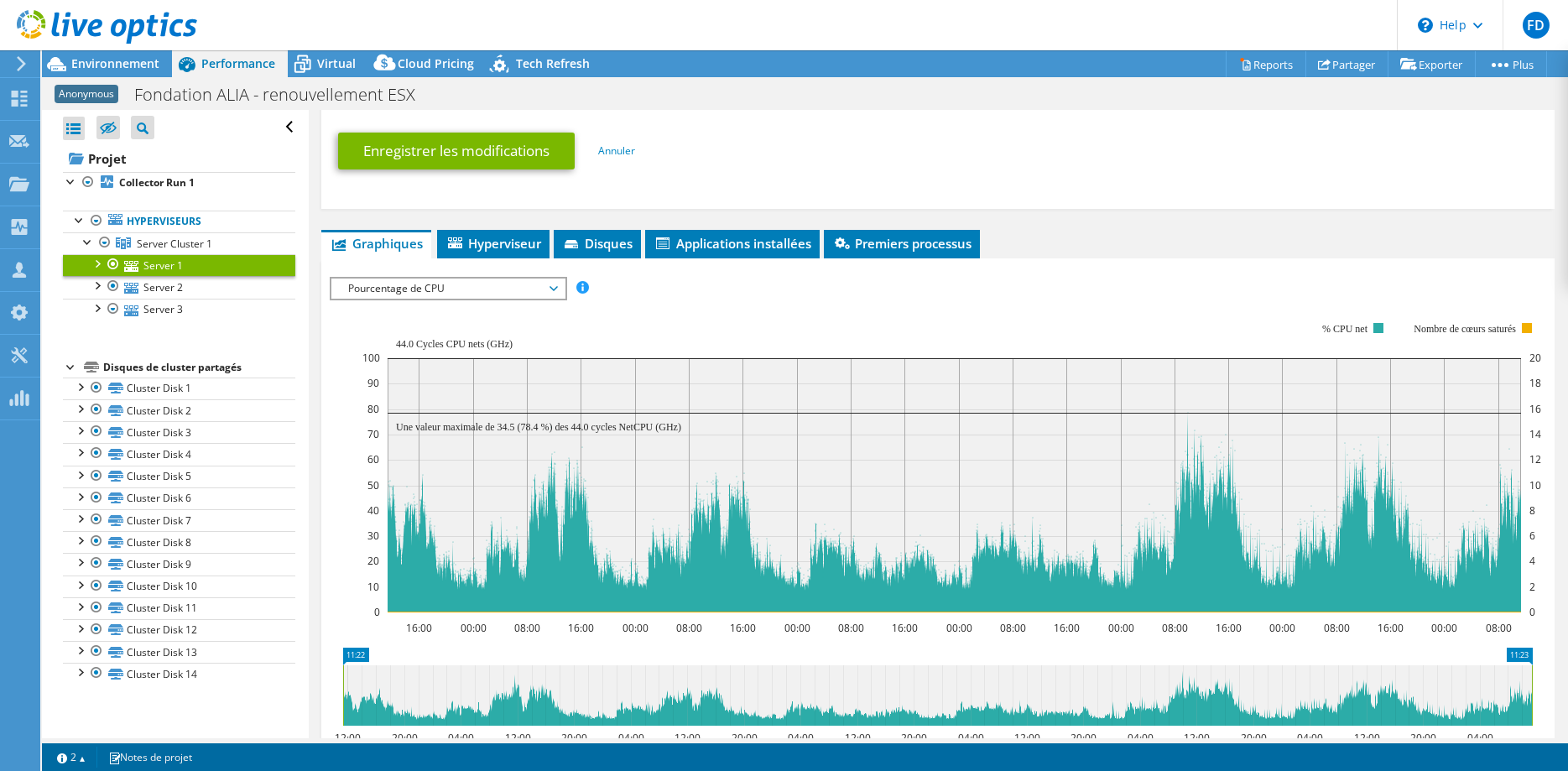
scroll to position [918, 0]
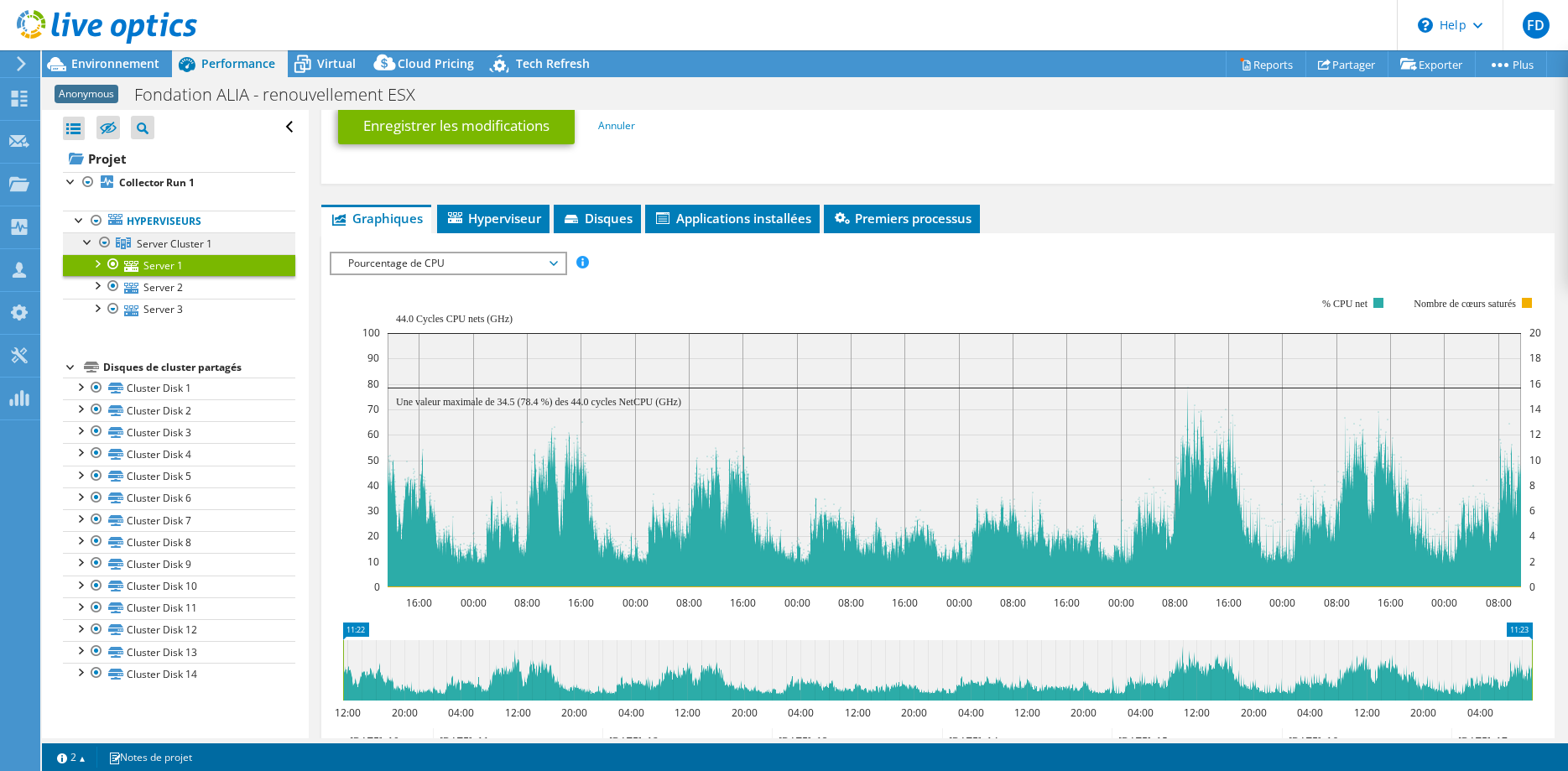
click at [211, 240] on span "Server Cluster 1" at bounding box center [174, 244] width 76 height 15
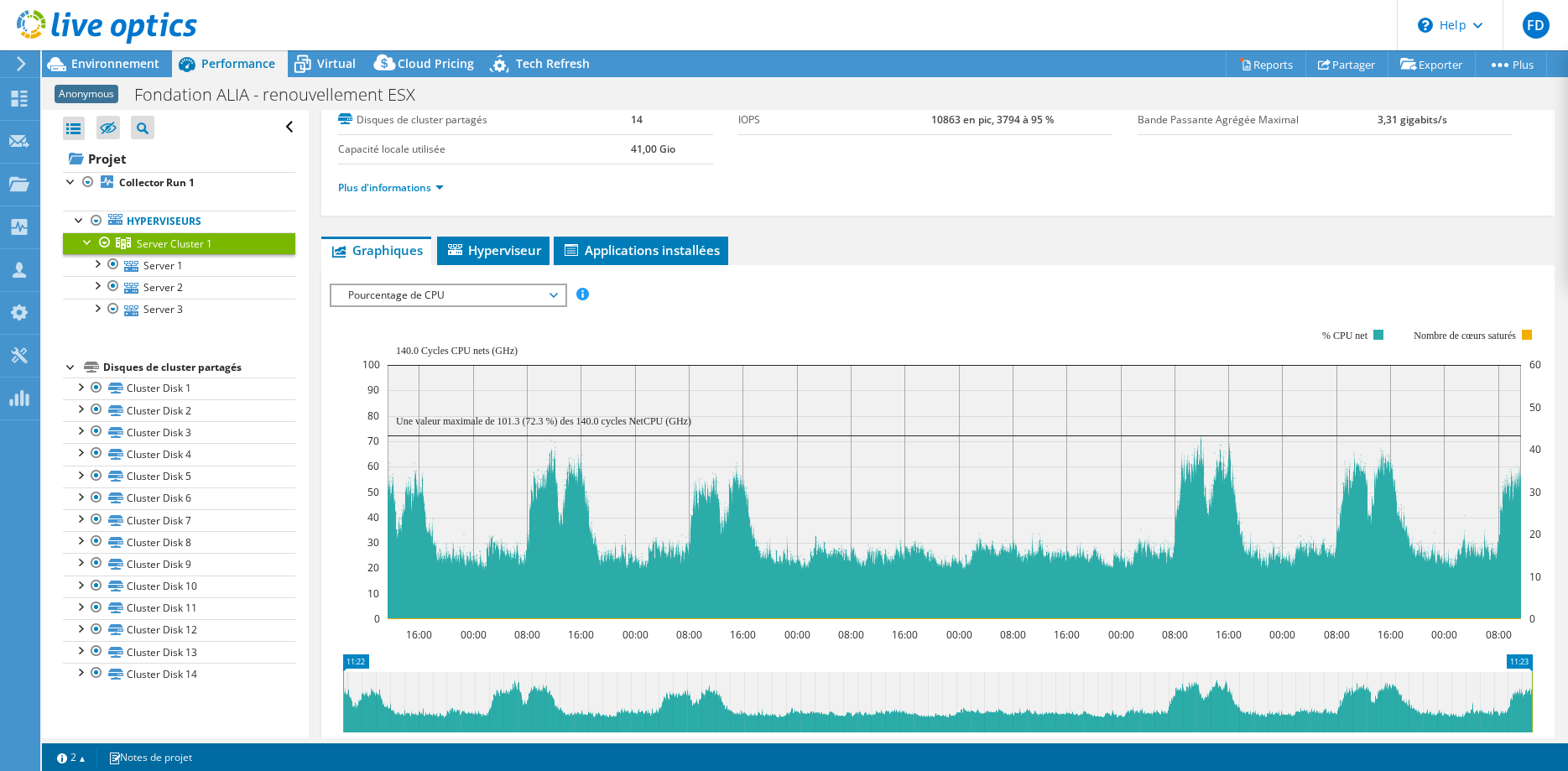
scroll to position [0, 0]
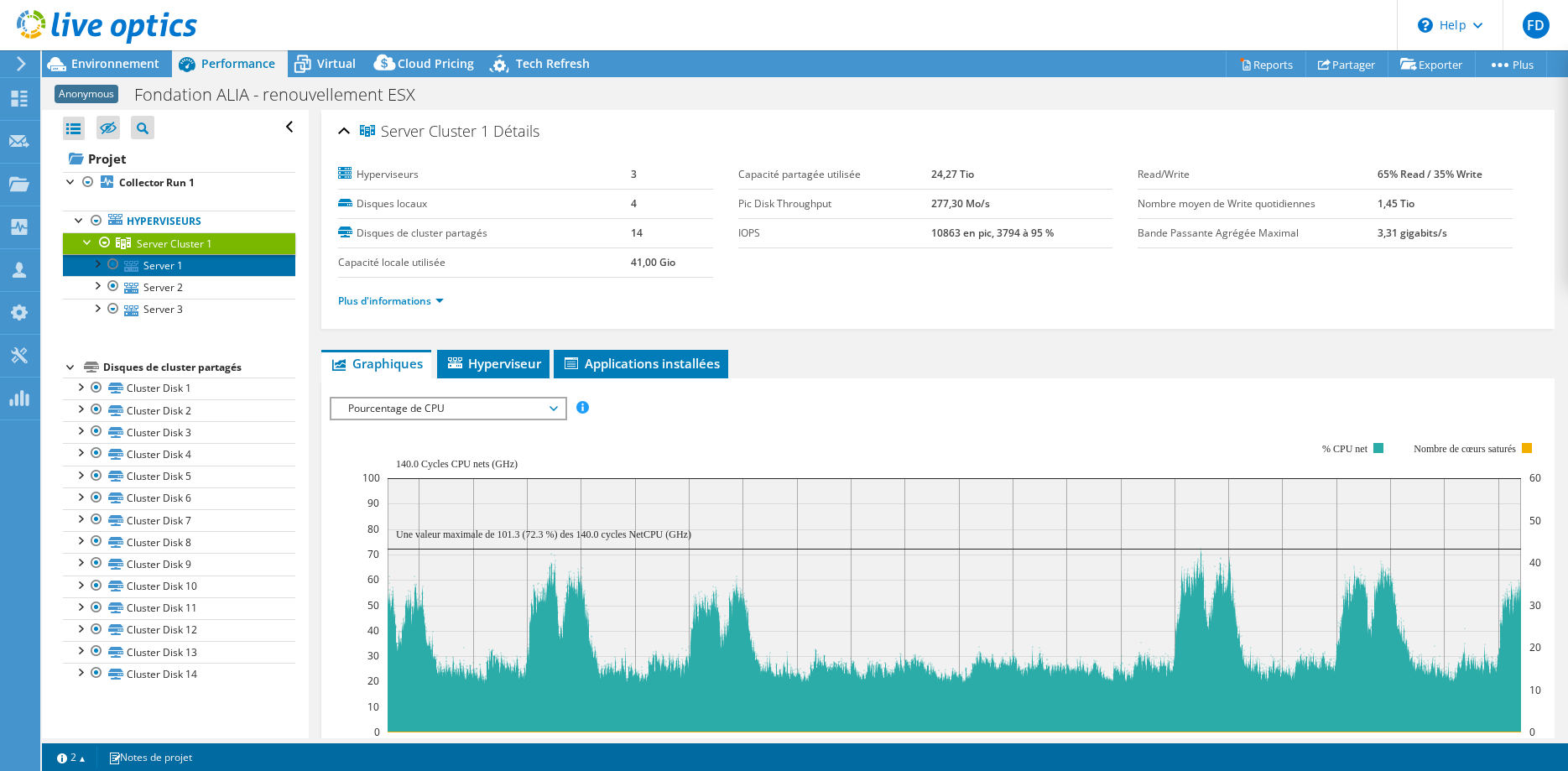
click at [174, 256] on link "Server 1" at bounding box center [179, 265] width 233 height 22
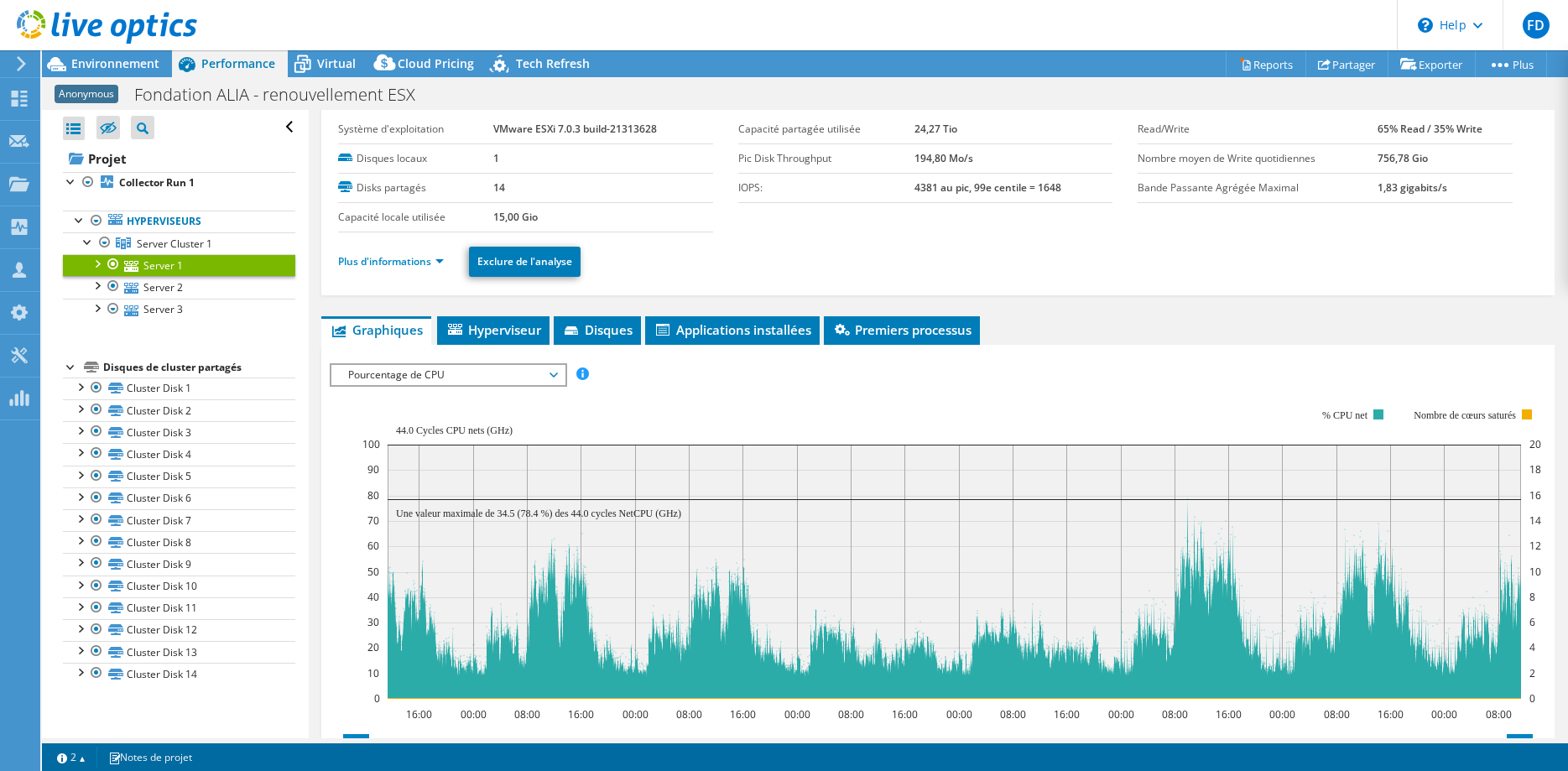
scroll to position [86, 0]
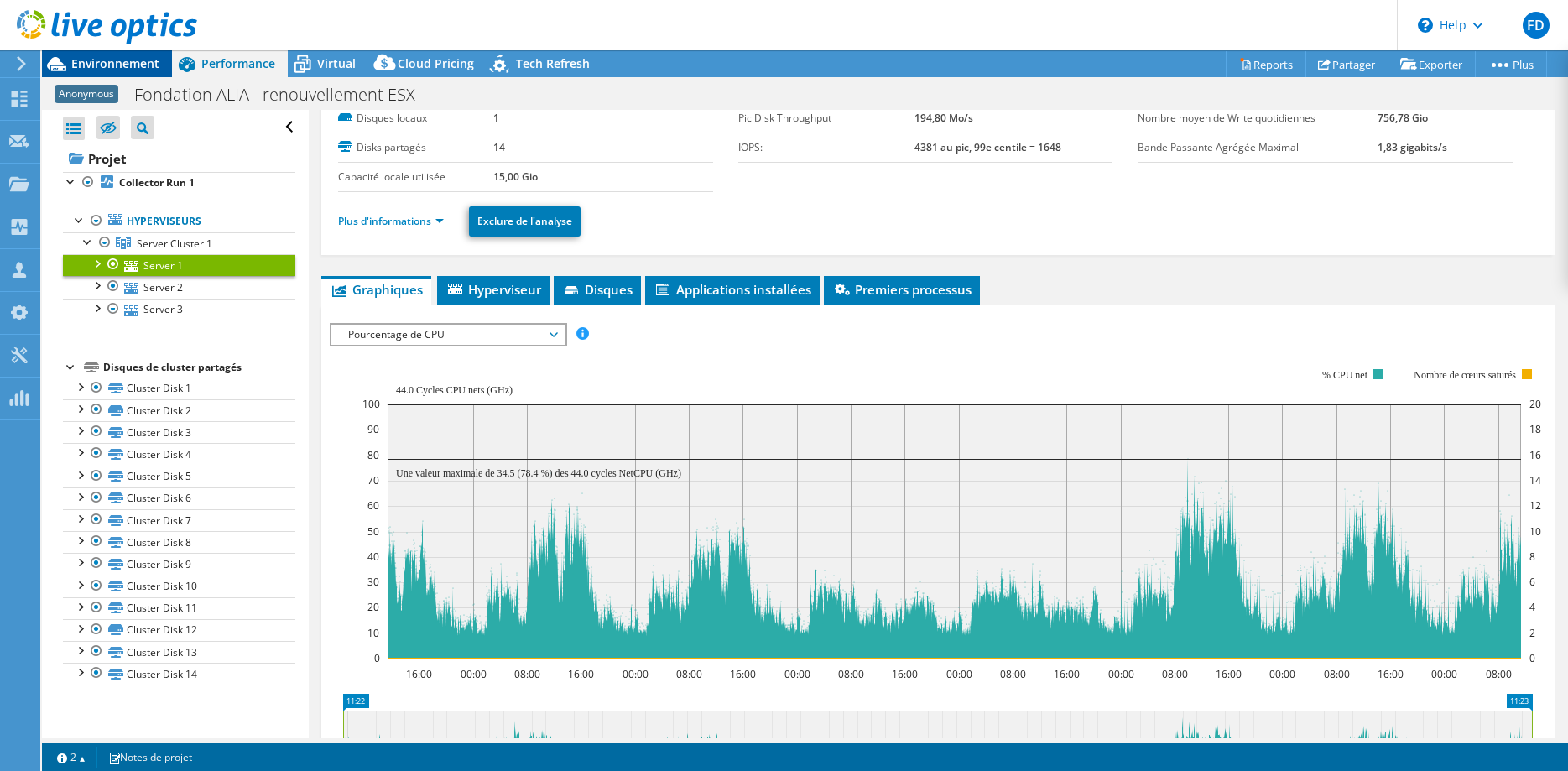
click at [117, 67] on span "Environnement" at bounding box center [115, 63] width 89 height 16
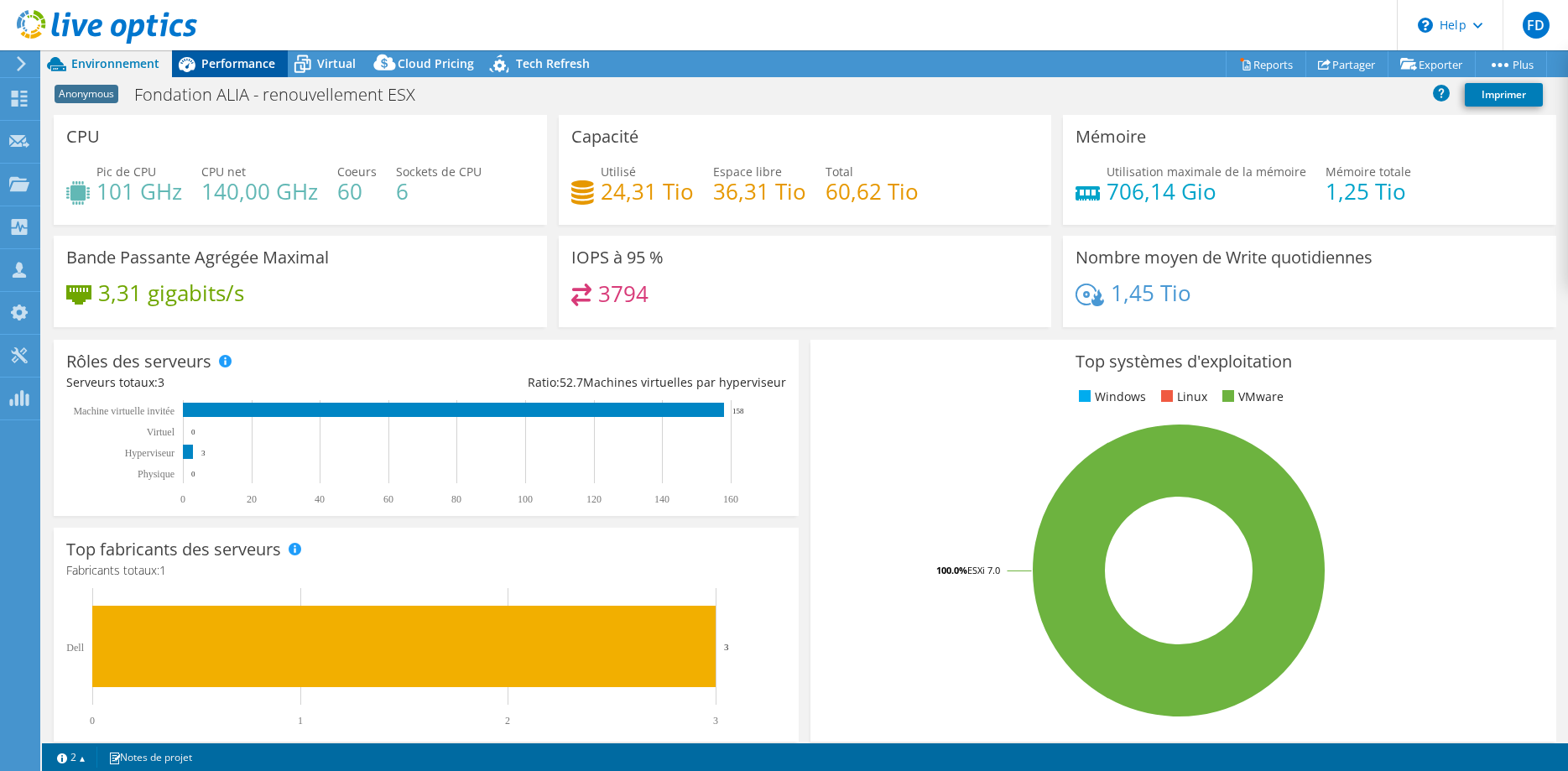
click at [204, 69] on span "Performance" at bounding box center [238, 63] width 74 height 16
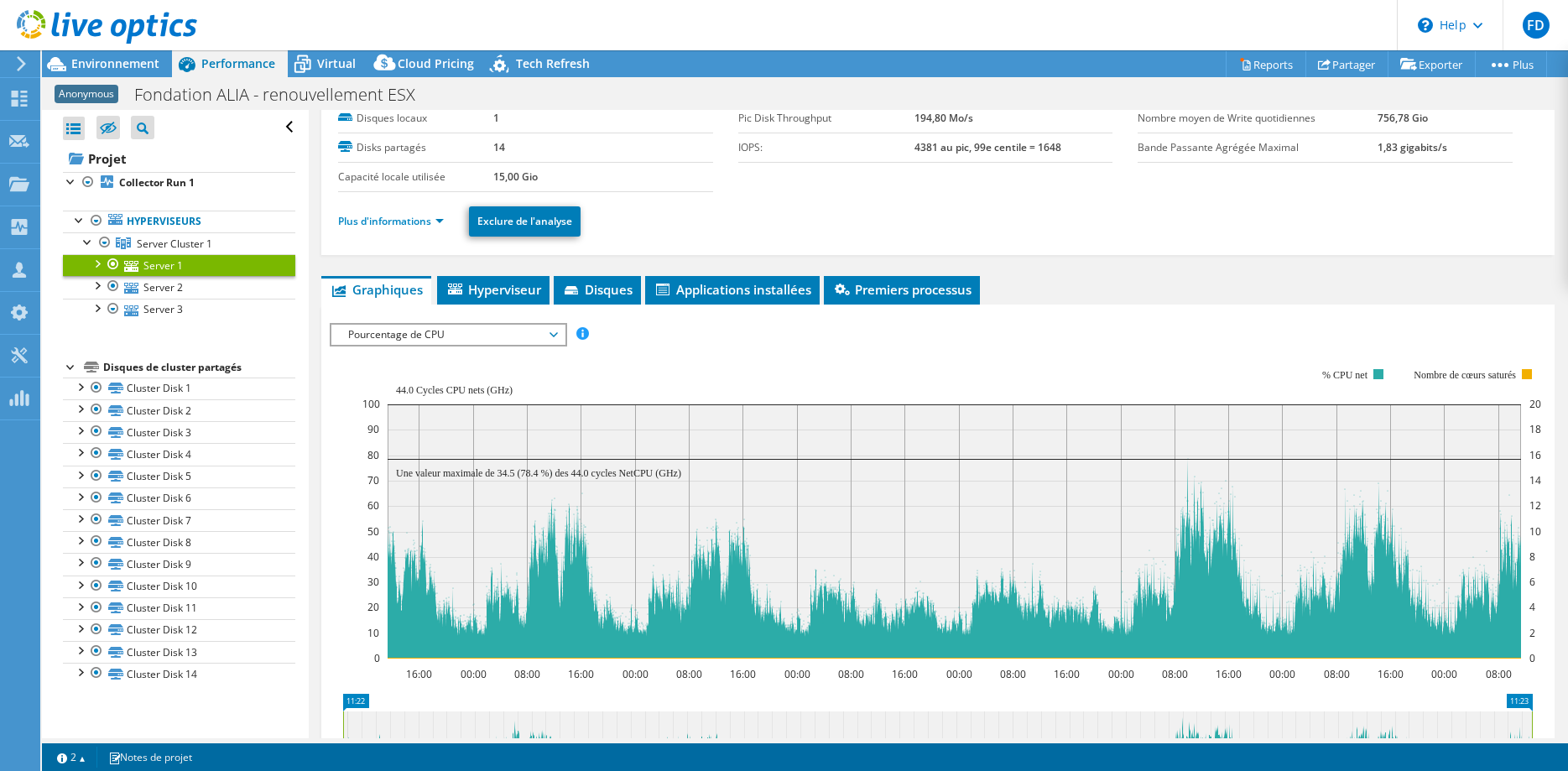
click at [411, 213] on li "Plus d'informations" at bounding box center [395, 222] width 116 height 18
click at [443, 222] on link "Plus d'informations" at bounding box center [391, 221] width 106 height 15
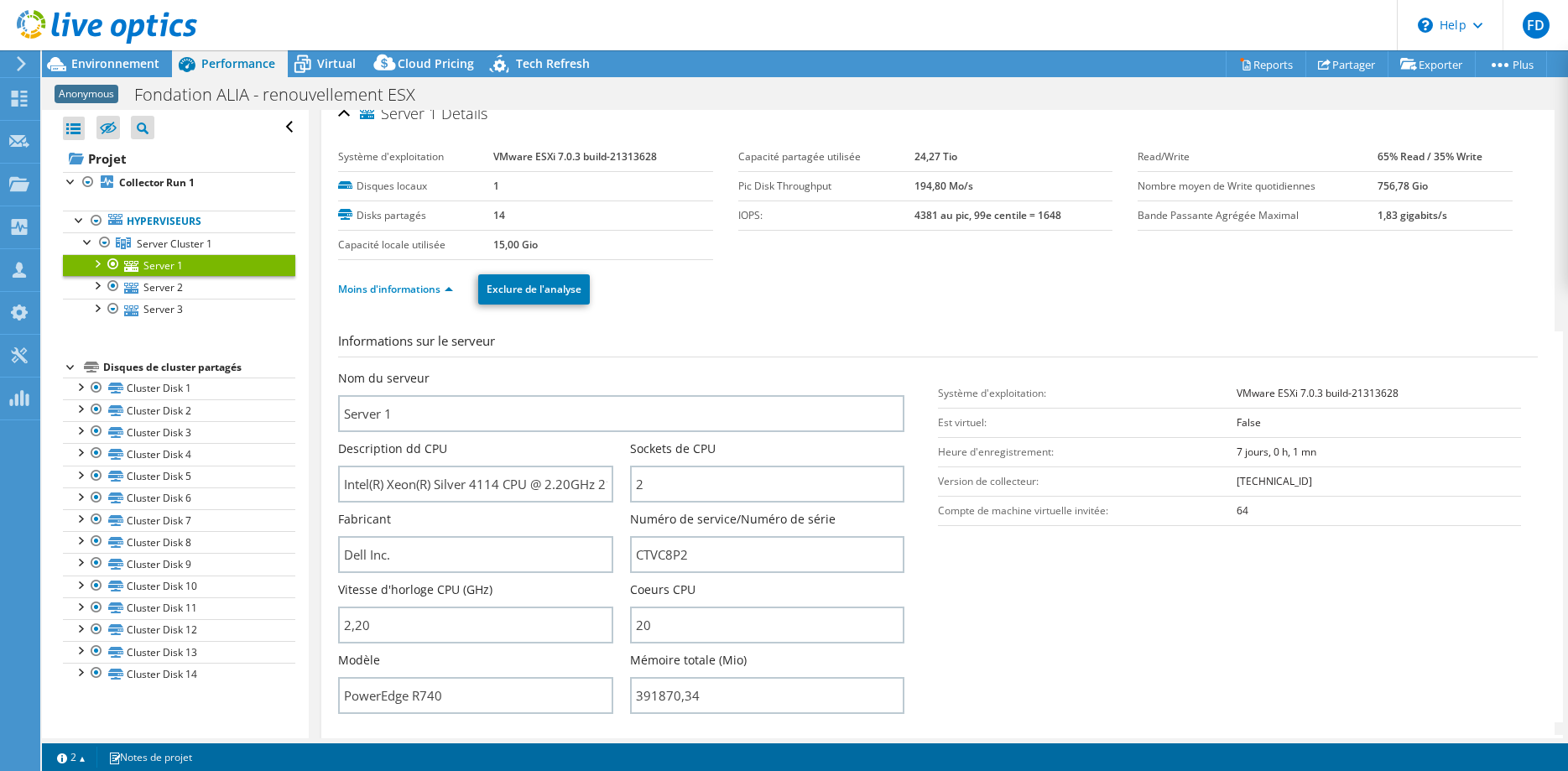
scroll to position [0, 0]
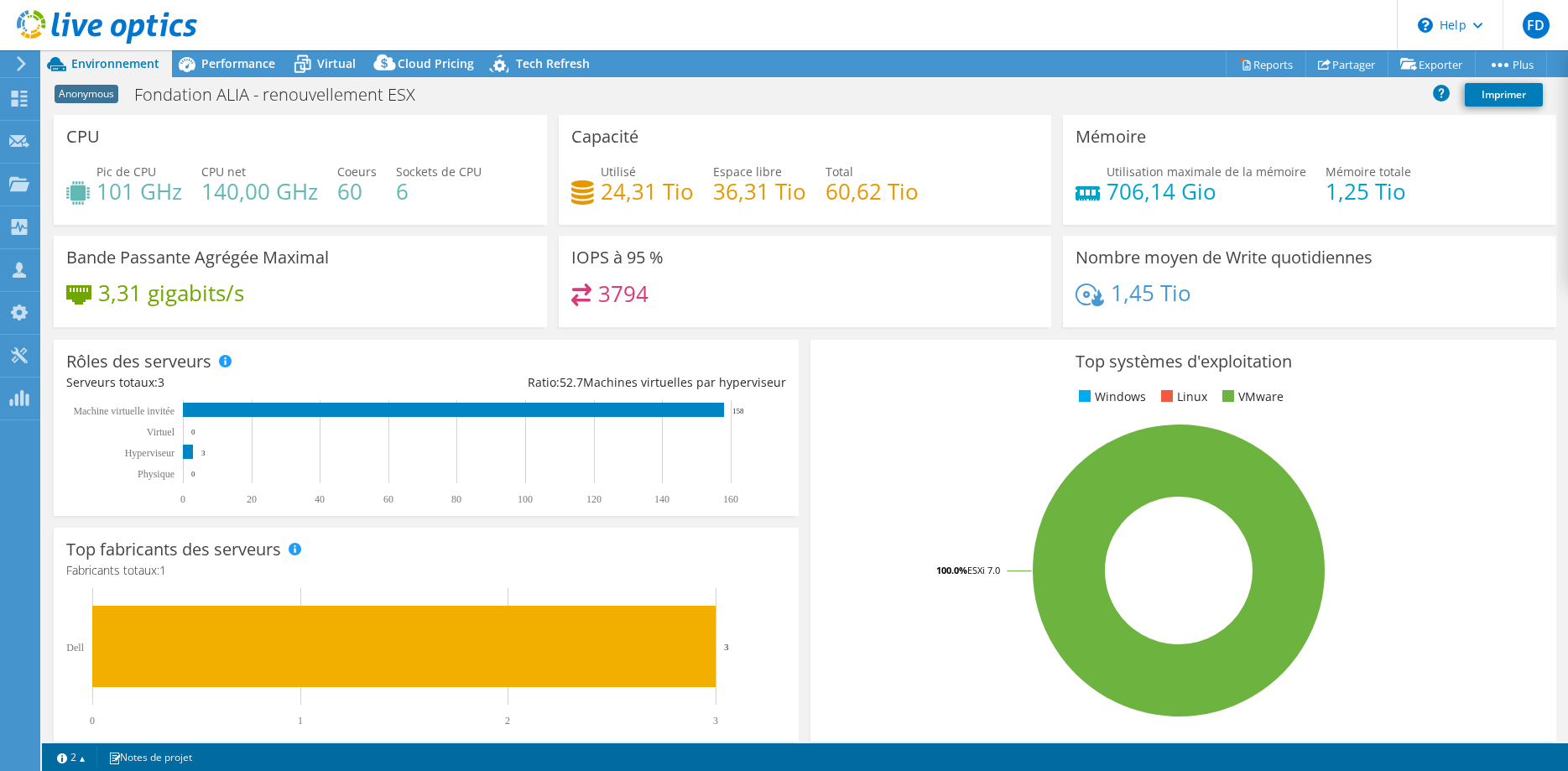
select select "USD"
